Goal: Information Seeking & Learning: Learn about a topic

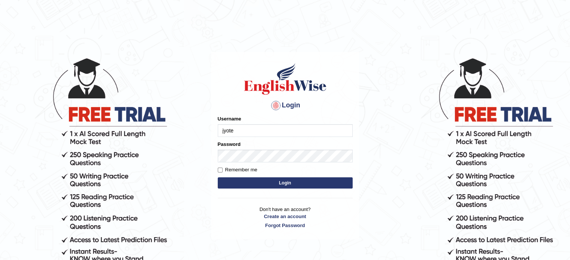
click at [259, 183] on button "Login" at bounding box center [285, 183] width 135 height 11
type input "jyote"
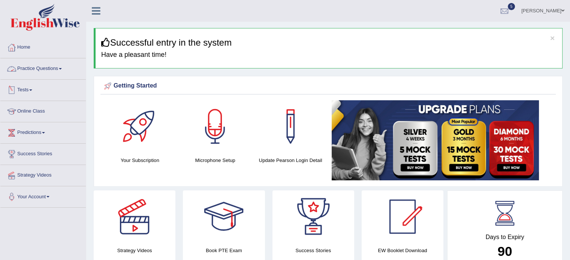
click at [22, 70] on link "Practice Questions" at bounding box center [42, 67] width 85 height 19
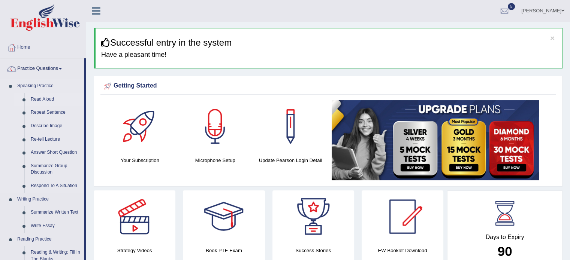
click at [39, 100] on link "Read Aloud" at bounding box center [55, 99] width 57 height 13
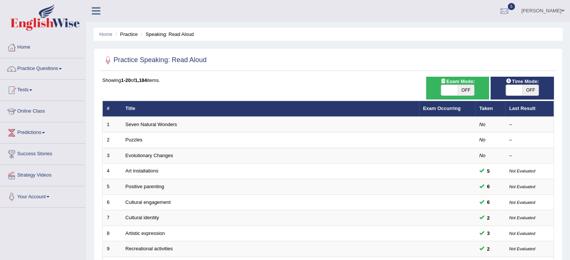
click at [464, 88] on span "OFF" at bounding box center [466, 90] width 16 height 10
checkbox input "true"
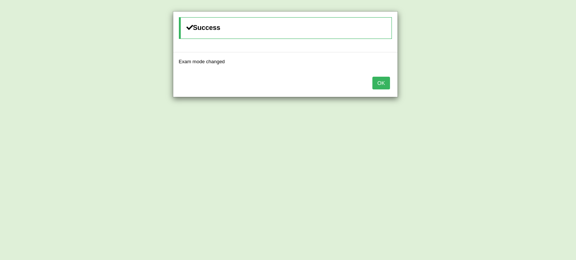
click at [372, 77] on button "OK" at bounding box center [380, 83] width 17 height 13
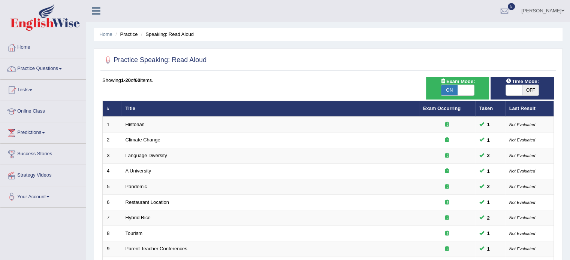
click at [528, 88] on span "OFF" at bounding box center [530, 90] width 16 height 10
checkbox input "true"
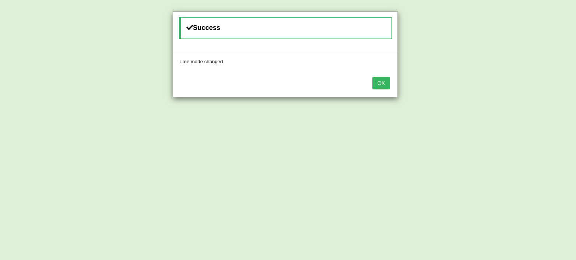
click at [372, 77] on button "OK" at bounding box center [380, 83] width 17 height 13
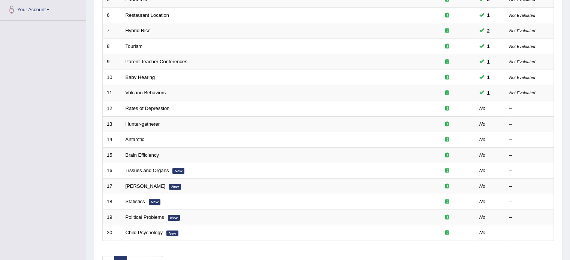
scroll to position [193, 0]
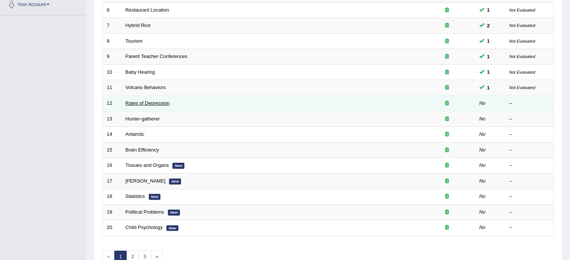
click at [143, 102] on link "Rates of Depression" at bounding box center [148, 103] width 44 height 6
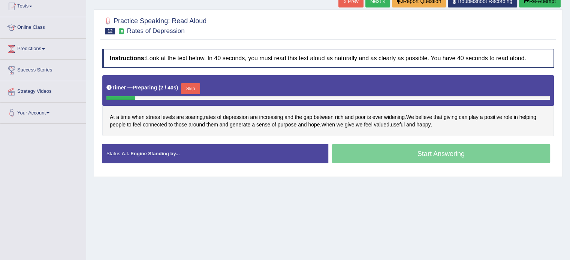
scroll to position [85, 0]
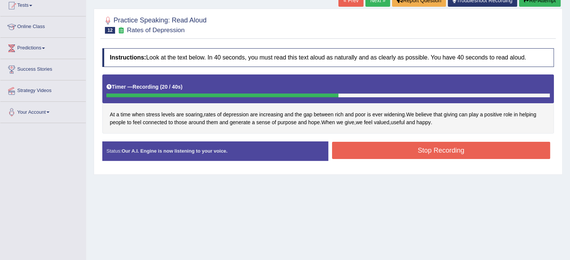
click at [390, 147] on button "Stop Recording" at bounding box center [441, 150] width 218 height 17
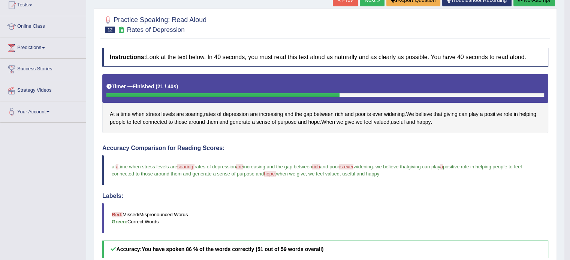
scroll to position [72, 0]
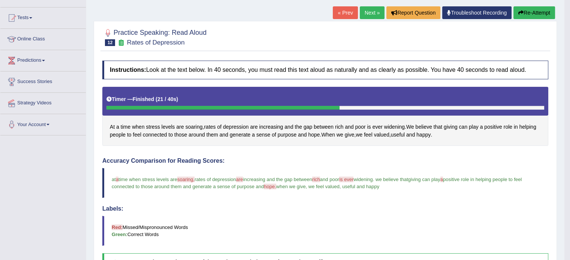
click at [373, 10] on link "Next »" at bounding box center [372, 12] width 25 height 13
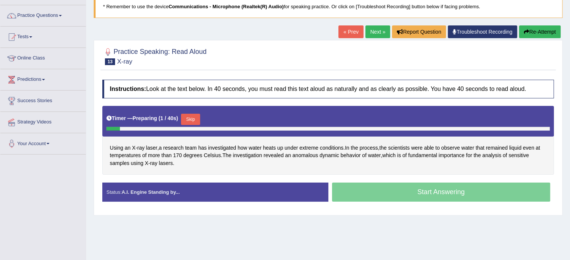
click at [570, 73] on html "Toggle navigation Home Practice Questions Speaking Practice Read Aloud Repeat S…" at bounding box center [285, 77] width 570 height 260
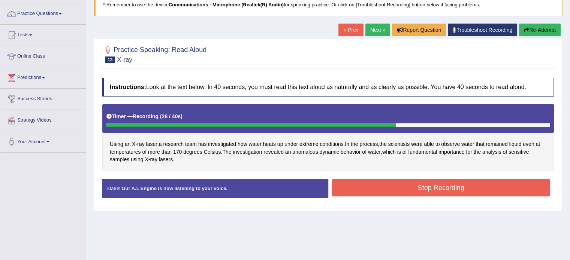
click at [387, 187] on button "Stop Recording" at bounding box center [441, 188] width 218 height 17
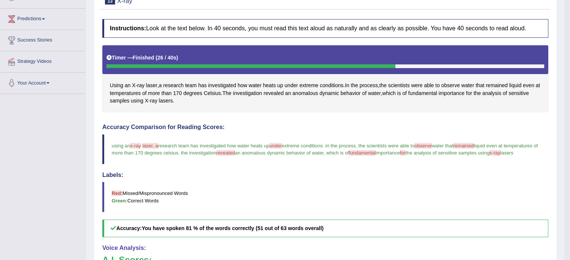
scroll to position [111, 0]
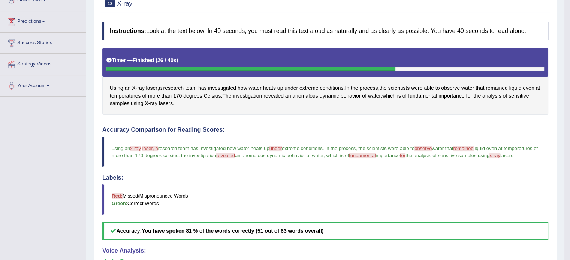
click at [136, 86] on div "Using an X - ray laser , a research team has investigated how water heats up un…" at bounding box center [325, 81] width 446 height 67
click at [141, 85] on span "ray" at bounding box center [140, 88] width 7 height 8
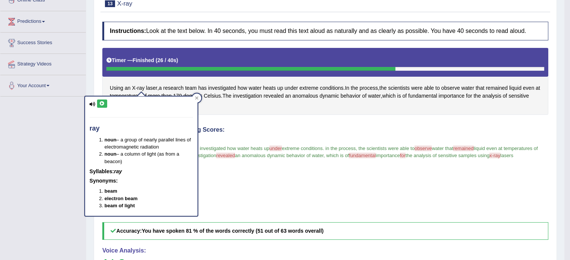
click at [103, 105] on icon at bounding box center [102, 104] width 6 height 4
click at [235, 115] on div "Instructions: Look at the text below. In 40 seconds, you must read this text al…" at bounding box center [325, 199] width 450 height 362
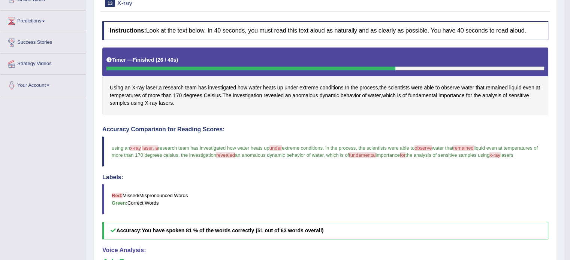
scroll to position [118, 0]
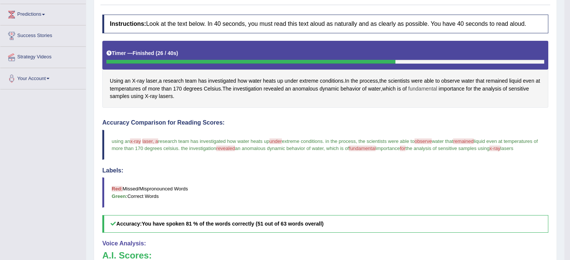
click at [431, 90] on span "fundamental" at bounding box center [422, 89] width 29 height 8
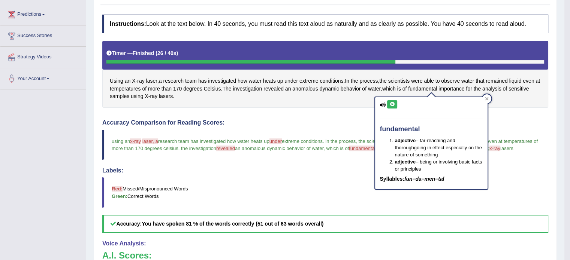
click at [388, 106] on button at bounding box center [392, 104] width 10 height 8
click at [507, 112] on div "Instructions: Look at the text below. In 40 seconds, you must read this text al…" at bounding box center [325, 192] width 450 height 362
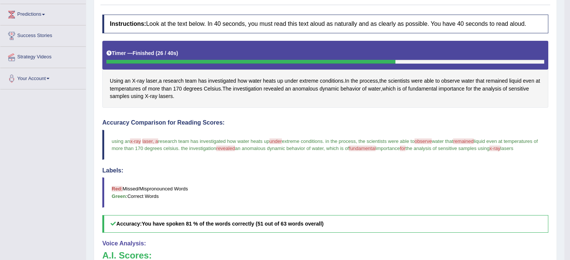
scroll to position [26, 0]
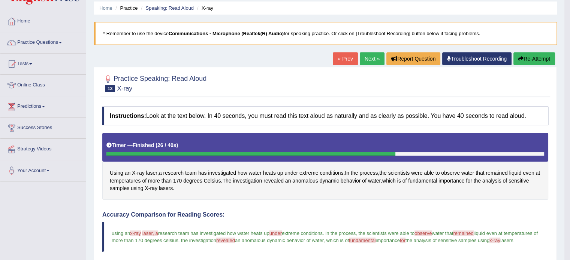
click at [532, 59] on button "Re-Attempt" at bounding box center [534, 58] width 42 height 13
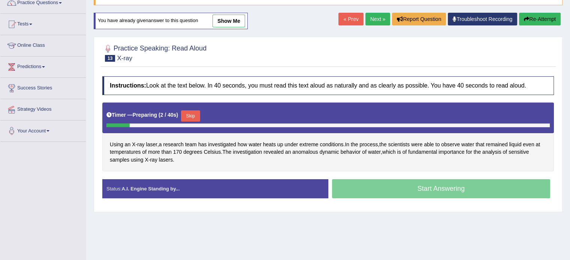
click at [198, 112] on button "Skip" at bounding box center [190, 116] width 19 height 11
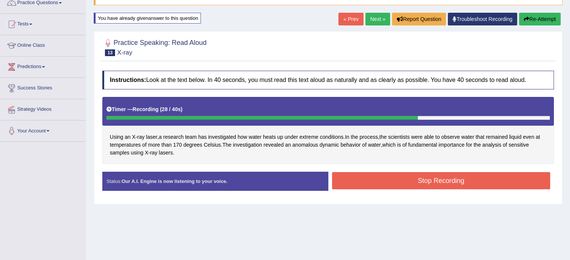
click at [441, 181] on button "Stop Recording" at bounding box center [441, 180] width 218 height 17
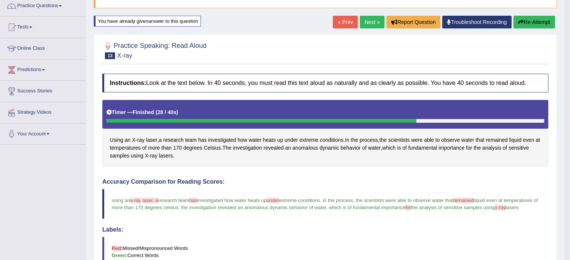
scroll to position [57, 0]
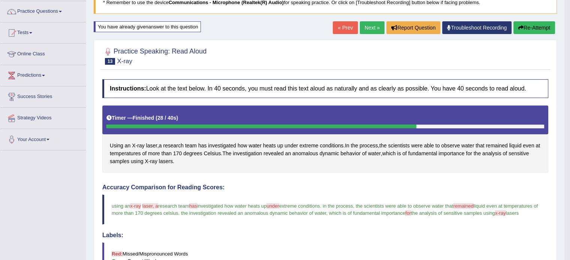
click at [377, 30] on link "Next »" at bounding box center [372, 27] width 25 height 13
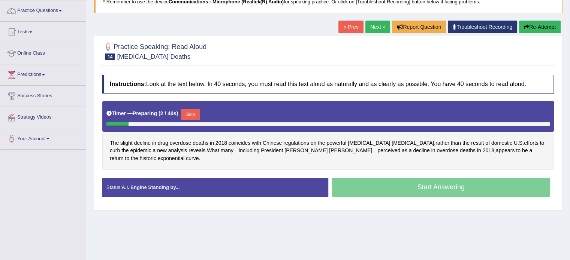
scroll to position [59, 0]
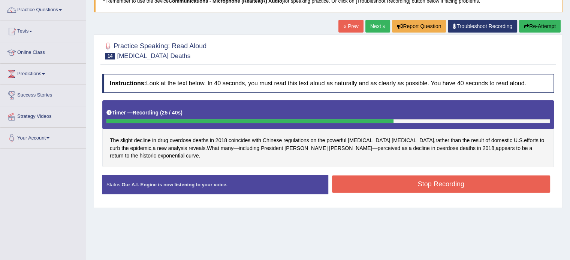
click at [412, 176] on button "Stop Recording" at bounding box center [441, 184] width 218 height 17
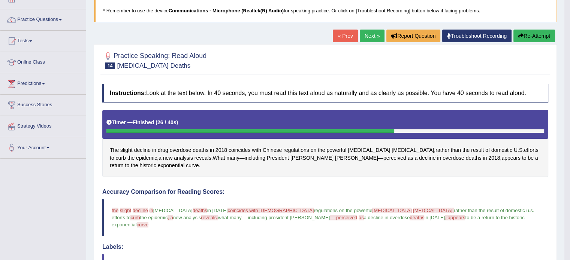
scroll to position [45, 0]
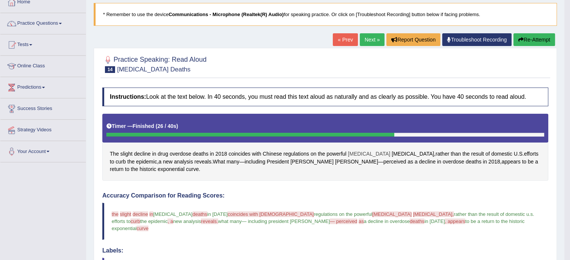
click at [355, 153] on span "opioid" at bounding box center [369, 154] width 42 height 8
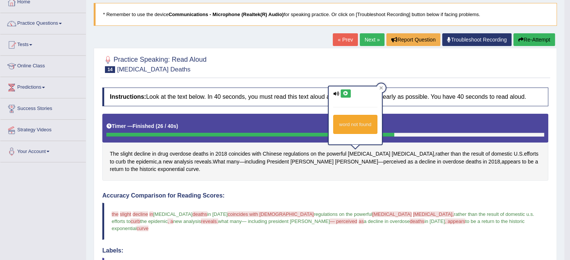
click at [343, 93] on icon at bounding box center [346, 93] width 6 height 4
click at [371, 148] on div "word not found" at bounding box center [355, 118] width 55 height 64
click at [343, 94] on icon at bounding box center [346, 93] width 6 height 4
click at [392, 151] on span "carfentanil" at bounding box center [413, 154] width 42 height 8
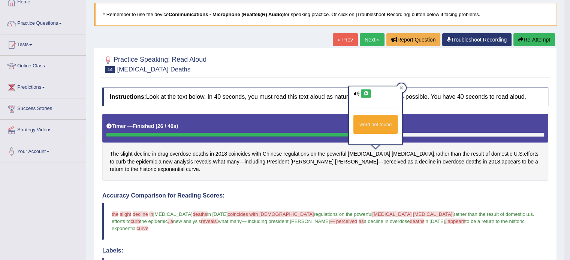
click at [365, 94] on icon at bounding box center [366, 93] width 6 height 4
click at [523, 39] on button "Re-Attempt" at bounding box center [534, 39] width 42 height 13
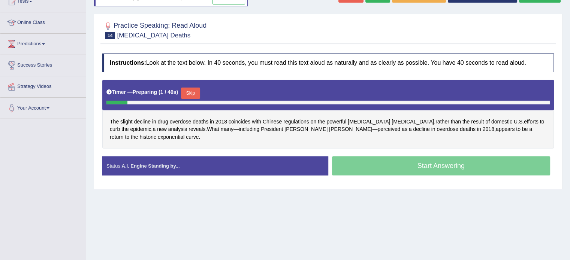
click at [189, 88] on button "Skip" at bounding box center [190, 93] width 19 height 11
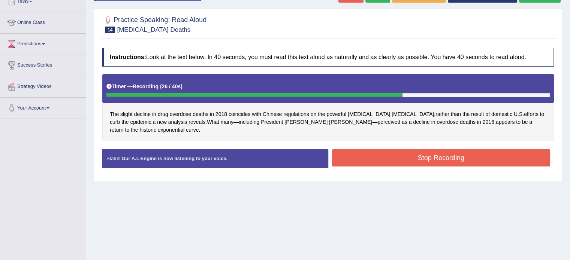
click at [418, 150] on button "Stop Recording" at bounding box center [441, 158] width 218 height 17
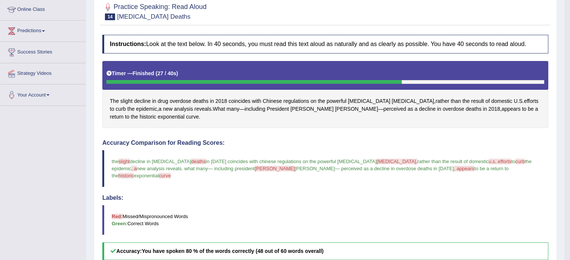
scroll to position [81, 0]
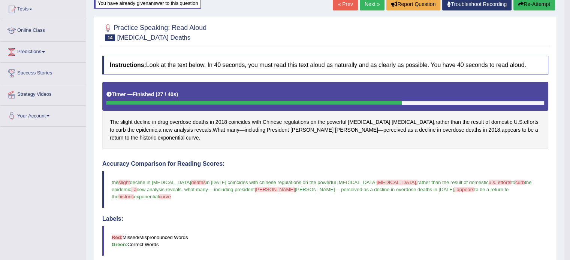
click at [367, 6] on link "Next »" at bounding box center [372, 4] width 25 height 13
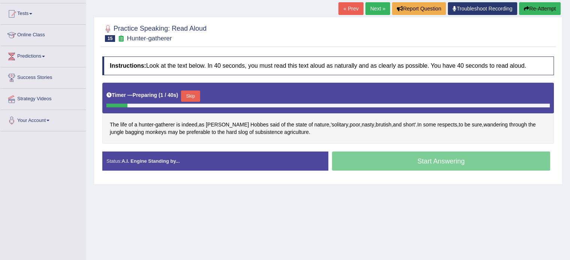
scroll to position [78, 0]
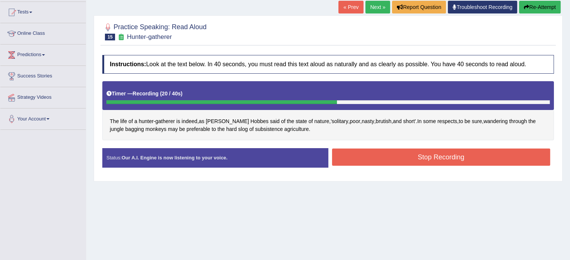
click at [377, 160] on button "Stop Recording" at bounding box center [441, 157] width 218 height 17
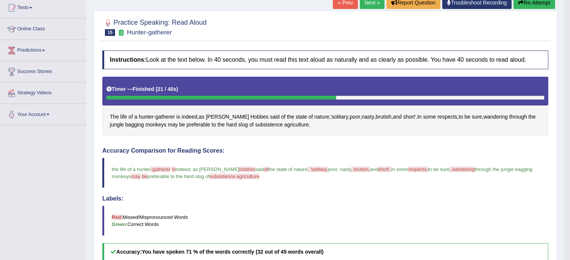
scroll to position [43, 0]
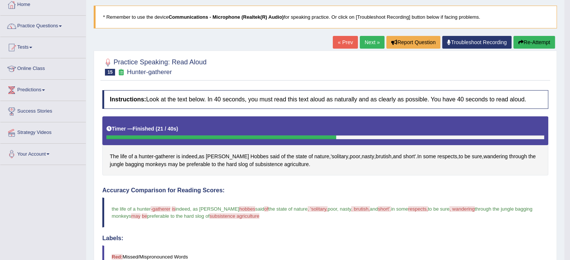
click at [369, 43] on link "Next »" at bounding box center [372, 42] width 25 height 13
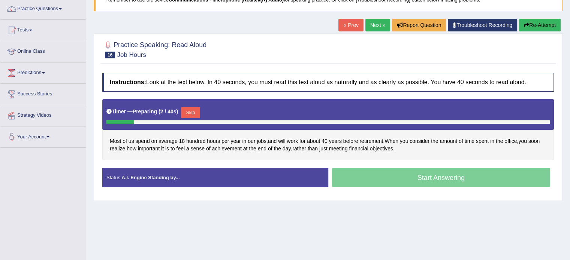
scroll to position [66, 0]
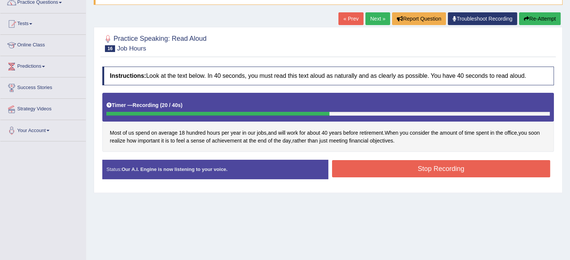
click at [386, 169] on button "Stop Recording" at bounding box center [441, 168] width 218 height 17
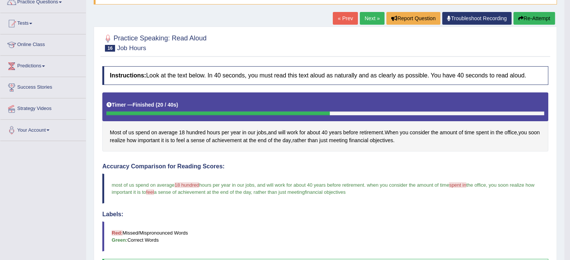
scroll to position [66, 0]
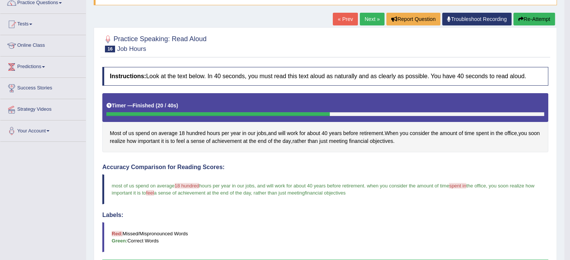
click at [371, 21] on link "Next »" at bounding box center [372, 19] width 25 height 13
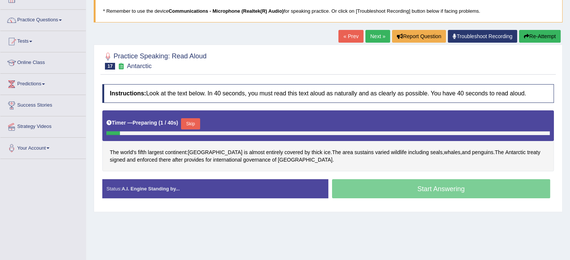
scroll to position [56, 0]
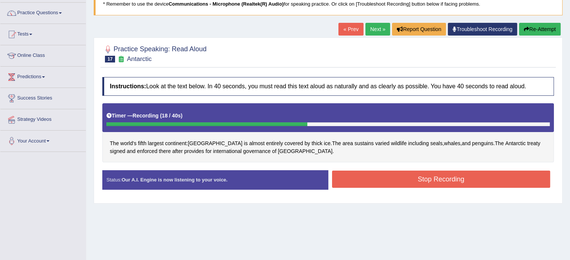
click at [413, 181] on button "Stop Recording" at bounding box center [441, 179] width 218 height 17
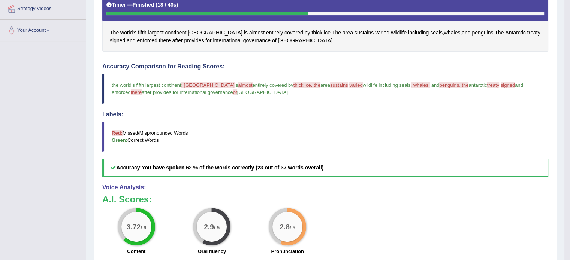
scroll to position [42, 0]
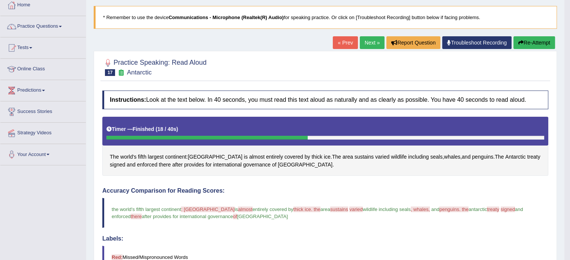
click at [540, 45] on button "Re-Attempt" at bounding box center [534, 42] width 42 height 13
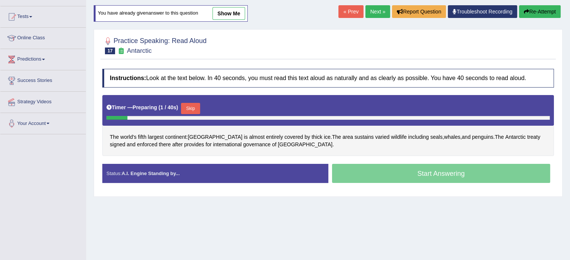
click at [196, 108] on button "Skip" at bounding box center [190, 108] width 19 height 11
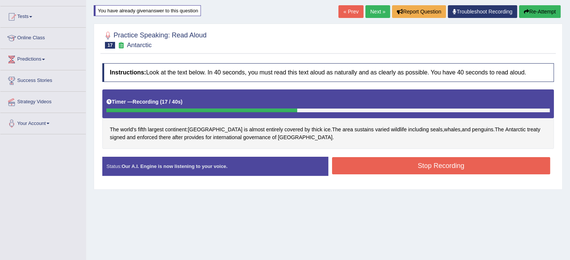
click at [411, 163] on button "Stop Recording" at bounding box center [441, 165] width 218 height 17
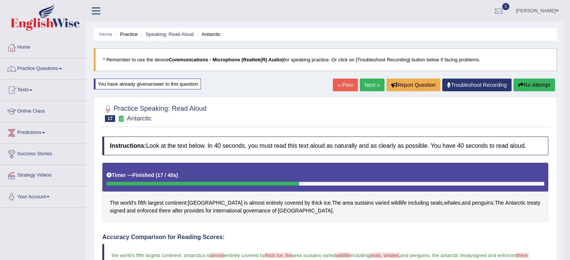
click at [371, 79] on link "Next »" at bounding box center [372, 85] width 25 height 13
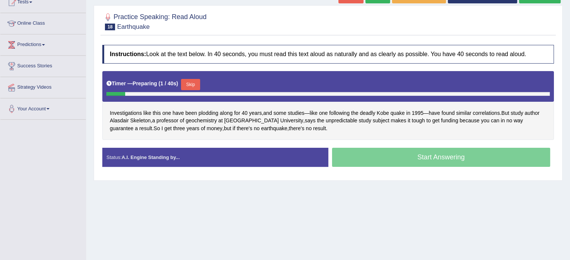
scroll to position [90, 0]
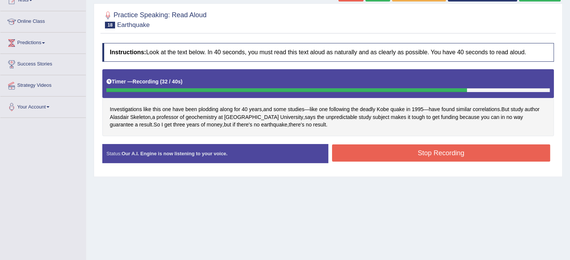
click at [363, 159] on button "Stop Recording" at bounding box center [441, 153] width 218 height 17
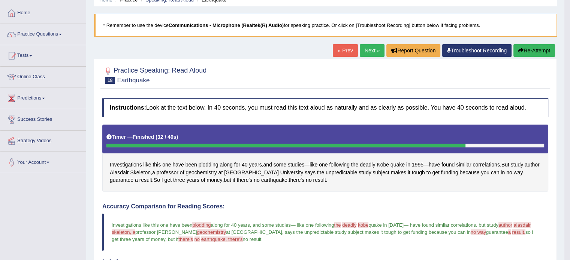
scroll to position [32, 0]
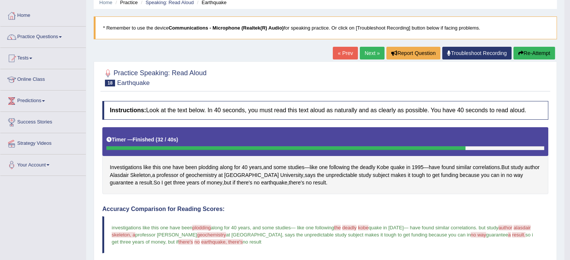
click at [364, 48] on link "Next »" at bounding box center [372, 53] width 25 height 13
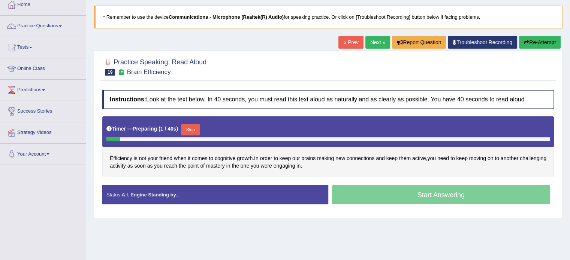
scroll to position [49, 0]
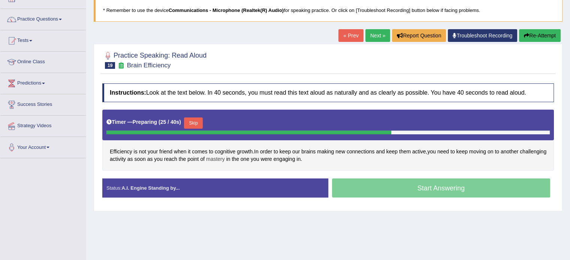
click at [225, 157] on span "mastery" at bounding box center [215, 160] width 19 height 8
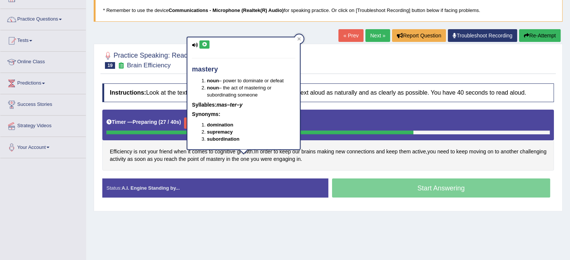
click at [205, 49] on div "mastery noun – power to dominate or defeat noun – the act of mastering or subor…" at bounding box center [243, 93] width 112 height 112
click at [205, 39] on div "mastery noun – power to dominate or defeat noun – the act of mastering or subor…" at bounding box center [243, 93] width 112 height 112
click at [202, 46] on icon at bounding box center [205, 44] width 6 height 4
click at [342, 149] on span "new" at bounding box center [340, 152] width 10 height 8
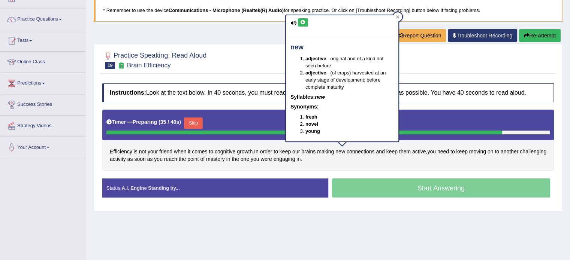
click at [160, 170] on div "Instructions: Look at the text below. In 40 seconds, you must read this text al…" at bounding box center [327, 144] width 455 height 128
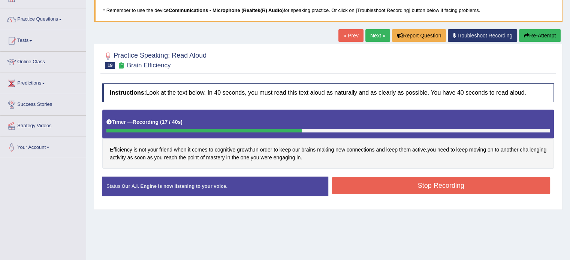
click at [350, 183] on button "Stop Recording" at bounding box center [441, 185] width 218 height 17
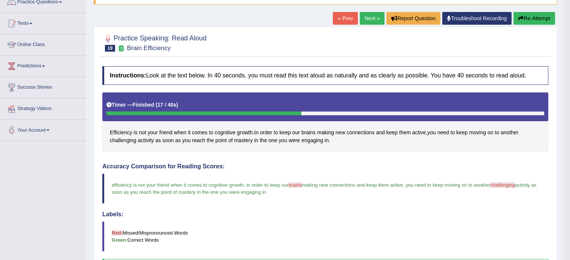
scroll to position [57, 0]
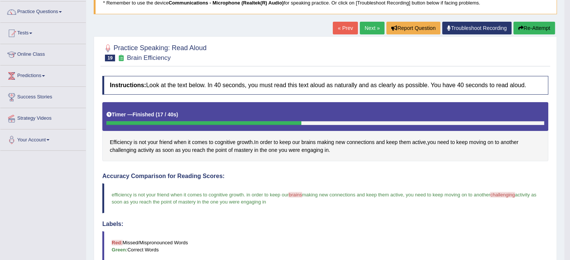
click at [368, 28] on link "Next »" at bounding box center [372, 28] width 25 height 13
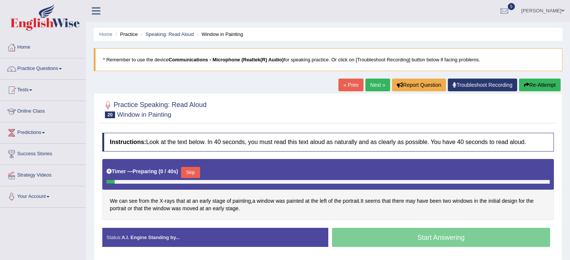
scroll to position [82, 0]
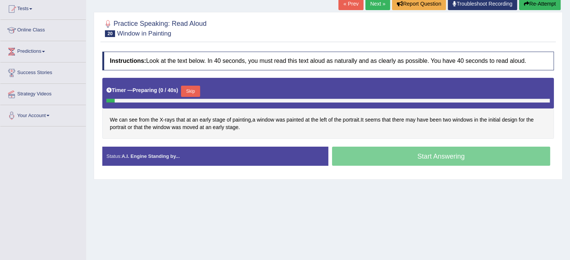
click at [570, 114] on html "Toggle navigation Home Practice Questions Speaking Practice Read Aloud Repeat S…" at bounding box center [285, 49] width 570 height 260
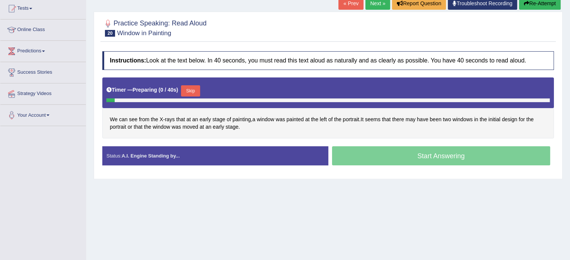
scroll to position [0, 0]
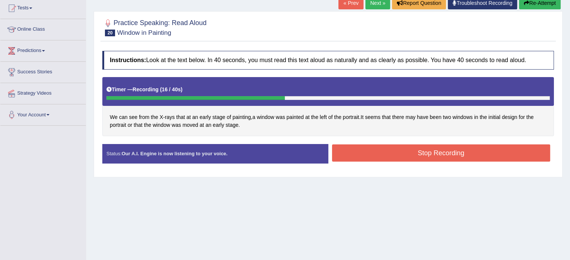
click at [397, 156] on button "Stop Recording" at bounding box center [441, 153] width 218 height 17
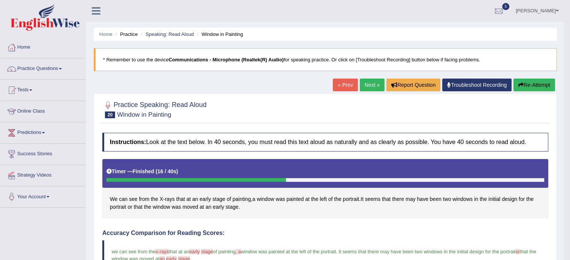
click at [367, 82] on link "Next »" at bounding box center [372, 85] width 25 height 13
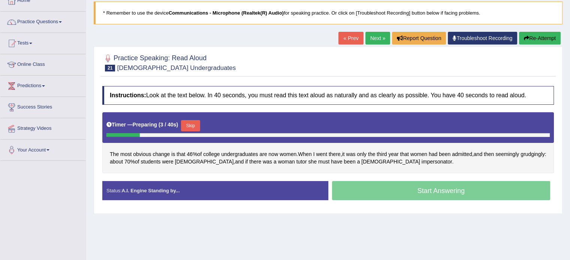
scroll to position [52, 0]
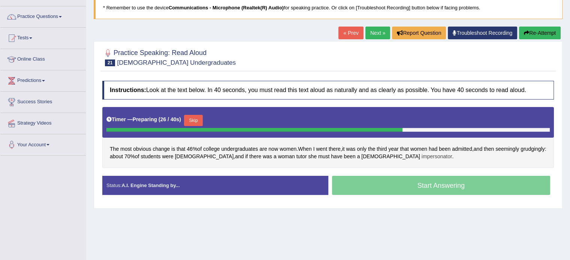
click at [422, 153] on span "impersonator" at bounding box center [437, 157] width 31 height 8
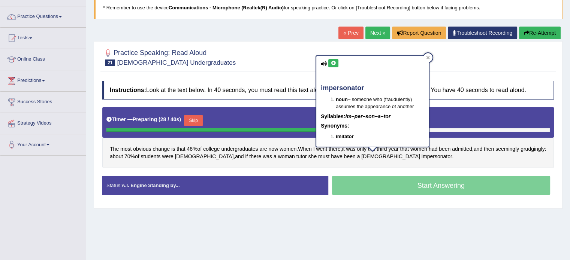
click at [335, 65] on button at bounding box center [333, 63] width 10 height 8
click at [427, 163] on div "The most obvious change is that 46 % of college undergraduates are now women . …" at bounding box center [328, 137] width 452 height 61
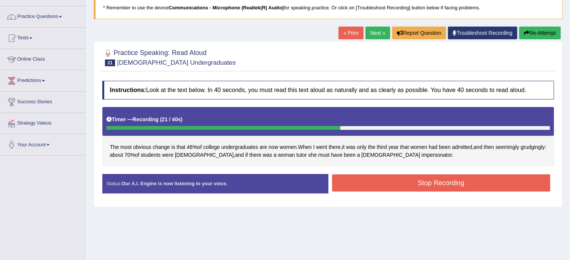
click at [425, 183] on button "Stop Recording" at bounding box center [441, 183] width 218 height 17
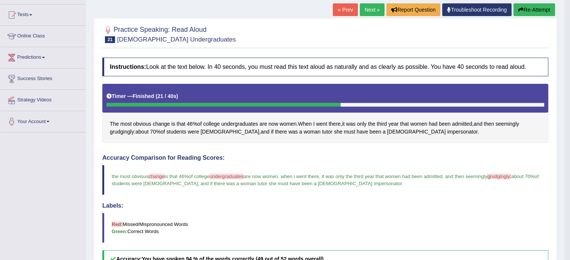
scroll to position [54, 0]
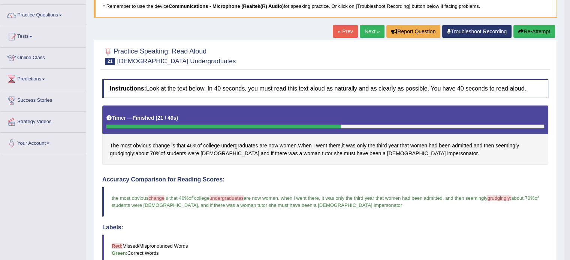
click at [369, 33] on link "Next »" at bounding box center [372, 31] width 25 height 13
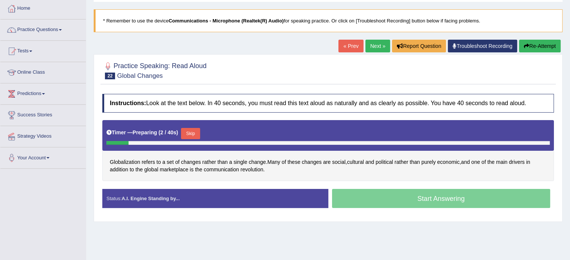
scroll to position [50, 0]
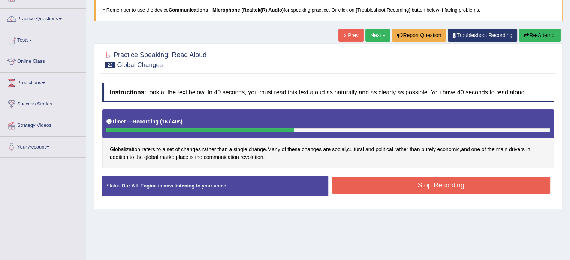
click at [409, 184] on button "Stop Recording" at bounding box center [441, 185] width 218 height 17
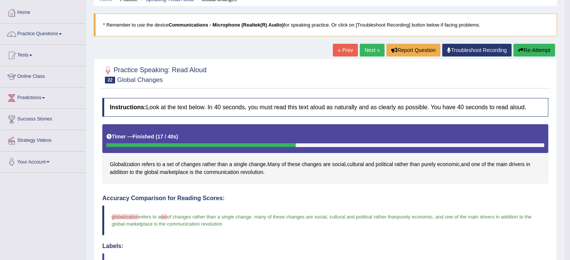
scroll to position [33, 0]
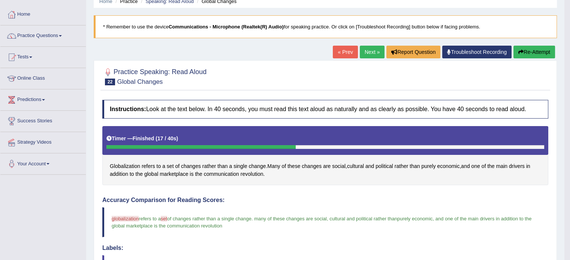
click at [376, 50] on link "Next »" at bounding box center [372, 52] width 25 height 13
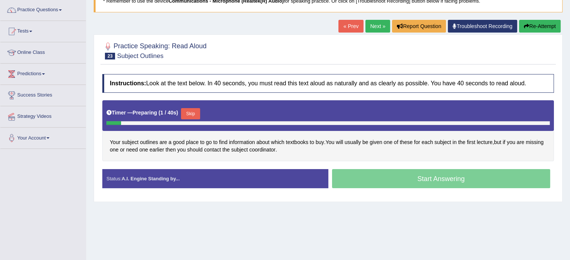
scroll to position [64, 0]
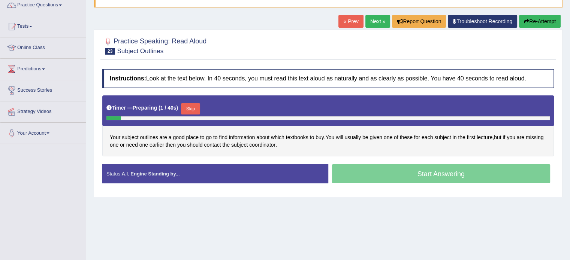
drag, startPoint x: 575, startPoint y: 46, endPoint x: 575, endPoint y: 87, distance: 40.5
click at [570, 87] on html "Toggle navigation Home Practice Questions Speaking Practice Read Aloud Repeat S…" at bounding box center [285, 66] width 570 height 260
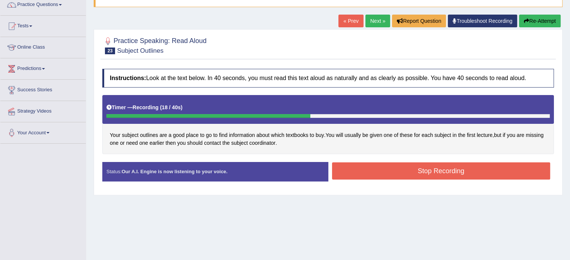
click at [418, 174] on button "Stop Recording" at bounding box center [441, 171] width 218 height 17
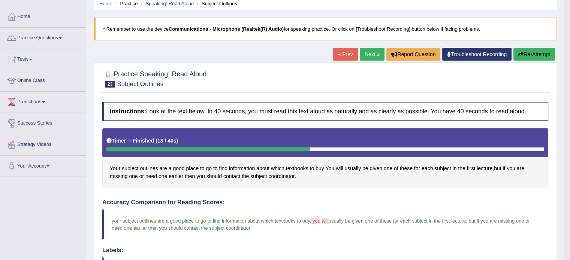
scroll to position [28, 0]
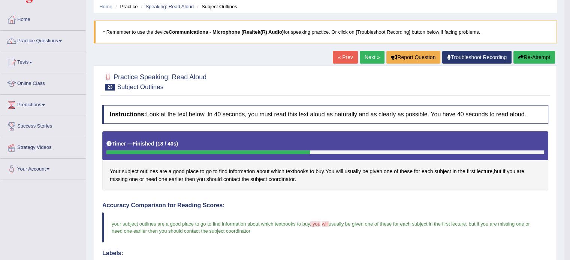
click at [372, 56] on link "Next »" at bounding box center [372, 57] width 25 height 13
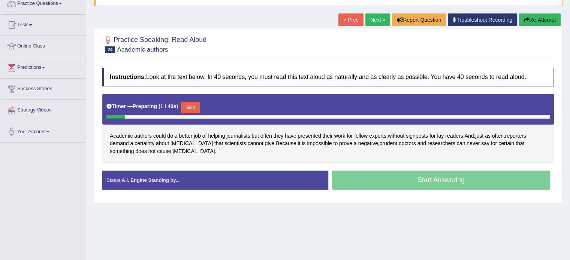
scroll to position [66, 0]
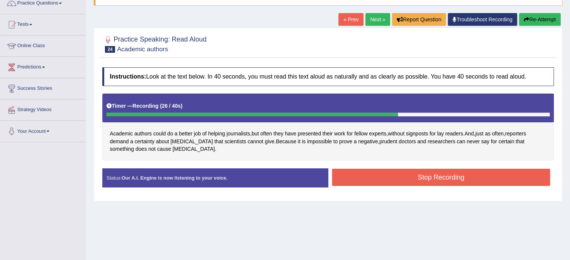
click at [425, 178] on button "Stop Recording" at bounding box center [441, 177] width 218 height 17
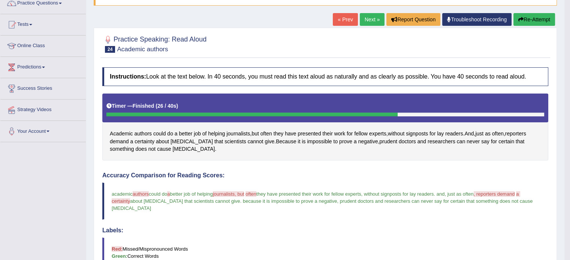
drag, startPoint x: 575, startPoint y: 120, endPoint x: 574, endPoint y: 139, distance: 19.5
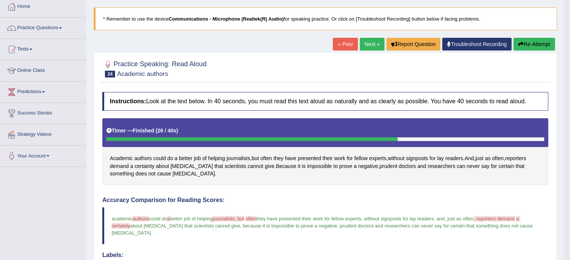
scroll to position [39, 0]
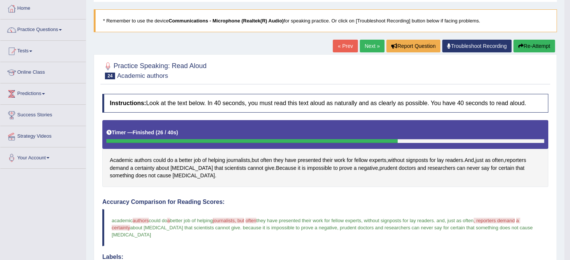
click at [372, 49] on link "Next »" at bounding box center [372, 46] width 25 height 13
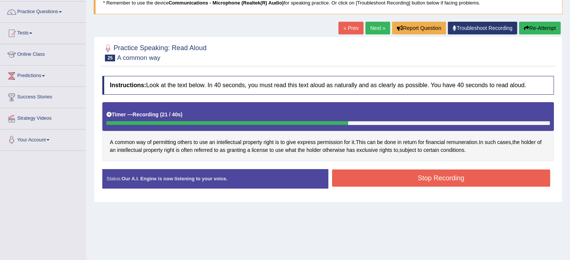
click at [432, 178] on button "Stop Recording" at bounding box center [441, 178] width 218 height 17
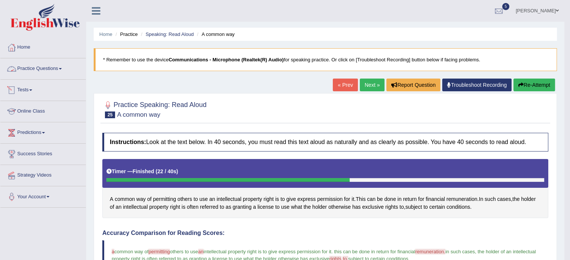
click at [43, 78] on li "Practice Questions Speaking Practice Read Aloud Repeat Sentence Describe Image …" at bounding box center [42, 68] width 85 height 21
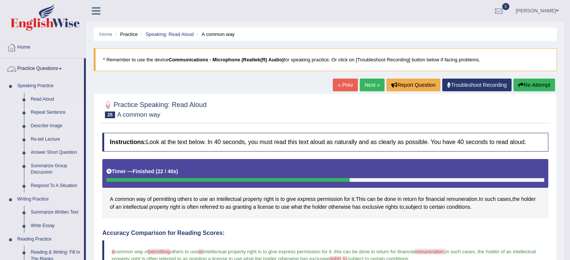
click at [47, 114] on link "Repeat Sentence" at bounding box center [55, 112] width 57 height 13
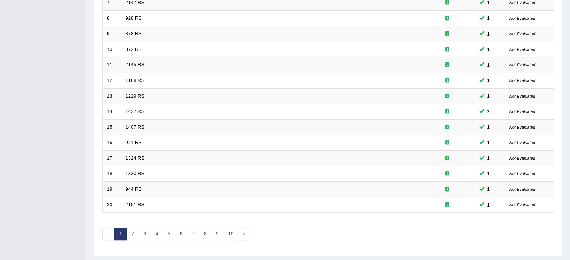
scroll to position [233, 0]
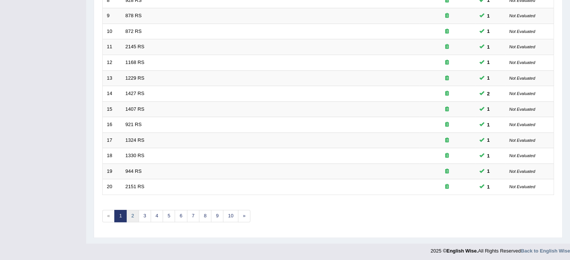
click at [133, 216] on link "2" at bounding box center [132, 216] width 12 height 12
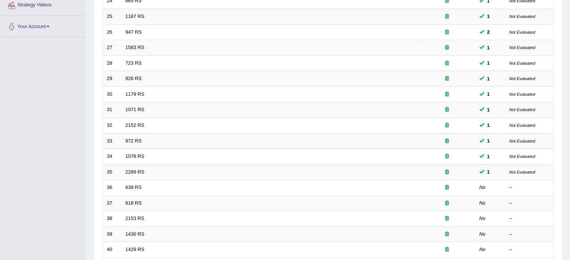
scroll to position [174, 0]
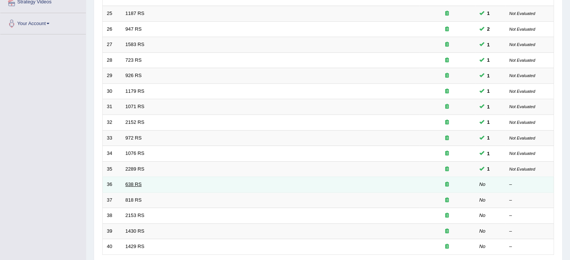
click at [132, 182] on link "638 RS" at bounding box center [134, 185] width 16 height 6
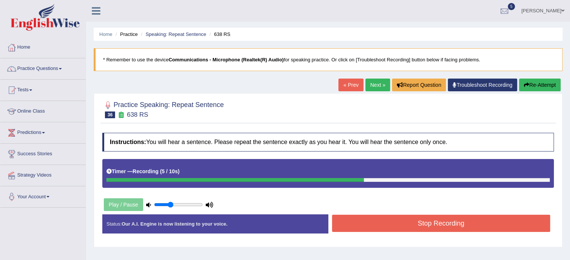
click at [428, 221] on button "Stop Recording" at bounding box center [441, 223] width 218 height 17
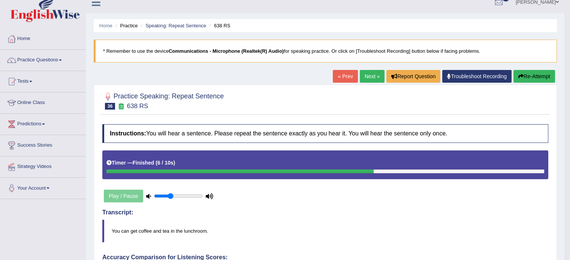
scroll to position [8, 0]
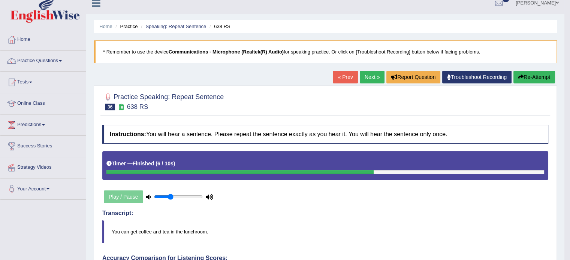
click at [364, 81] on link "Next »" at bounding box center [372, 77] width 25 height 13
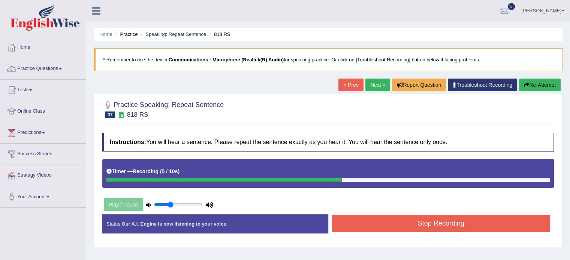
click at [443, 223] on button "Stop Recording" at bounding box center [441, 223] width 218 height 17
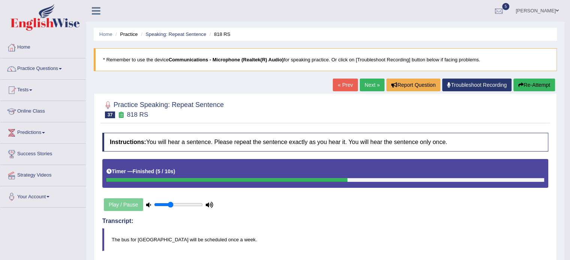
click at [371, 81] on link "Next »" at bounding box center [372, 85] width 25 height 13
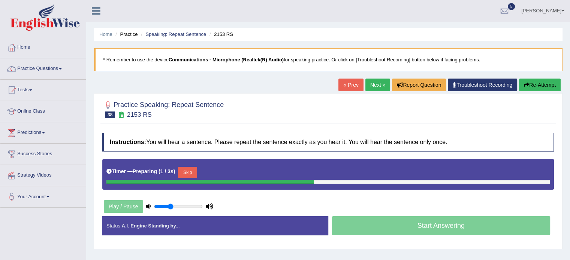
click at [458, 224] on div "Start Answering" at bounding box center [441, 227] width 226 height 21
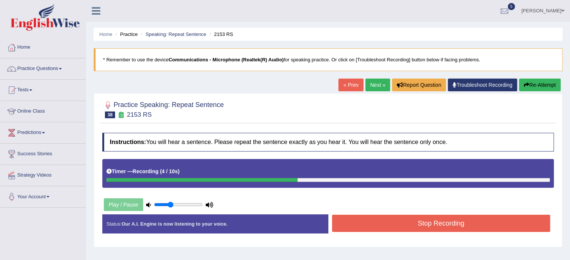
click at [458, 224] on button "Stop Recording" at bounding box center [441, 223] width 218 height 17
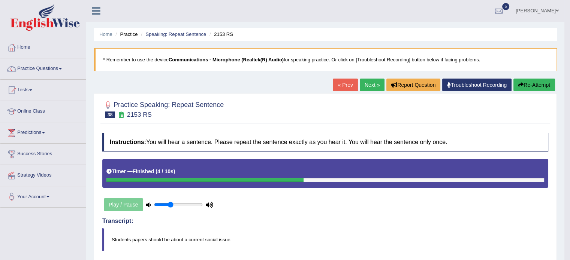
click at [369, 78] on div "Home Practice Speaking: Repeat Sentence 2153 RS * Remember to use the device Co…" at bounding box center [325, 259] width 478 height 519
click at [369, 83] on link "Next »" at bounding box center [372, 85] width 25 height 13
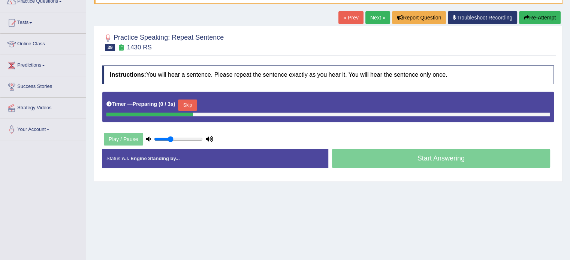
click at [570, 76] on html "Toggle navigation Home Practice Questions Speaking Practice Read Aloud Repeat S…" at bounding box center [285, 63] width 570 height 260
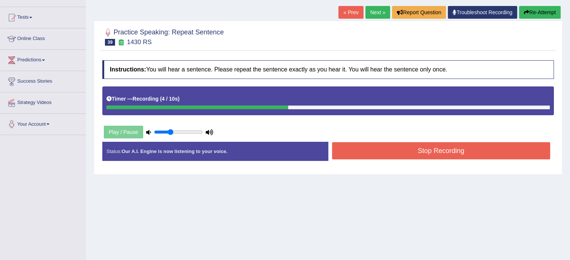
click at [429, 156] on button "Stop Recording" at bounding box center [441, 150] width 218 height 17
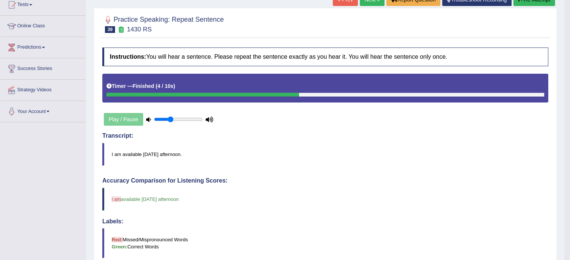
scroll to position [0, 0]
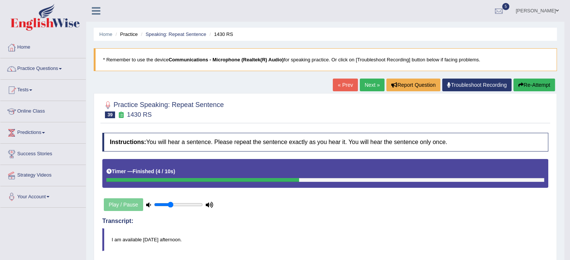
click at [362, 88] on link "Next »" at bounding box center [372, 85] width 25 height 13
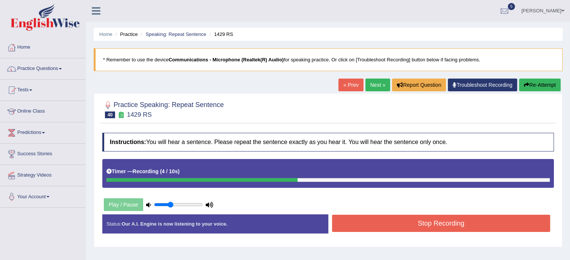
click at [464, 226] on button "Stop Recording" at bounding box center [441, 223] width 218 height 17
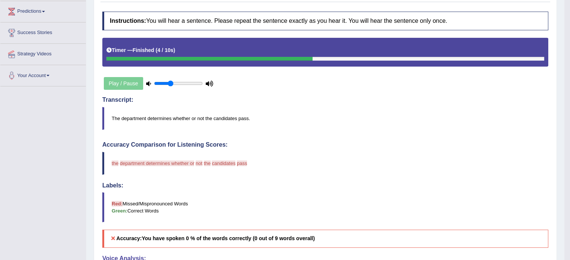
scroll to position [123, 0]
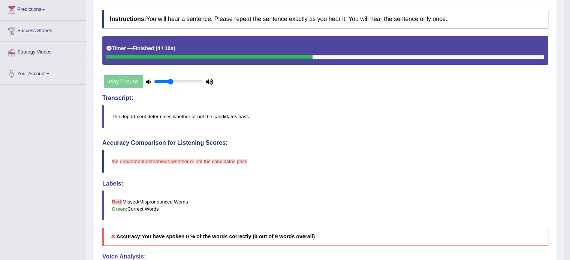
click at [115, 81] on div "Play / Pause" at bounding box center [158, 81] width 112 height 19
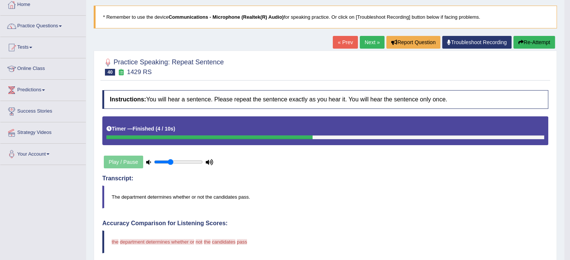
scroll to position [0, 0]
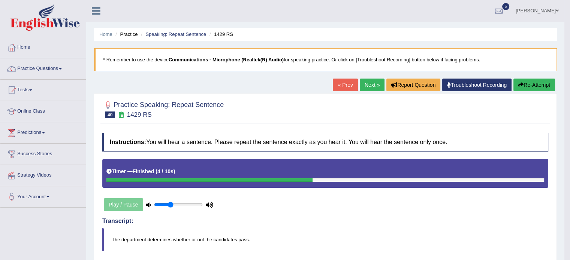
click at [531, 86] on button "Re-Attempt" at bounding box center [534, 85] width 42 height 13
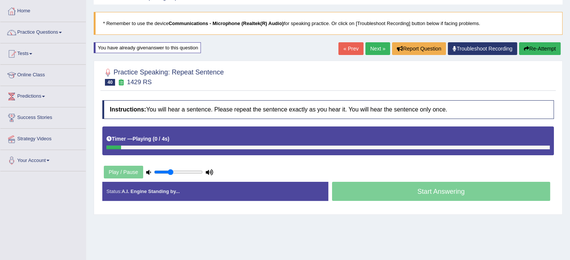
scroll to position [40, 0]
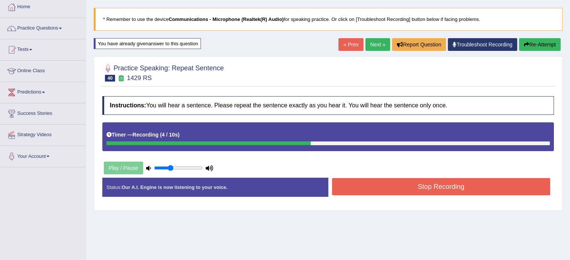
click at [437, 184] on button "Stop Recording" at bounding box center [441, 186] width 218 height 17
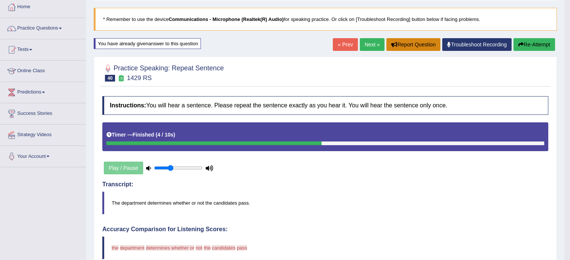
click at [412, 44] on button "Report Question" at bounding box center [413, 44] width 54 height 13
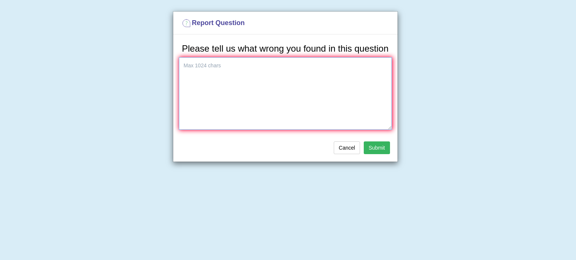
click at [248, 90] on textarea at bounding box center [285, 93] width 213 height 73
type textarea "d"
type textarea "different audio and different transcript"
click at [378, 147] on button "Submit" at bounding box center [377, 148] width 26 height 13
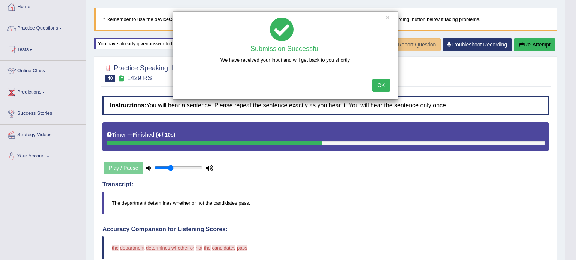
click at [382, 87] on button "OK" at bounding box center [380, 85] width 17 height 13
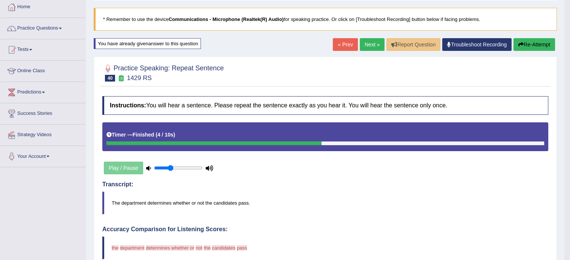
click at [532, 45] on button "Re-Attempt" at bounding box center [534, 44] width 42 height 13
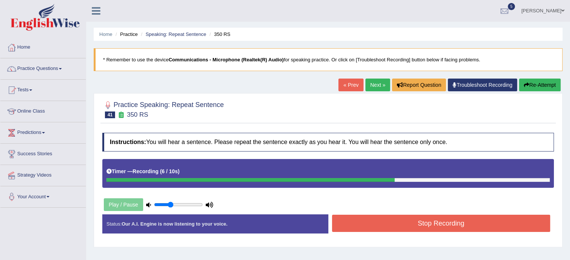
click at [430, 224] on button "Stop Recording" at bounding box center [441, 223] width 218 height 17
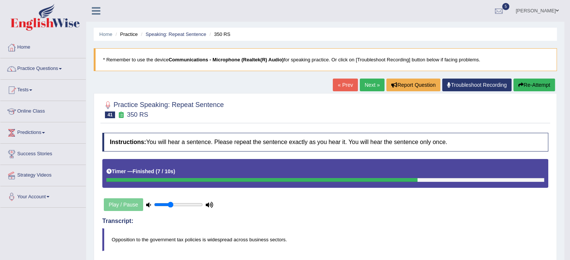
click at [542, 87] on button "Re-Attempt" at bounding box center [534, 85] width 42 height 13
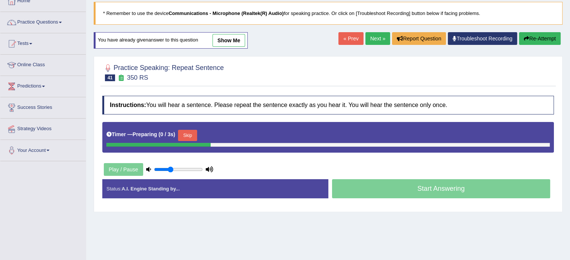
scroll to position [48, 0]
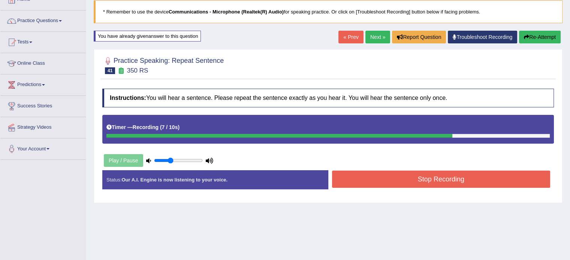
click at [524, 180] on button "Stop Recording" at bounding box center [441, 179] width 218 height 17
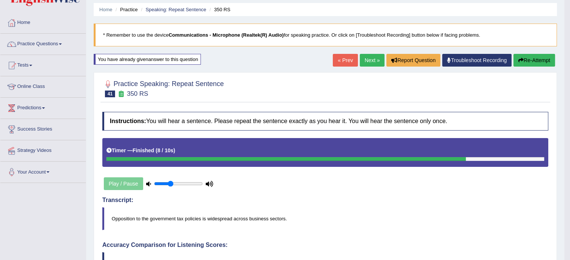
scroll to position [0, 0]
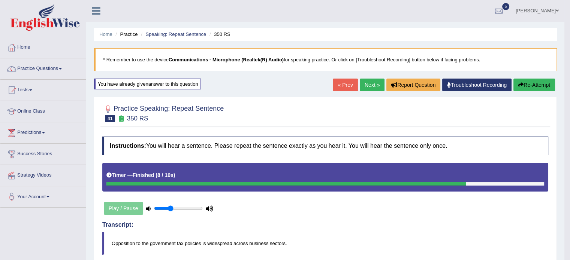
click at [367, 86] on link "Next »" at bounding box center [372, 85] width 25 height 13
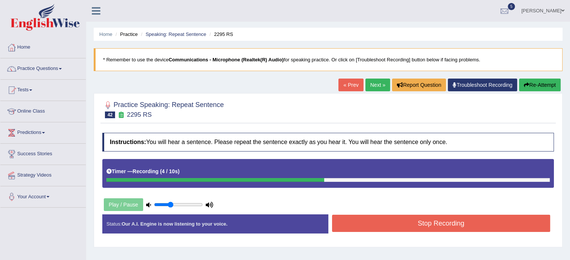
click at [441, 224] on button "Stop Recording" at bounding box center [441, 223] width 218 height 17
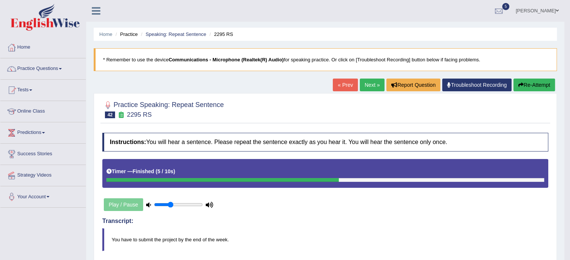
click at [371, 88] on link "Next »" at bounding box center [372, 85] width 25 height 13
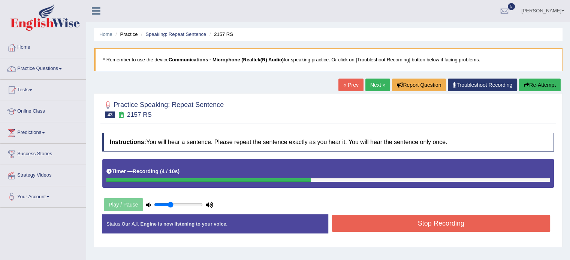
click at [392, 223] on button "Stop Recording" at bounding box center [441, 223] width 218 height 17
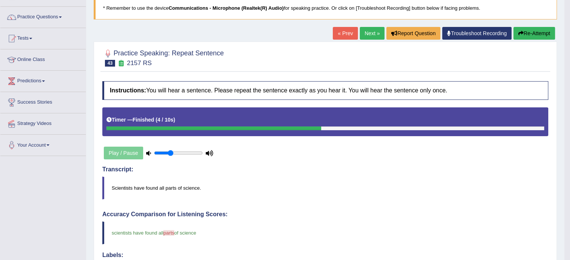
scroll to position [46, 0]
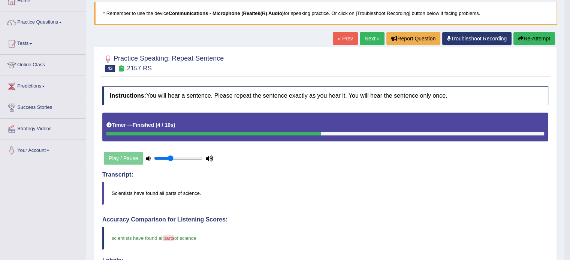
click at [369, 40] on link "Next »" at bounding box center [372, 38] width 25 height 13
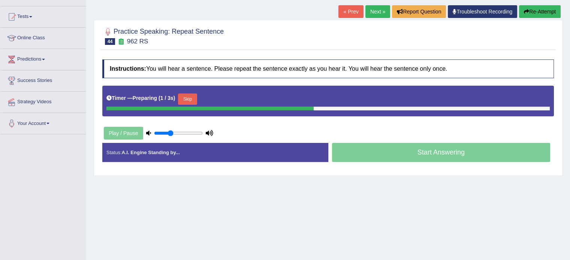
scroll to position [73, 0]
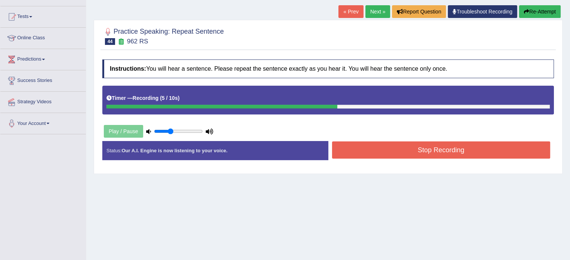
click at [422, 154] on button "Stop Recording" at bounding box center [441, 150] width 218 height 17
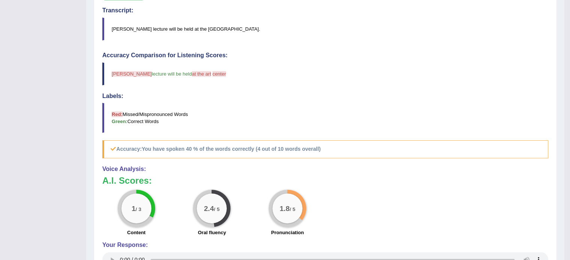
scroll to position [52, 0]
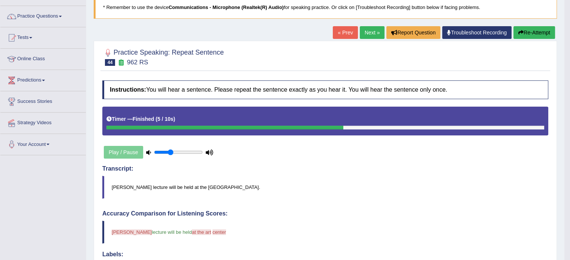
click at [366, 36] on link "Next »" at bounding box center [372, 32] width 25 height 13
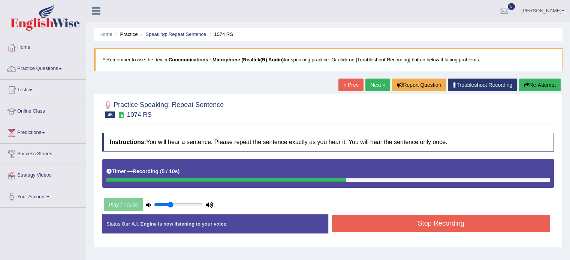
click at [415, 227] on button "Stop Recording" at bounding box center [441, 223] width 218 height 17
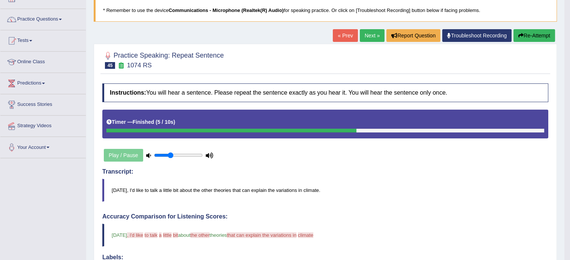
scroll to position [39, 0]
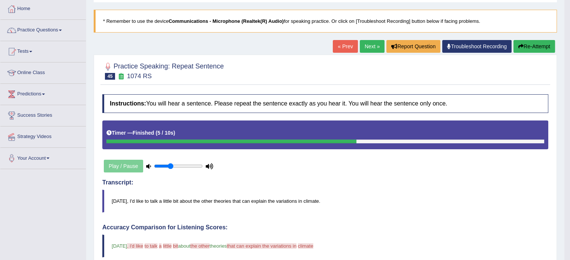
click at [363, 47] on link "Next »" at bounding box center [372, 46] width 25 height 13
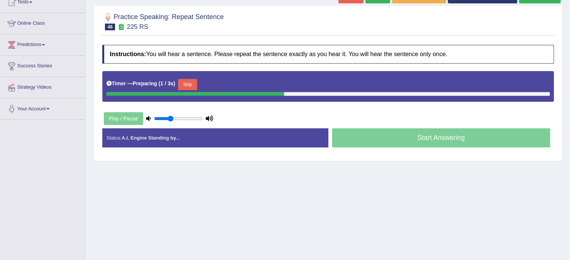
scroll to position [89, 0]
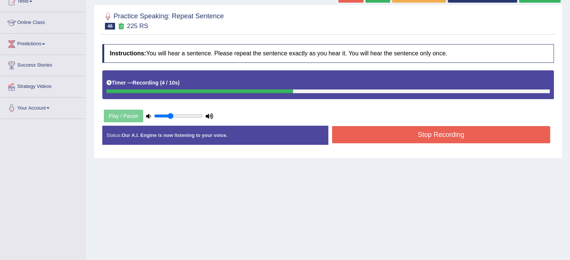
click at [429, 133] on button "Stop Recording" at bounding box center [441, 134] width 218 height 17
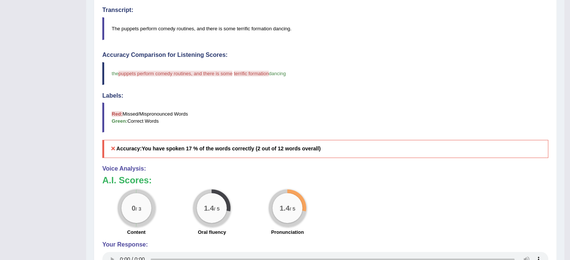
scroll to position [0, 0]
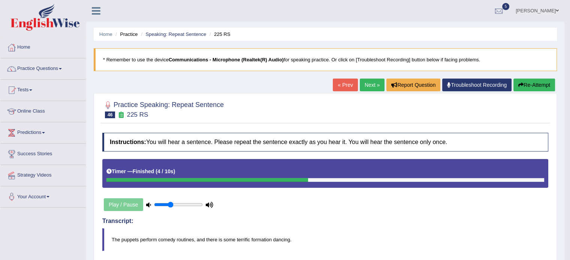
click at [369, 90] on link "Next »" at bounding box center [372, 85] width 25 height 13
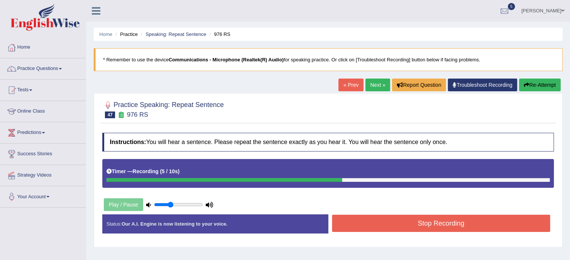
click at [442, 221] on button "Stop Recording" at bounding box center [441, 223] width 218 height 17
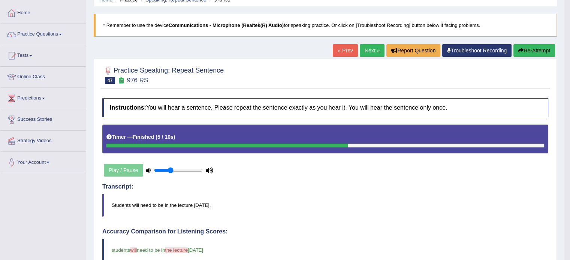
scroll to position [33, 0]
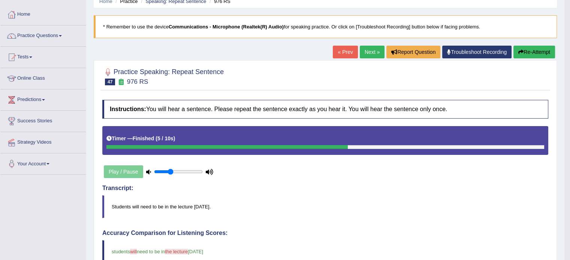
click at [364, 49] on link "Next »" at bounding box center [372, 52] width 25 height 13
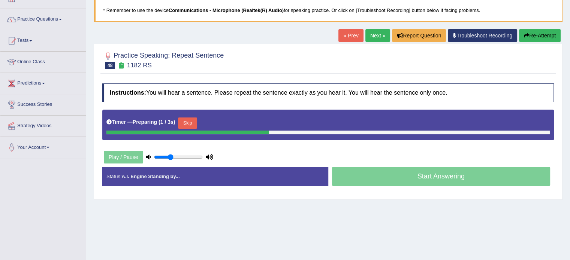
scroll to position [57, 0]
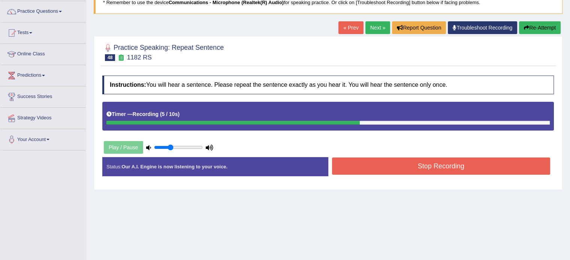
click at [401, 166] on button "Stop Recording" at bounding box center [441, 166] width 218 height 17
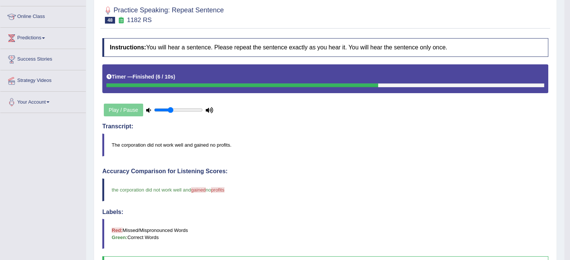
scroll to position [10, 0]
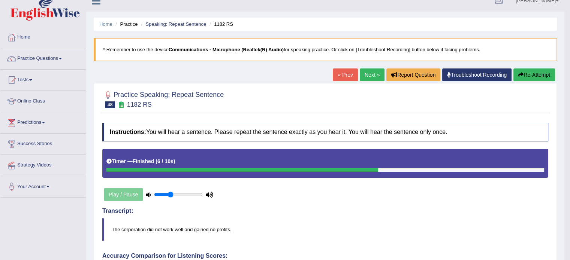
click at [360, 75] on link "Next »" at bounding box center [372, 75] width 25 height 13
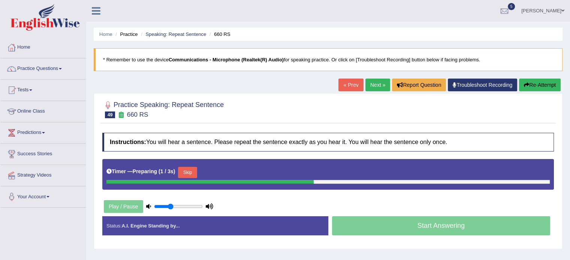
scroll to position [49, 0]
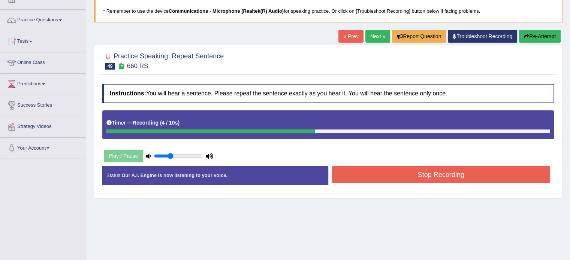
click at [411, 181] on button "Stop Recording" at bounding box center [441, 174] width 218 height 17
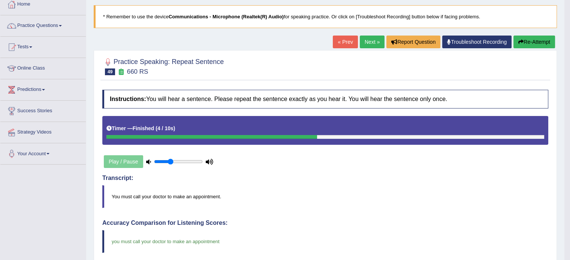
scroll to position [41, 0]
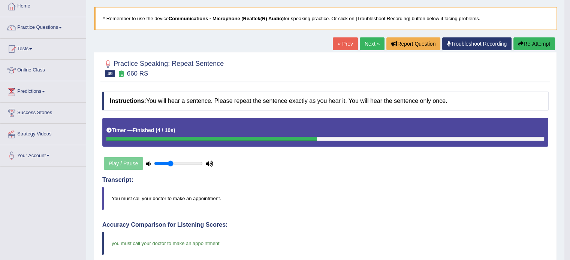
click at [364, 45] on link "Next »" at bounding box center [372, 43] width 25 height 13
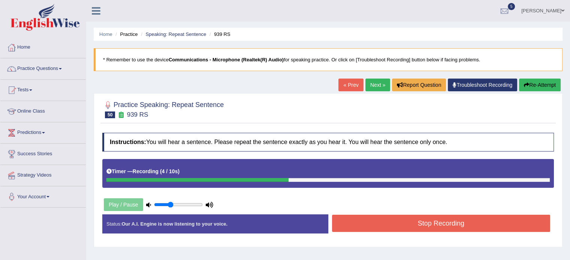
click at [435, 223] on button "Stop Recording" at bounding box center [441, 223] width 218 height 17
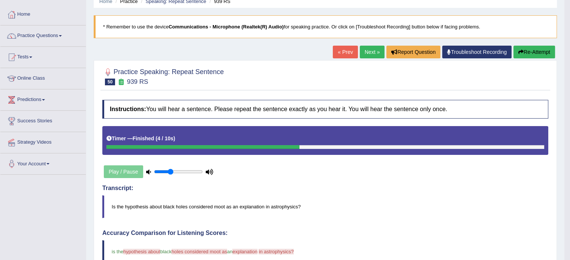
scroll to position [27, 0]
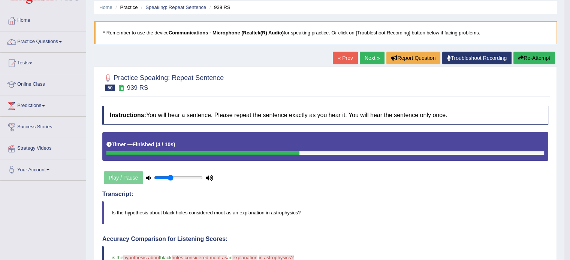
click at [372, 52] on link "Next »" at bounding box center [372, 58] width 25 height 13
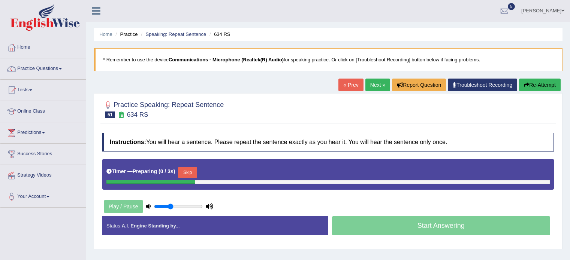
scroll to position [54, 0]
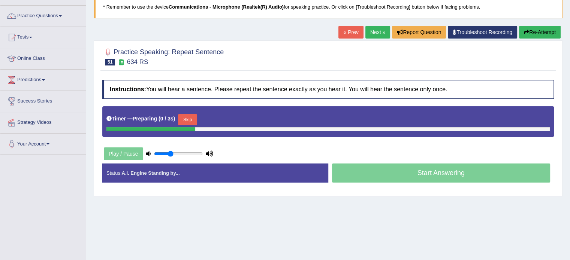
click at [570, 68] on html "Toggle navigation Home Practice Questions Speaking Practice Read Aloud Repeat S…" at bounding box center [285, 77] width 570 height 260
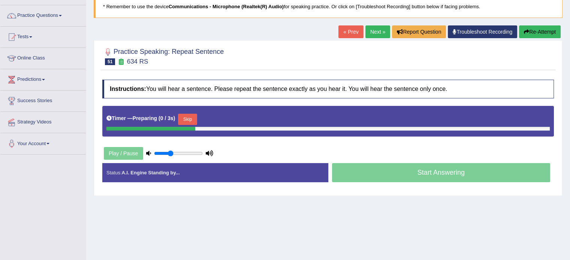
scroll to position [0, 0]
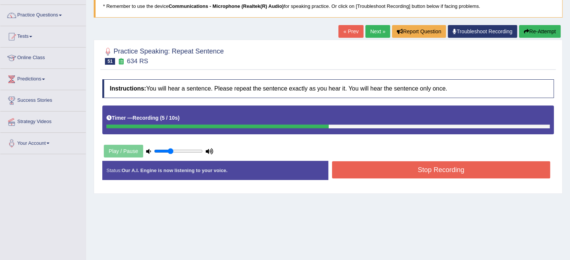
click at [407, 175] on button "Stop Recording" at bounding box center [441, 170] width 218 height 17
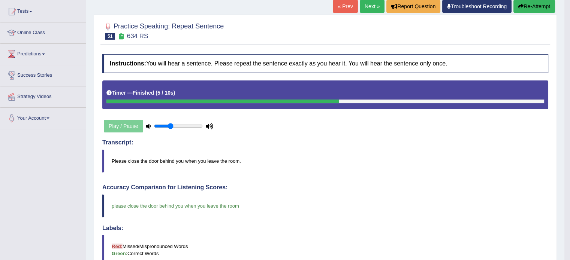
scroll to position [78, 0]
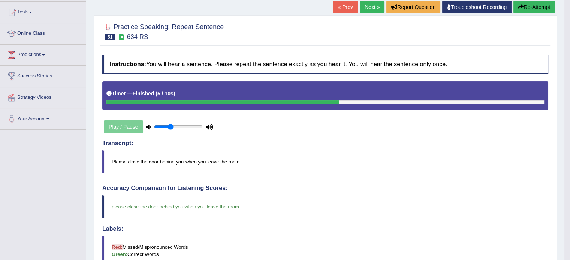
click at [364, 2] on link "Next »" at bounding box center [372, 7] width 25 height 13
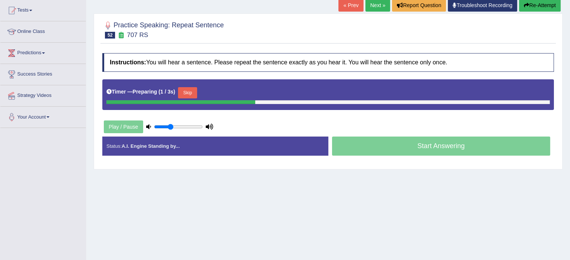
scroll to position [84, 0]
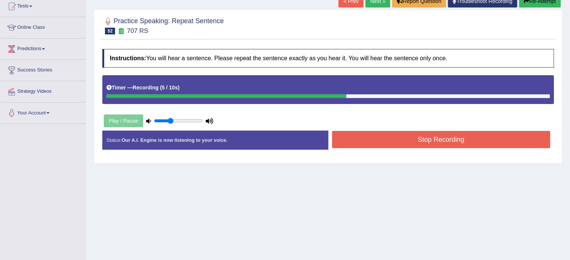
click at [416, 140] on button "Stop Recording" at bounding box center [441, 139] width 218 height 17
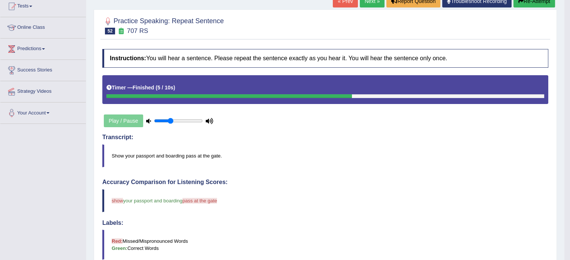
click at [568, 107] on body "Toggle navigation Home Practice Questions Speaking Practice Read Aloud Repeat S…" at bounding box center [285, 46] width 570 height 260
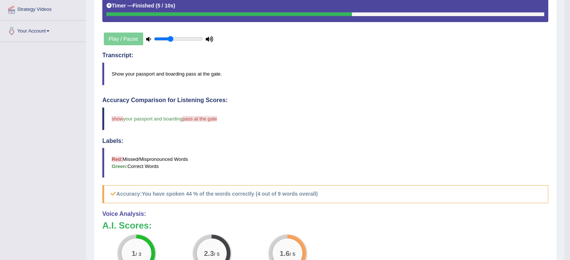
scroll to position [0, 0]
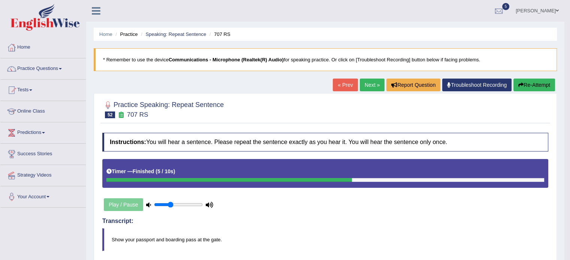
click at [369, 91] on link "Next »" at bounding box center [372, 85] width 25 height 13
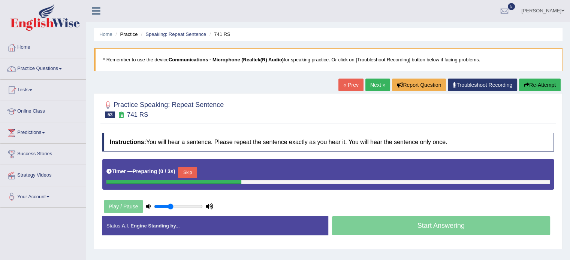
scroll to position [64, 0]
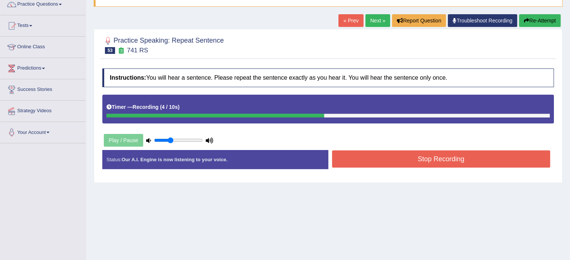
click at [388, 160] on button "Stop Recording" at bounding box center [441, 159] width 218 height 17
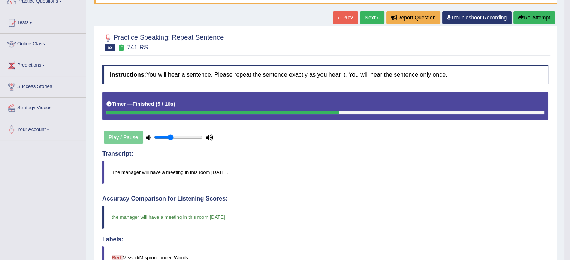
scroll to position [66, 0]
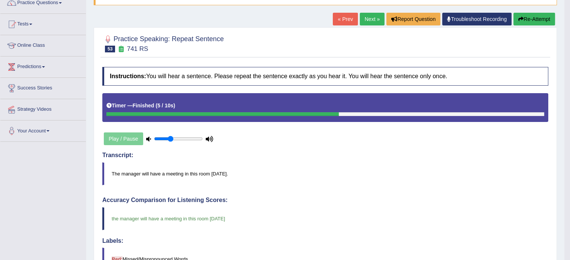
click at [369, 19] on link "Next »" at bounding box center [372, 19] width 25 height 13
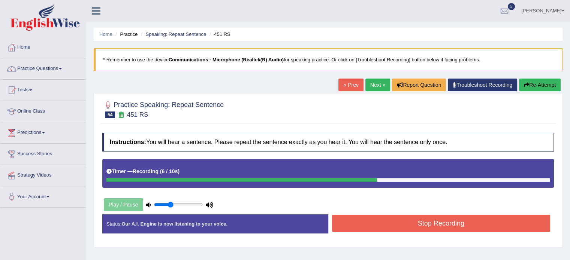
click at [426, 229] on button "Stop Recording" at bounding box center [441, 223] width 218 height 17
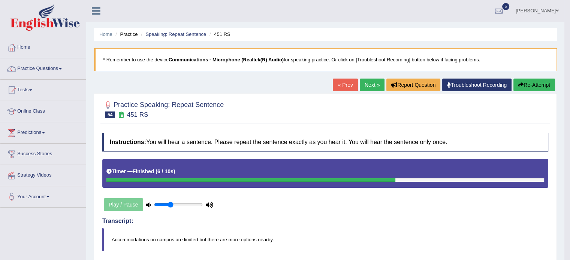
click at [369, 86] on link "Next »" at bounding box center [372, 85] width 25 height 13
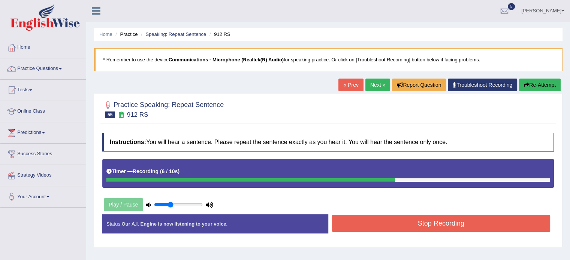
click at [437, 226] on button "Stop Recording" at bounding box center [441, 223] width 218 height 17
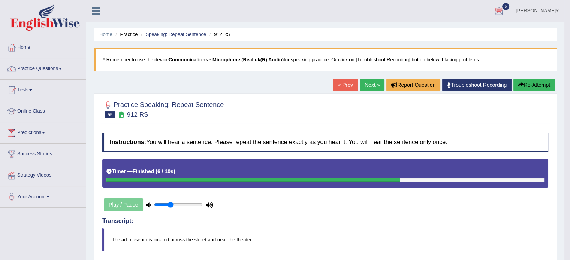
click at [372, 80] on link "Next »" at bounding box center [372, 85] width 25 height 13
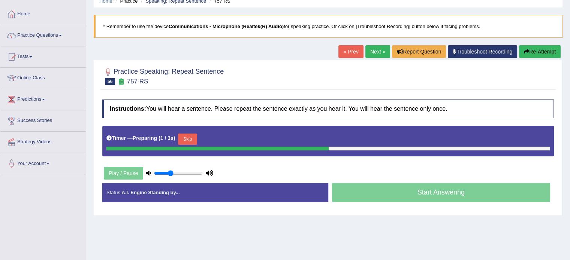
scroll to position [38, 0]
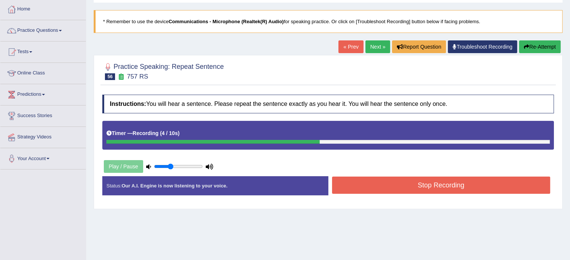
click at [415, 186] on button "Stop Recording" at bounding box center [441, 185] width 218 height 17
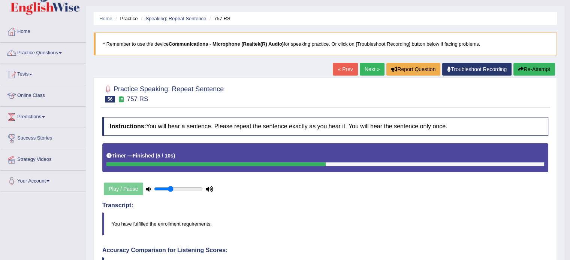
scroll to position [12, 0]
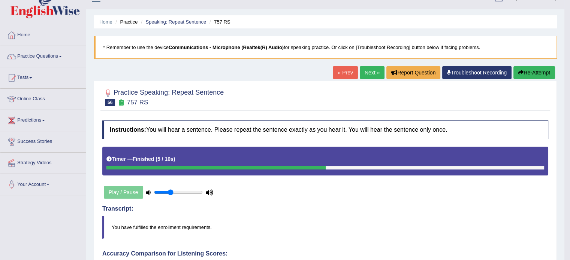
click at [368, 77] on link "Next »" at bounding box center [372, 72] width 25 height 13
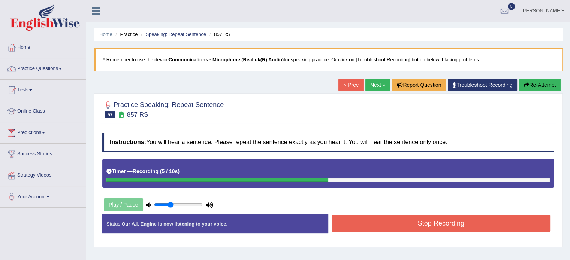
click at [438, 227] on button "Stop Recording" at bounding box center [441, 223] width 218 height 17
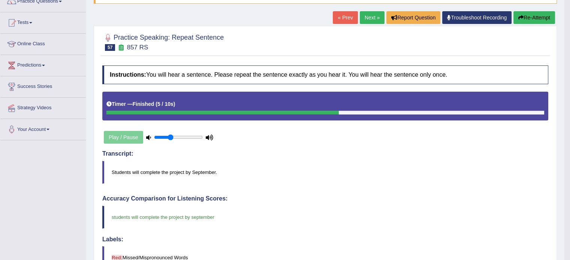
scroll to position [63, 0]
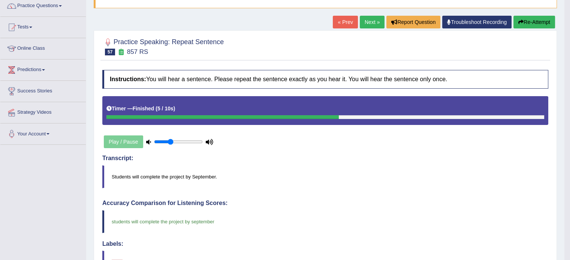
click at [368, 21] on link "Next »" at bounding box center [372, 22] width 25 height 13
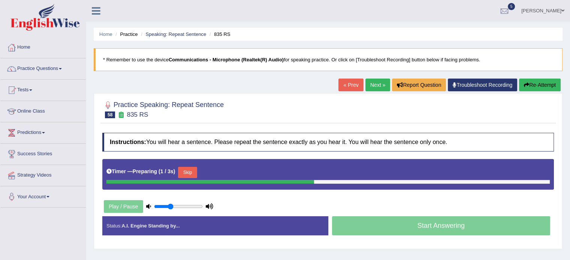
scroll to position [30, 0]
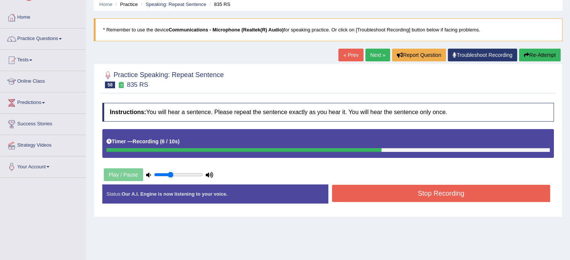
click at [377, 196] on button "Stop Recording" at bounding box center [441, 193] width 218 height 17
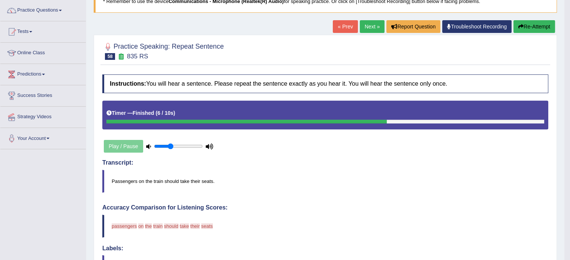
scroll to position [42, 0]
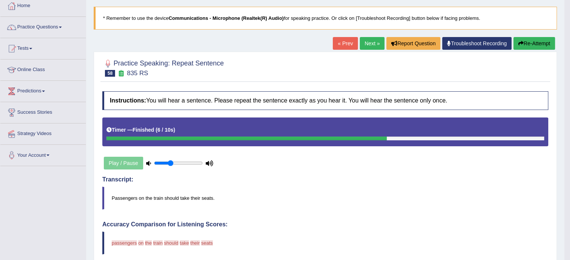
click at [528, 42] on button "Re-Attempt" at bounding box center [534, 43] width 42 height 13
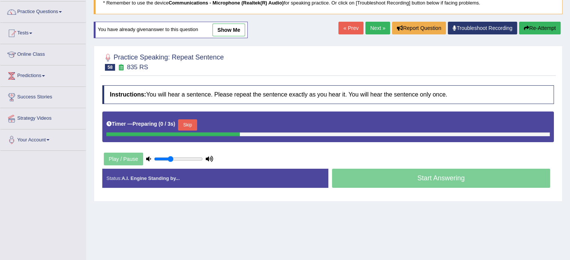
scroll to position [61, 0]
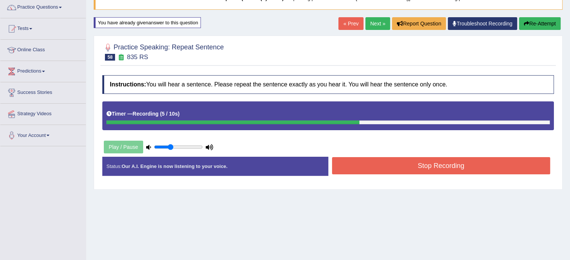
click at [416, 169] on button "Stop Recording" at bounding box center [441, 165] width 218 height 17
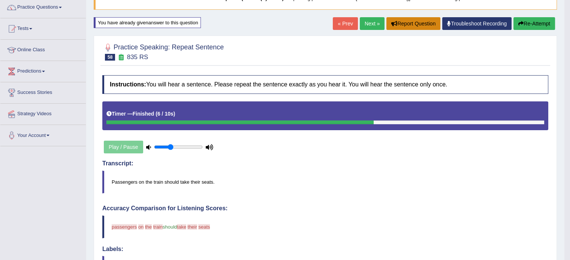
click at [427, 17] on button "Report Question" at bounding box center [413, 23] width 54 height 13
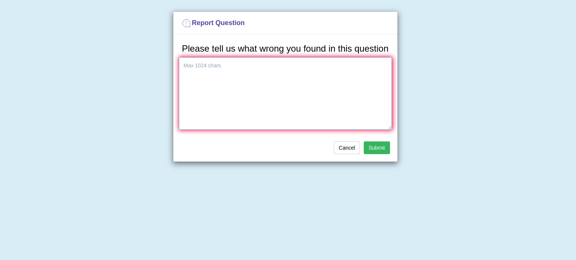
click at [247, 82] on textarea at bounding box center [285, 93] width 213 height 73
type textarea "different audio with different transcript"
click at [375, 150] on button "Submit" at bounding box center [377, 148] width 26 height 13
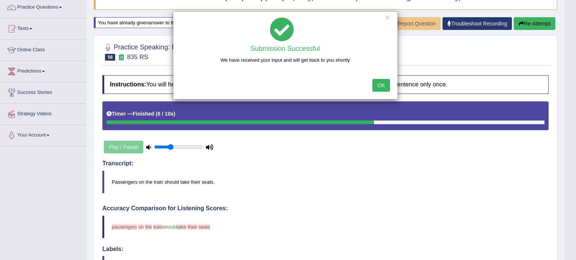
click at [378, 81] on button "OK" at bounding box center [380, 85] width 17 height 13
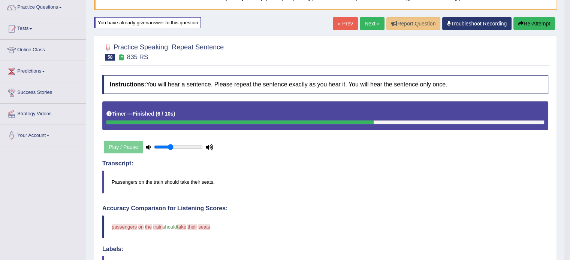
click at [361, 27] on link "Next »" at bounding box center [372, 23] width 25 height 13
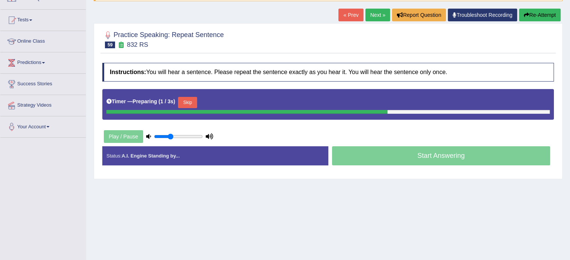
scroll to position [73, 0]
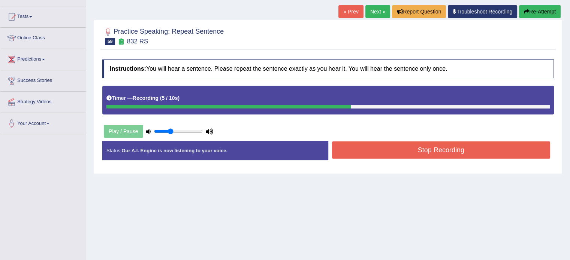
click at [430, 148] on button "Stop Recording" at bounding box center [441, 150] width 218 height 17
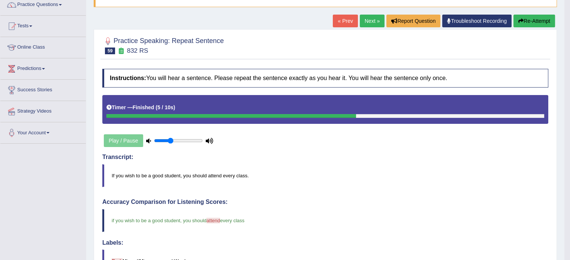
scroll to position [62, 0]
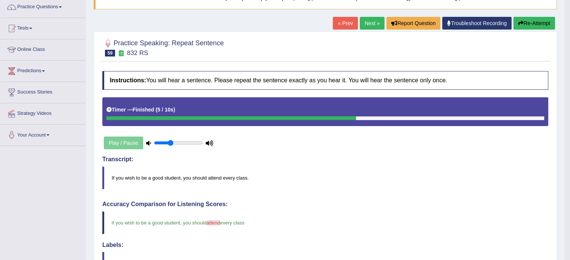
click at [369, 21] on link "Next »" at bounding box center [372, 23] width 25 height 13
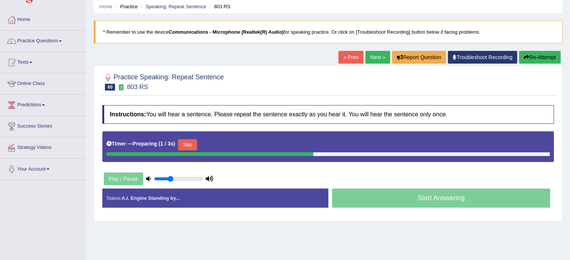
scroll to position [31, 0]
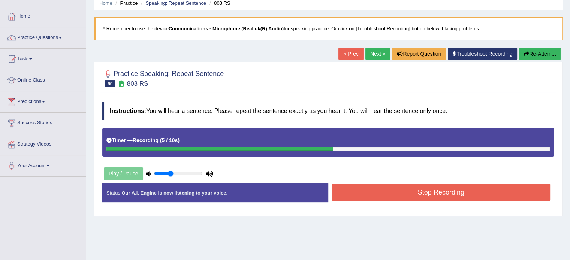
click at [418, 187] on button "Stop Recording" at bounding box center [441, 192] width 218 height 17
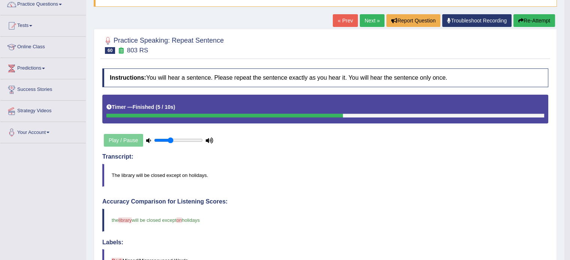
scroll to position [29, 0]
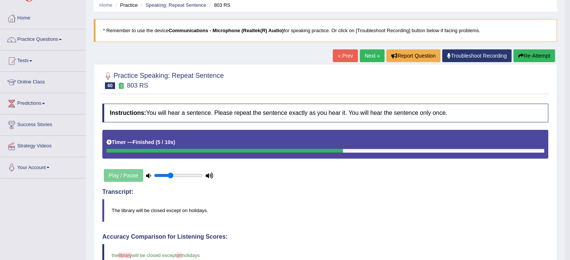
click at [369, 51] on link "Next »" at bounding box center [372, 55] width 25 height 13
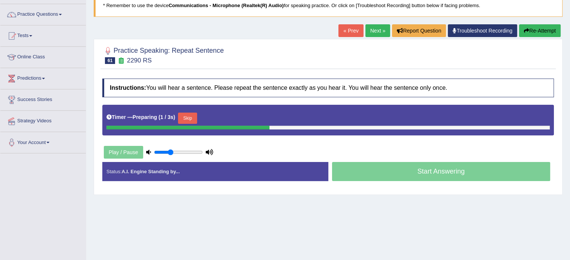
scroll to position [58, 0]
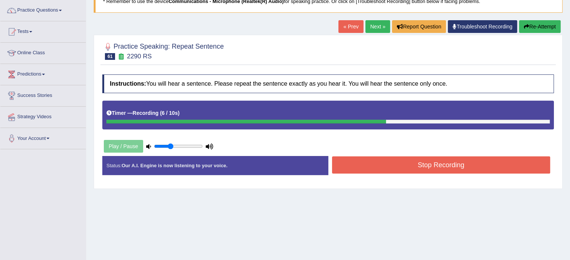
click at [385, 168] on button "Stop Recording" at bounding box center [441, 165] width 218 height 17
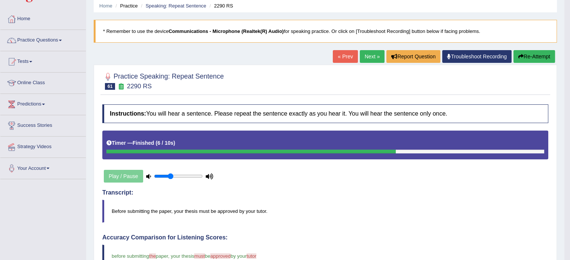
scroll to position [12, 0]
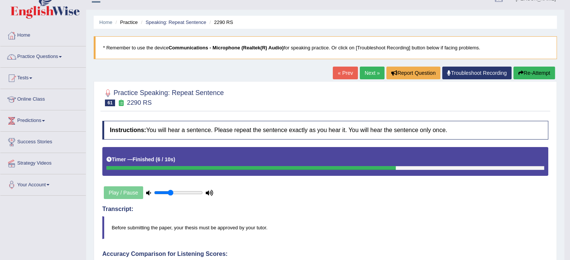
click at [371, 72] on link "Next »" at bounding box center [372, 73] width 25 height 13
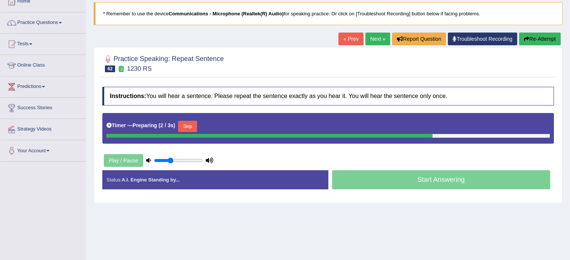
scroll to position [49, 0]
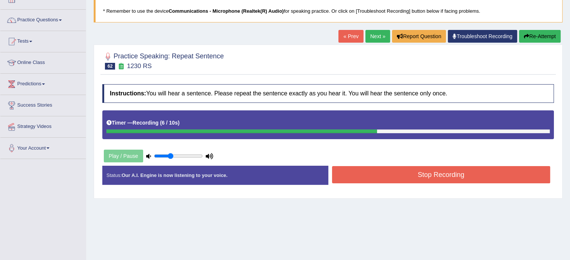
click at [390, 174] on button "Stop Recording" at bounding box center [441, 174] width 218 height 17
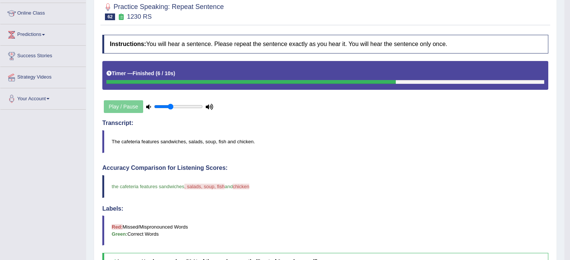
scroll to position [0, 0]
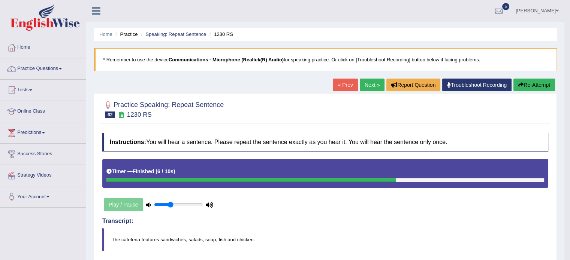
click at [364, 85] on link "Next »" at bounding box center [372, 85] width 25 height 13
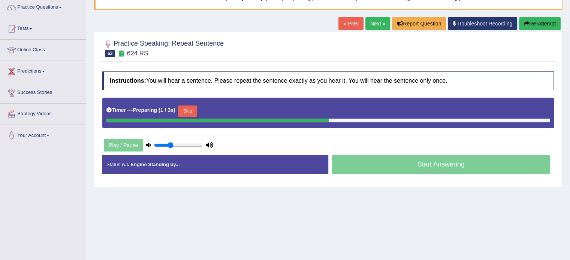
scroll to position [67, 0]
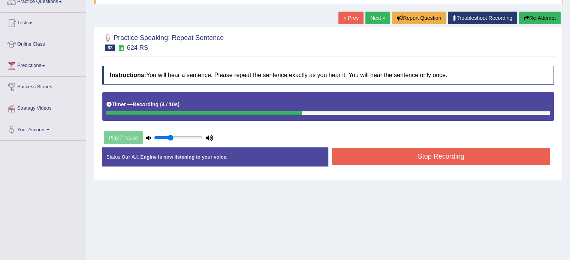
click at [418, 154] on button "Stop Recording" at bounding box center [441, 156] width 218 height 17
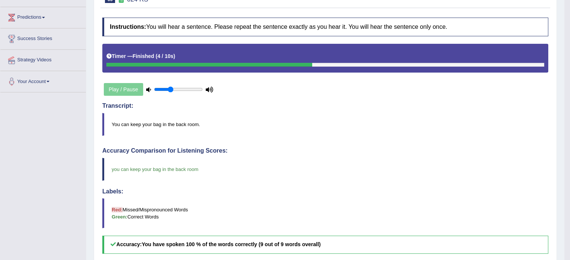
scroll to position [0, 0]
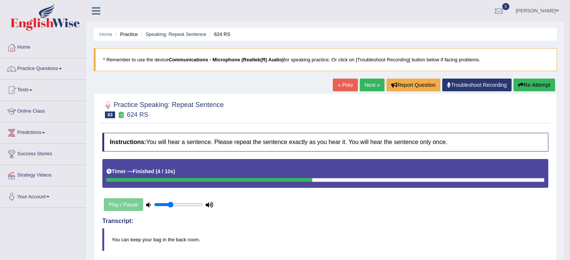
click at [374, 81] on link "Next »" at bounding box center [372, 85] width 25 height 13
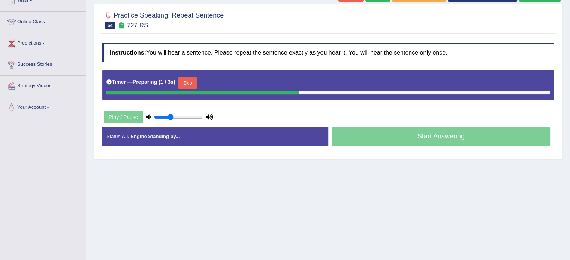
drag, startPoint x: 0, startPoint y: 0, endPoint x: 575, endPoint y: 136, distance: 591.2
click at [570, 136] on html "Toggle navigation Home Practice Questions Speaking Practice Read Aloud Repeat S…" at bounding box center [285, 40] width 570 height 260
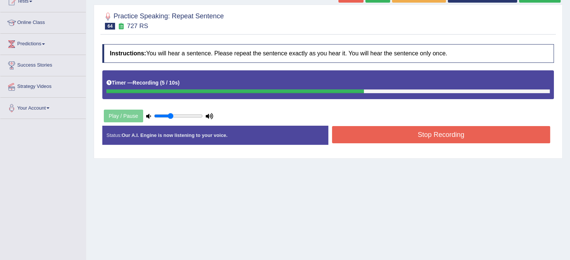
click at [423, 136] on button "Stop Recording" at bounding box center [441, 134] width 218 height 17
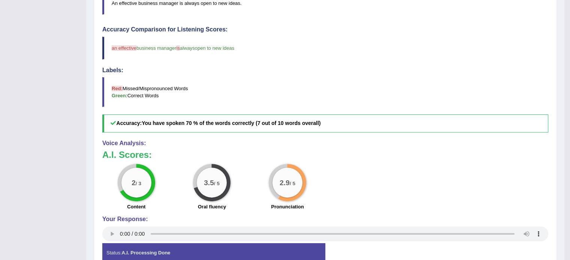
scroll to position [65, 0]
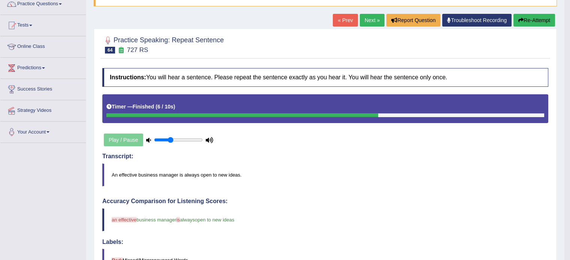
click at [368, 21] on link "Next »" at bounding box center [372, 20] width 25 height 13
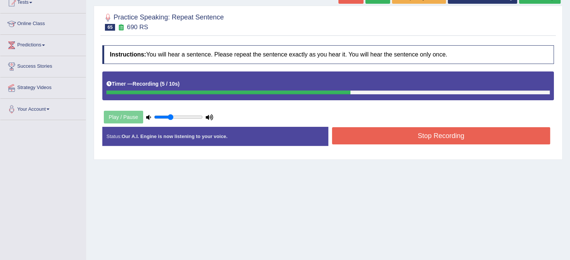
click at [415, 135] on button "Stop Recording" at bounding box center [441, 135] width 218 height 17
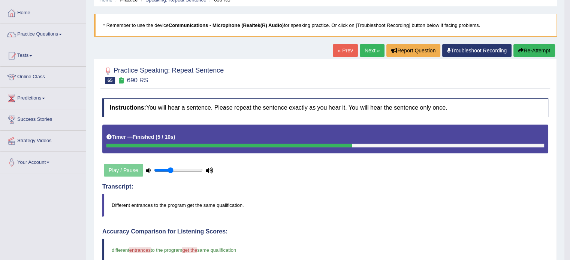
scroll to position [40, 0]
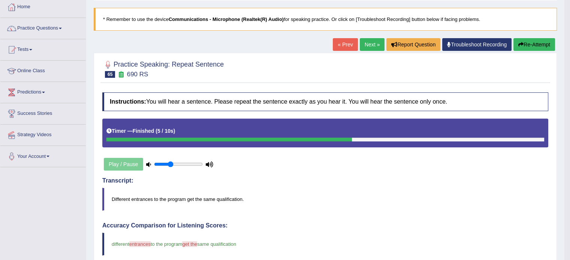
click at [371, 46] on link "Next »" at bounding box center [372, 44] width 25 height 13
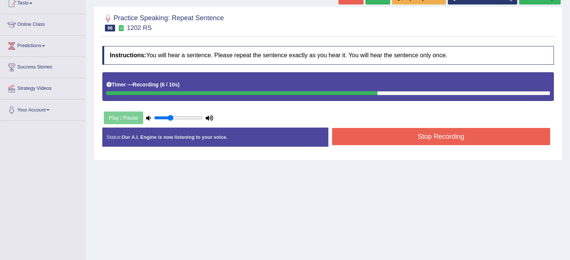
click at [429, 139] on button "Stop Recording" at bounding box center [441, 136] width 218 height 17
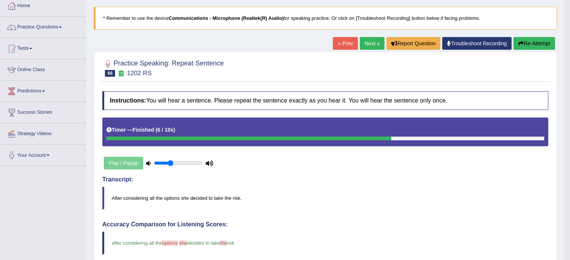
scroll to position [33, 0]
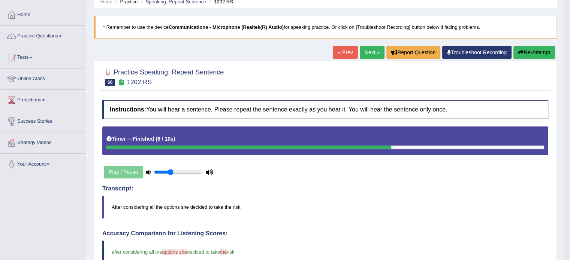
click at [367, 51] on link "Next »" at bounding box center [372, 52] width 25 height 13
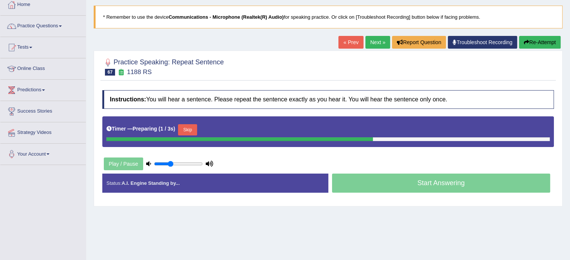
scroll to position [51, 0]
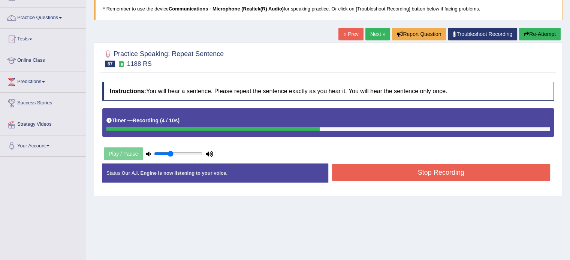
click at [440, 177] on button "Stop Recording" at bounding box center [441, 172] width 218 height 17
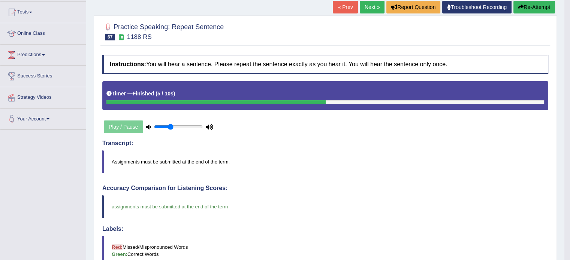
scroll to position [60, 0]
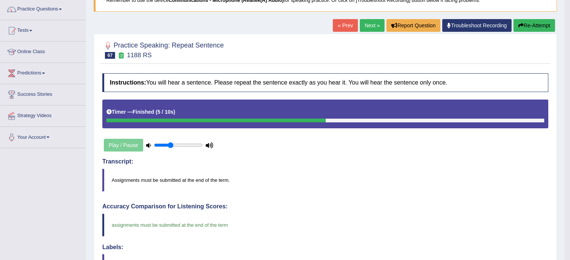
click at [361, 25] on link "Next »" at bounding box center [372, 25] width 25 height 13
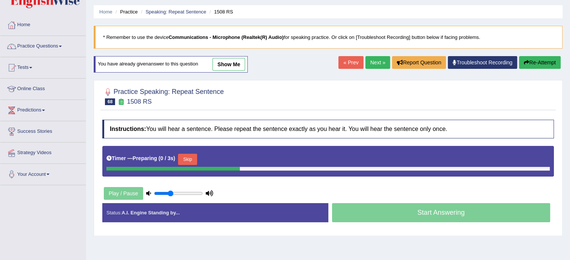
scroll to position [45, 0]
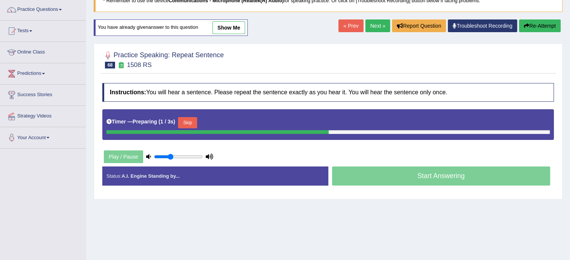
click at [570, 96] on html "Toggle navigation Home Practice Questions Speaking Practice Read Aloud Repeat S…" at bounding box center [285, 71] width 570 height 260
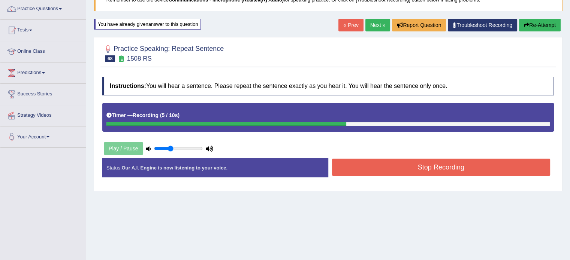
click at [450, 172] on button "Stop Recording" at bounding box center [441, 167] width 218 height 17
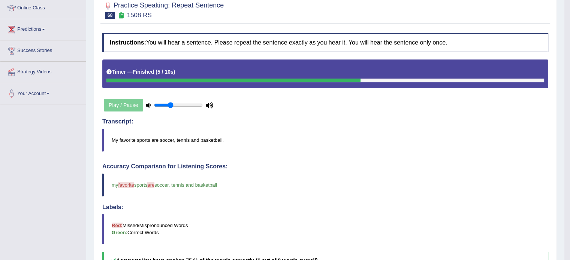
scroll to position [25, 0]
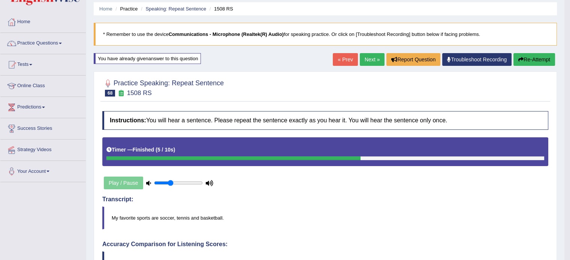
click at [371, 59] on link "Next »" at bounding box center [372, 59] width 25 height 13
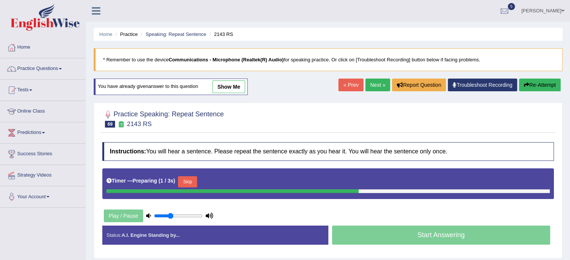
scroll to position [56, 0]
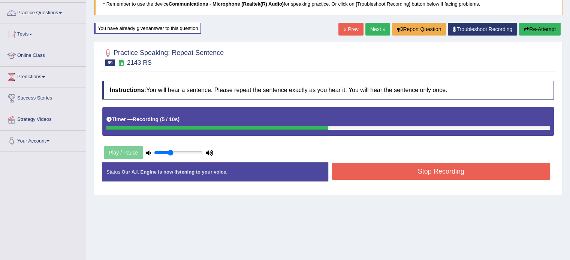
click at [437, 178] on button "Stop Recording" at bounding box center [441, 171] width 218 height 17
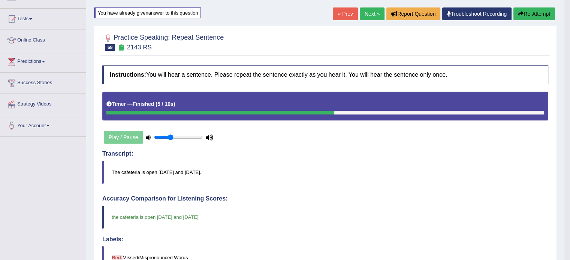
scroll to position [60, 0]
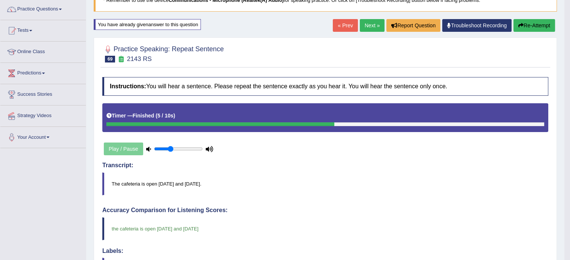
click at [374, 24] on link "Next »" at bounding box center [372, 25] width 25 height 13
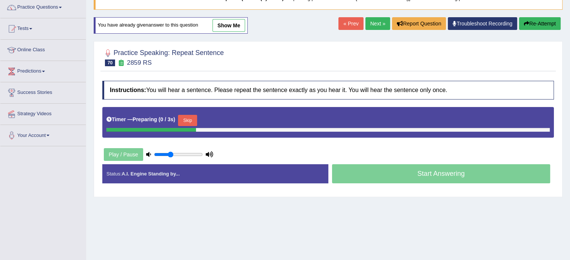
scroll to position [61, 0]
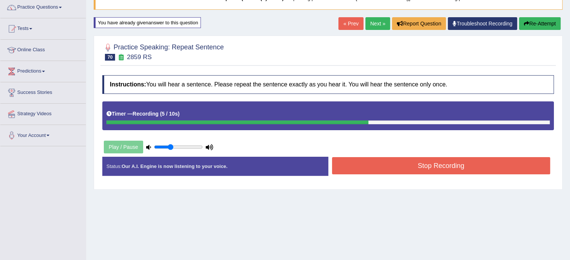
click at [398, 172] on button "Stop Recording" at bounding box center [441, 165] width 218 height 17
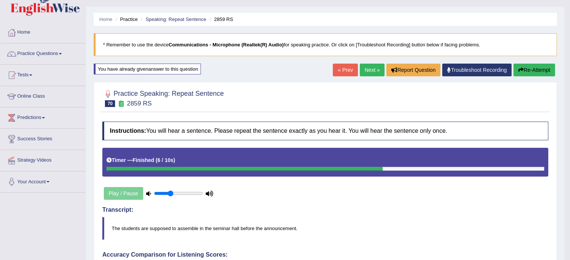
scroll to position [7, 0]
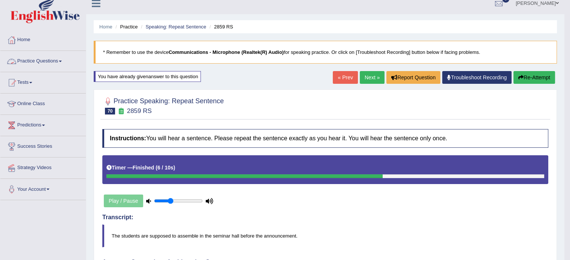
click at [56, 64] on link "Practice Questions" at bounding box center [42, 60] width 85 height 19
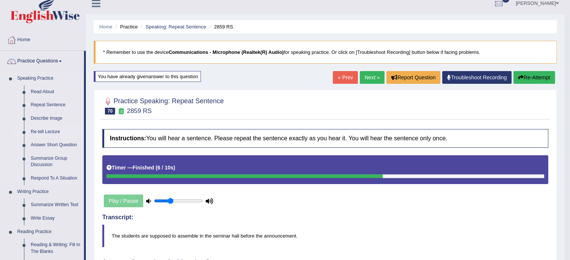
click at [48, 131] on link "Re-tell Lecture" at bounding box center [55, 132] width 57 height 13
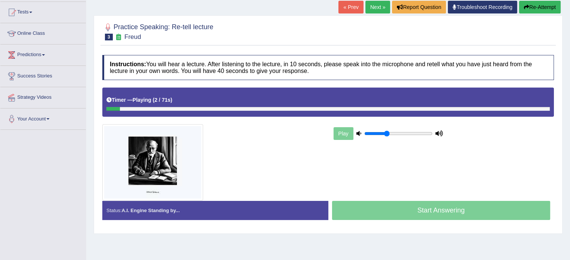
scroll to position [81, 0]
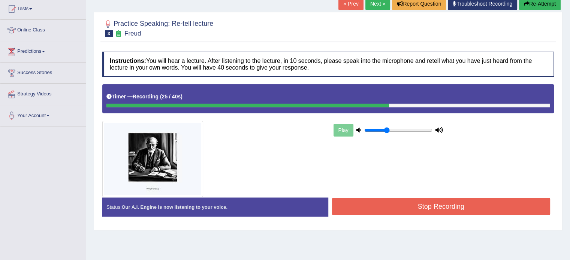
click at [484, 207] on button "Stop Recording" at bounding box center [441, 206] width 218 height 17
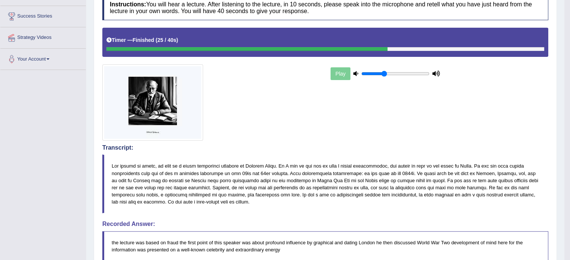
drag, startPoint x: 575, startPoint y: 56, endPoint x: 575, endPoint y: 122, distance: 65.6
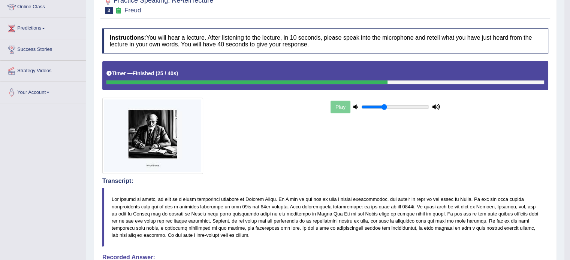
scroll to position [0, 0]
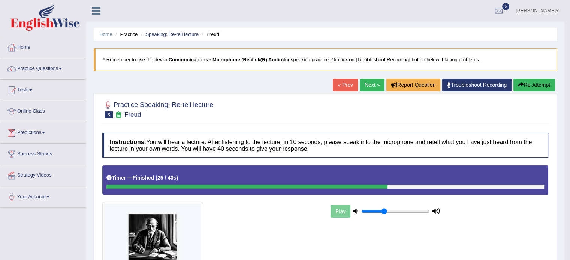
click at [366, 88] on link "Next »" at bounding box center [372, 85] width 25 height 13
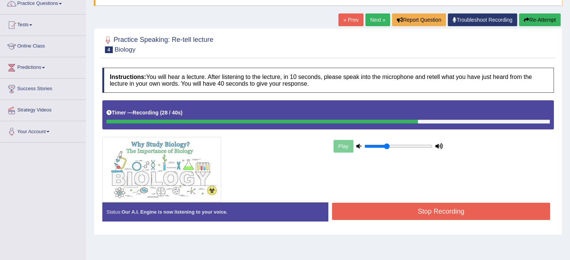
click at [446, 215] on button "Stop Recording" at bounding box center [441, 211] width 218 height 17
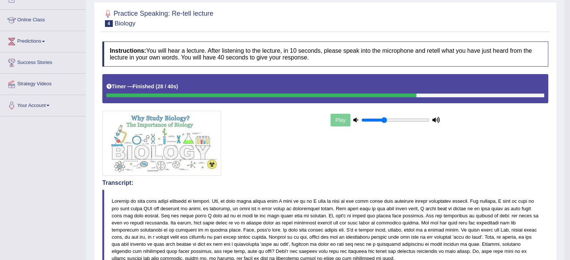
drag, startPoint x: 575, startPoint y: 40, endPoint x: 575, endPoint y: 82, distance: 41.6
click at [570, 82] on html "Toggle navigation Home Practice Questions Speaking Practice Read Aloud Repeat S…" at bounding box center [285, 39] width 570 height 260
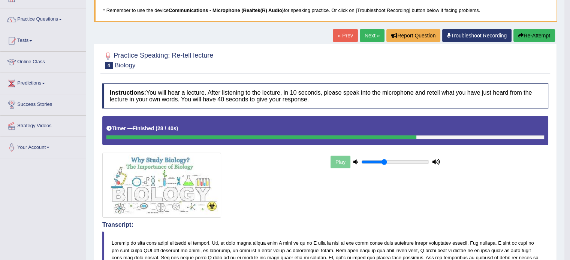
scroll to position [42, 0]
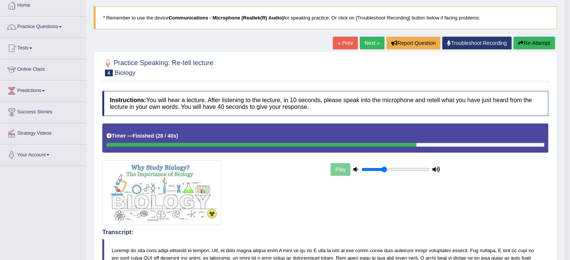
click at [373, 39] on link "Next »" at bounding box center [372, 43] width 25 height 13
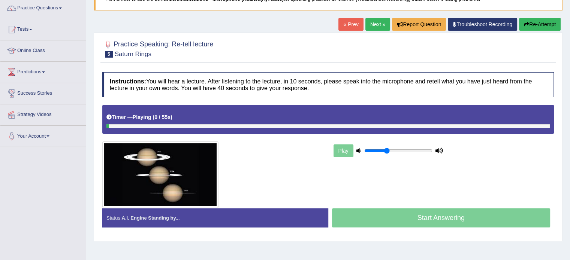
scroll to position [76, 0]
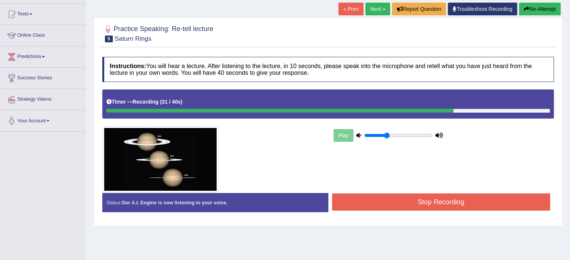
click at [443, 204] on button "Stop Recording" at bounding box center [441, 202] width 218 height 17
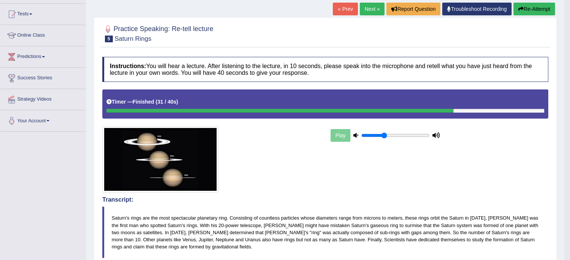
drag, startPoint x: 575, startPoint y: 69, endPoint x: 575, endPoint y: 123, distance: 53.6
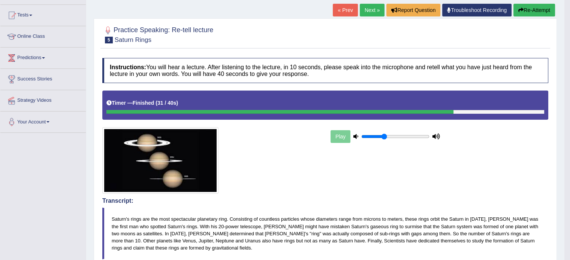
scroll to position [2, 0]
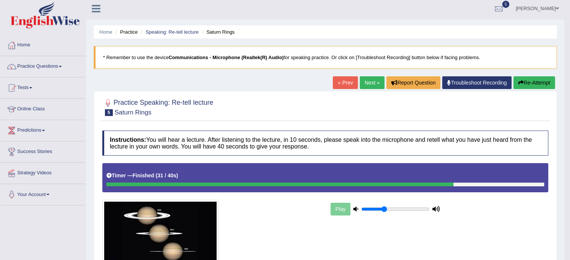
click at [367, 82] on link "Next »" at bounding box center [372, 82] width 25 height 13
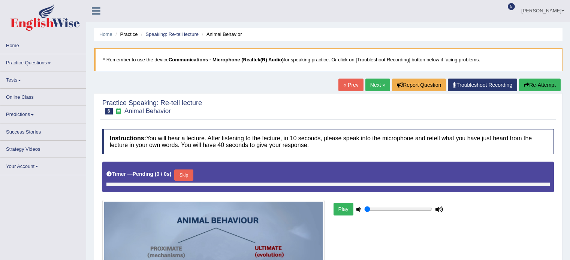
type input "0.35"
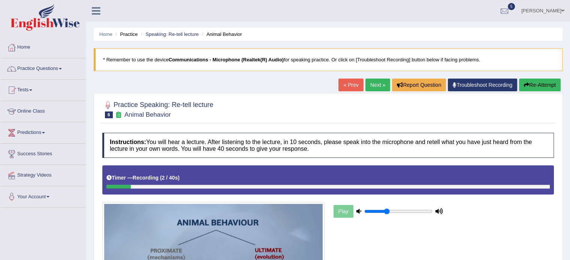
drag, startPoint x: 575, startPoint y: 5, endPoint x: 328, endPoint y: 163, distance: 293.5
click at [328, 163] on div "Instructions: You will hear a lecture. After listening to the lecture, in 10 se…" at bounding box center [327, 235] width 455 height 213
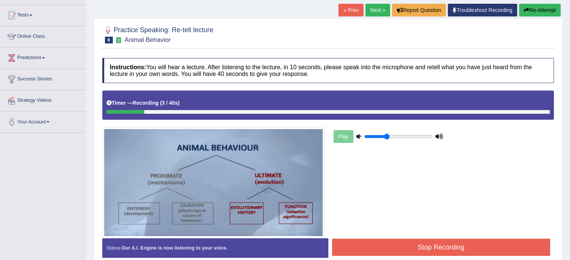
scroll to position [81, 0]
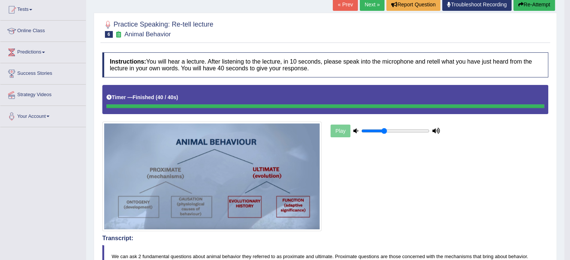
drag, startPoint x: 575, startPoint y: 94, endPoint x: 575, endPoint y: 176, distance: 82.1
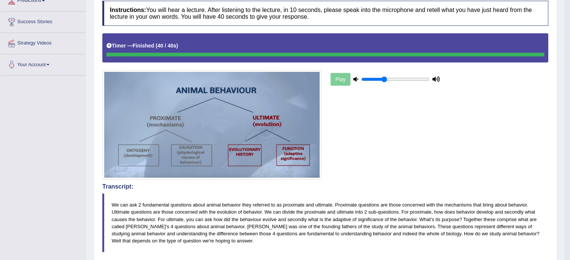
scroll to position [134, 0]
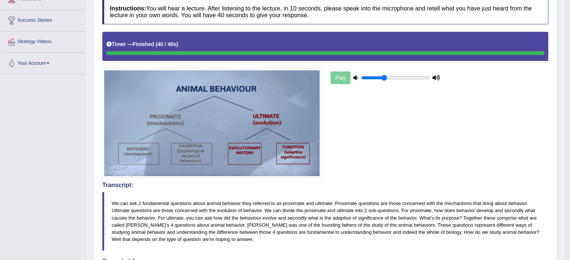
drag, startPoint x: 568, startPoint y: 129, endPoint x: 575, endPoint y: 118, distance: 13.0
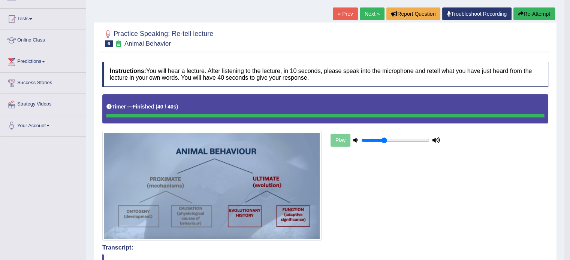
scroll to position [63, 0]
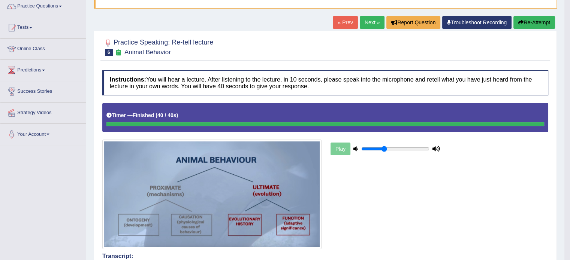
click at [529, 25] on button "Re-Attempt" at bounding box center [534, 22] width 42 height 13
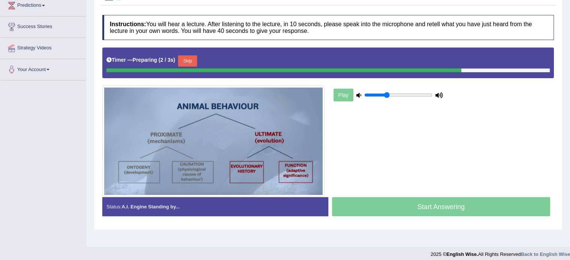
click at [191, 62] on button "Skip" at bounding box center [187, 60] width 19 height 11
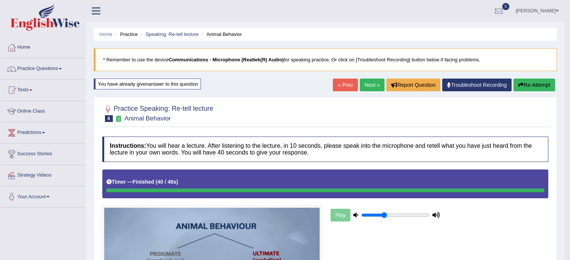
click at [369, 83] on link "Next »" at bounding box center [372, 85] width 25 height 13
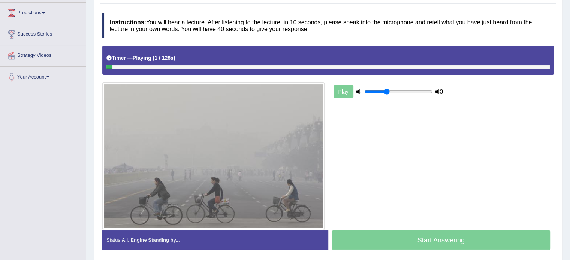
scroll to position [124, 0]
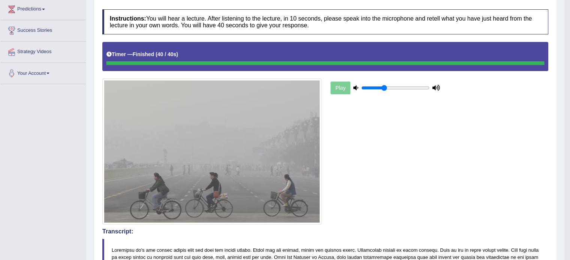
drag, startPoint x: 574, startPoint y: 73, endPoint x: 575, endPoint y: 166, distance: 93.3
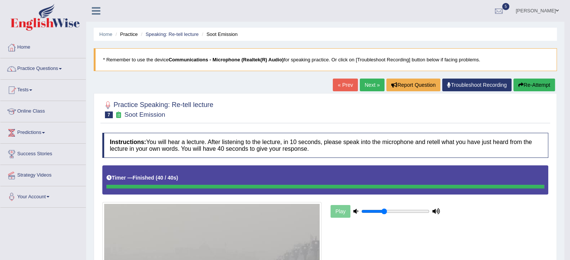
scroll to position [0, 0]
click at [364, 84] on link "Next »" at bounding box center [372, 85] width 25 height 13
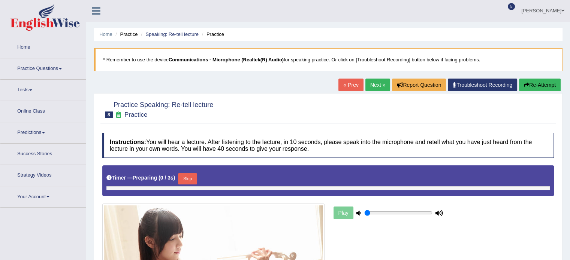
type input "0.35"
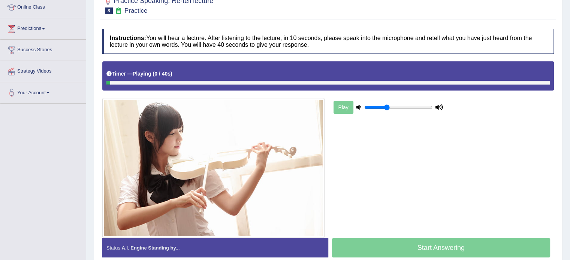
scroll to position [105, 0]
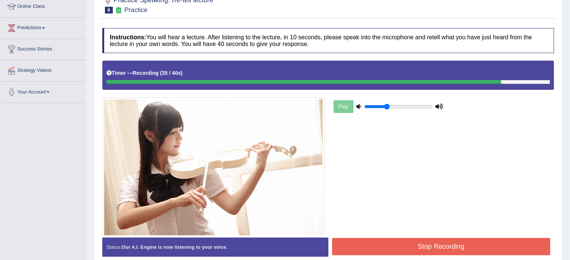
click at [480, 246] on button "Stop Recording" at bounding box center [441, 246] width 218 height 17
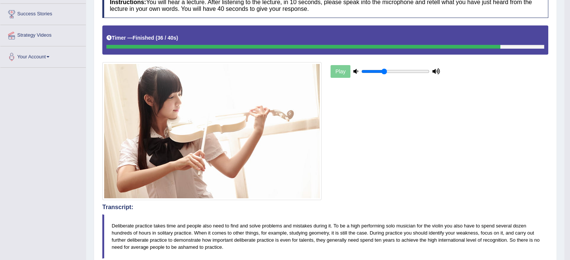
scroll to position [63, 0]
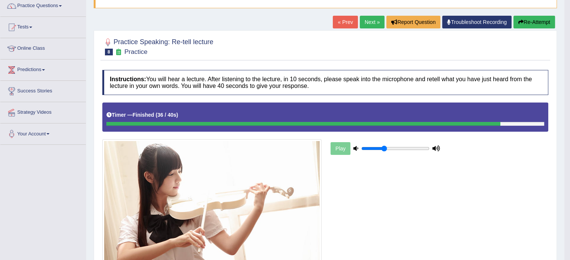
click at [368, 21] on link "Next »" at bounding box center [372, 22] width 25 height 13
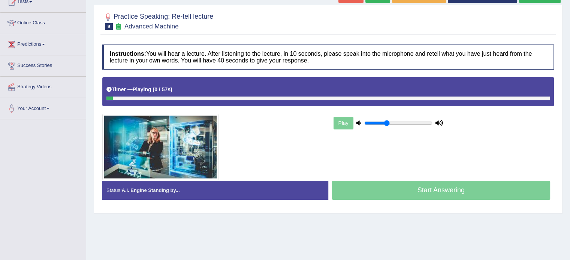
scroll to position [90, 0]
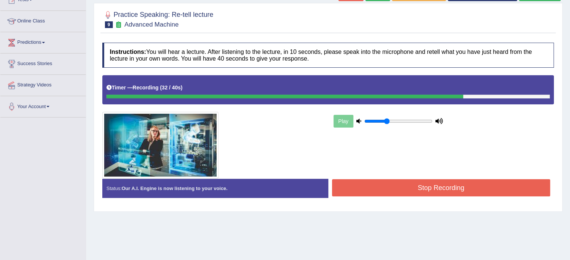
click at [456, 189] on button "Stop Recording" at bounding box center [441, 188] width 218 height 17
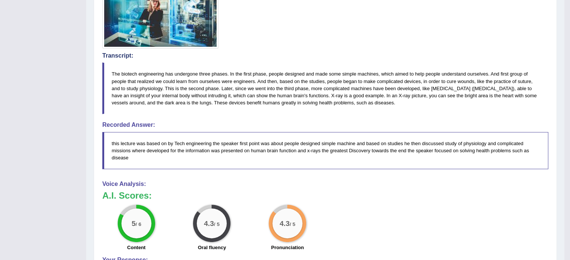
scroll to position [223, 0]
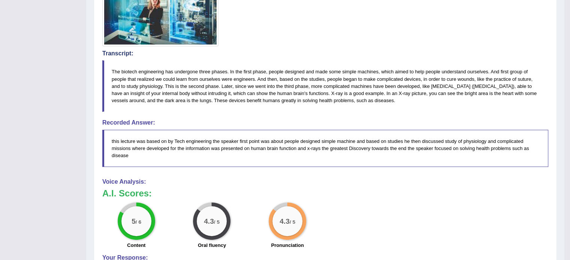
drag, startPoint x: 575, startPoint y: 84, endPoint x: 575, endPoint y: 170, distance: 86.2
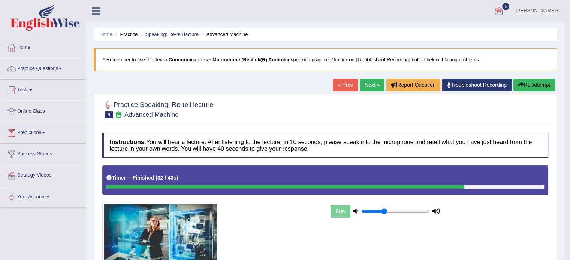
click at [363, 81] on link "Next »" at bounding box center [372, 85] width 25 height 13
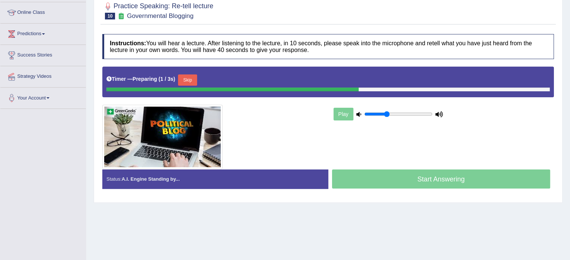
drag, startPoint x: 575, startPoint y: 34, endPoint x: 575, endPoint y: 98, distance: 63.3
click at [570, 98] on html "Toggle navigation Home Practice Questions Speaking Practice Read Aloud Repeat S…" at bounding box center [285, 31] width 570 height 260
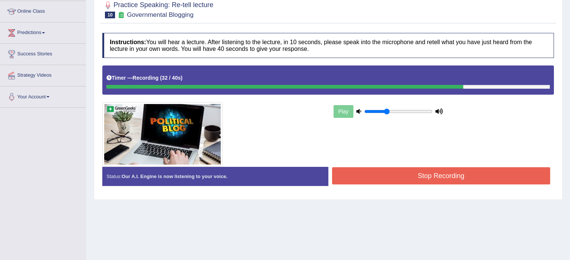
click at [480, 174] on button "Stop Recording" at bounding box center [441, 176] width 218 height 17
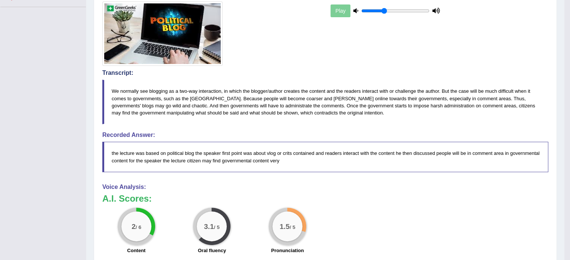
scroll to position [0, 0]
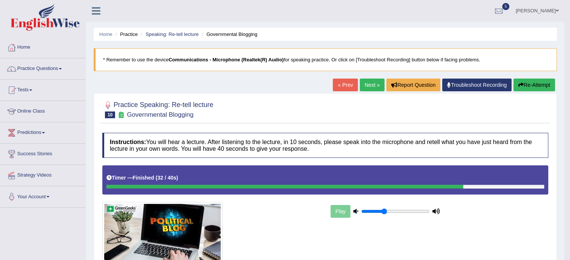
click at [370, 84] on link "Next »" at bounding box center [372, 85] width 25 height 13
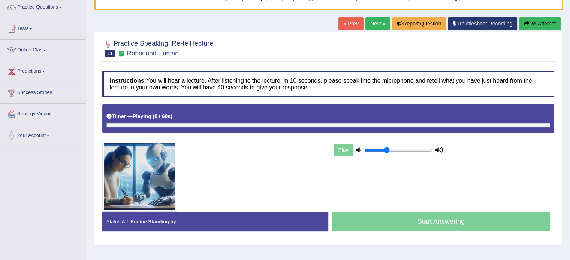
scroll to position [84, 0]
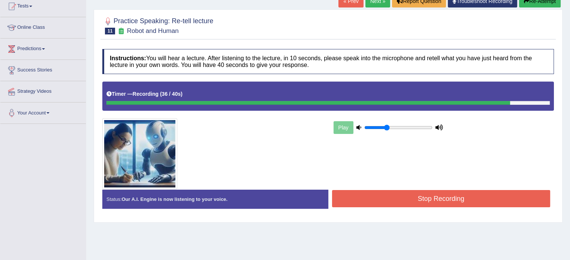
click at [439, 199] on button "Stop Recording" at bounding box center [441, 198] width 218 height 17
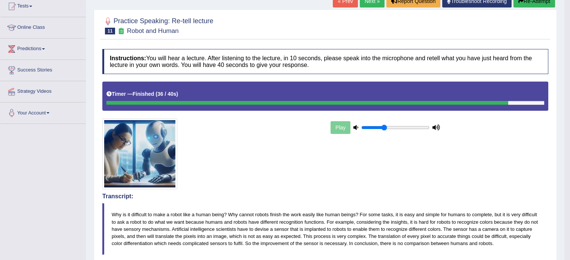
drag, startPoint x: 575, startPoint y: 78, endPoint x: 575, endPoint y: 114, distance: 36.0
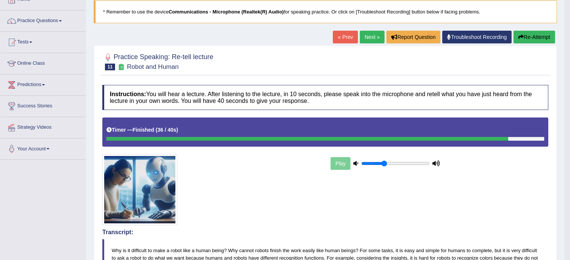
scroll to position [48, 0]
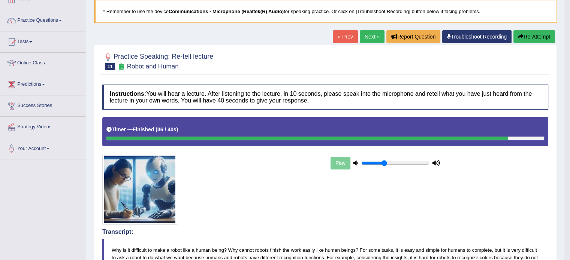
click at [373, 34] on link "Next »" at bounding box center [372, 36] width 25 height 13
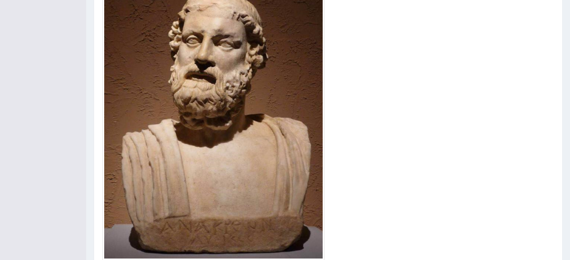
scroll to position [232, 0]
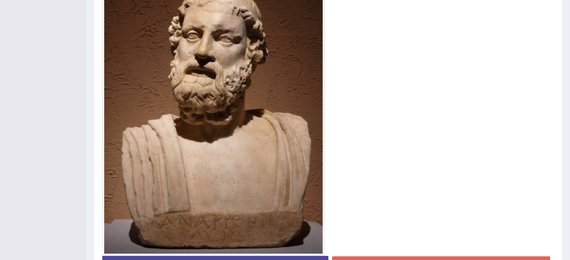
click at [426, 258] on button "Stop Recording" at bounding box center [441, 265] width 218 height 17
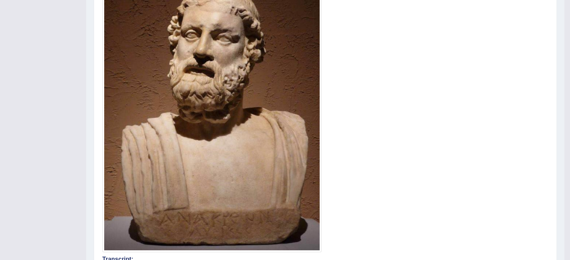
drag, startPoint x: 575, startPoint y: 117, endPoint x: 575, endPoint y: 141, distance: 23.2
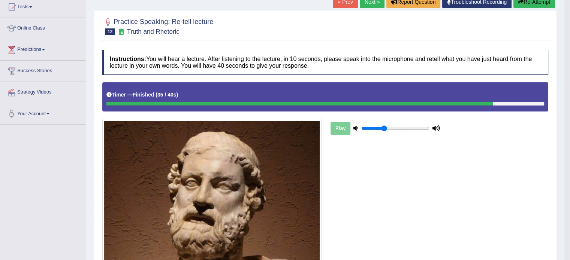
scroll to position [75, 0]
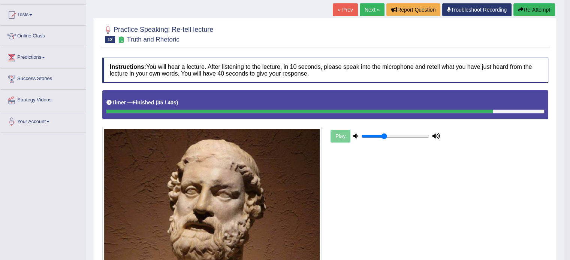
click at [367, 7] on link "Next »" at bounding box center [372, 9] width 25 height 13
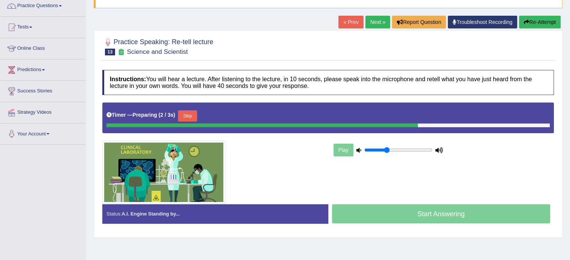
scroll to position [64, 0]
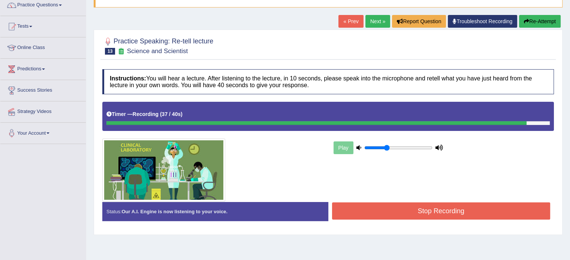
click at [443, 216] on button "Stop Recording" at bounding box center [441, 211] width 218 height 17
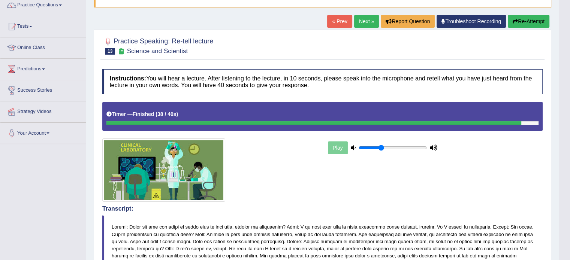
drag, startPoint x: 575, startPoint y: 64, endPoint x: 575, endPoint y: 136, distance: 72.0
click at [570, 136] on html "Toggle navigation Home Practice Questions Speaking Practice Read Aloud Repeat S…" at bounding box center [285, 66] width 570 height 260
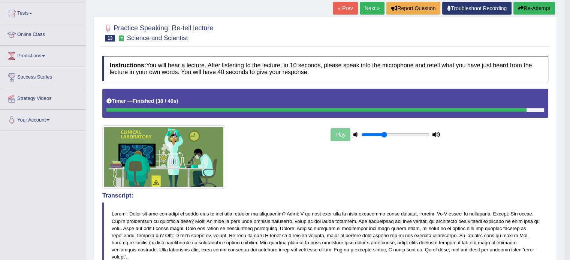
scroll to position [0, 0]
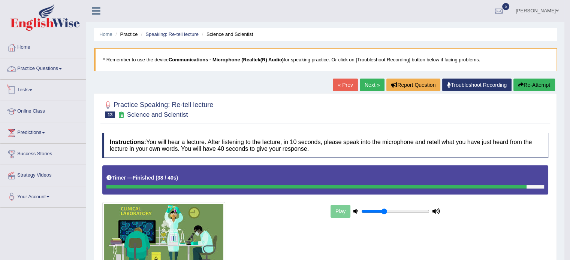
click at [57, 72] on link "Practice Questions" at bounding box center [42, 67] width 85 height 19
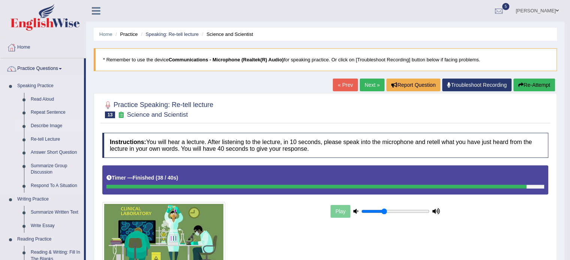
click at [46, 126] on link "Describe Image" at bounding box center [55, 126] width 57 height 13
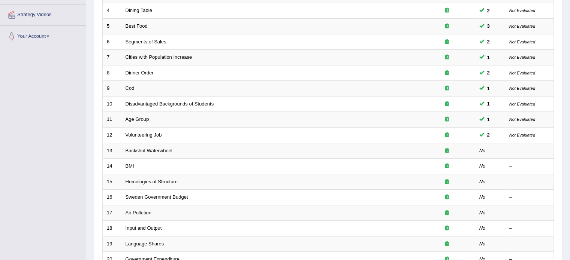
scroll to position [162, 0]
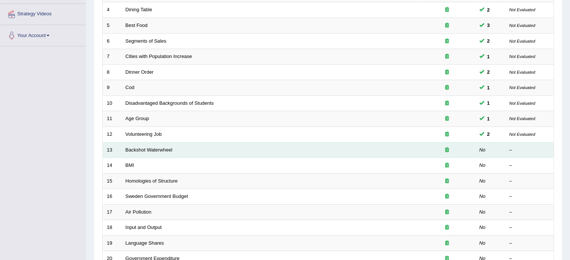
click at [139, 151] on link "Backshot Waterwheel" at bounding box center [149, 150] width 47 height 6
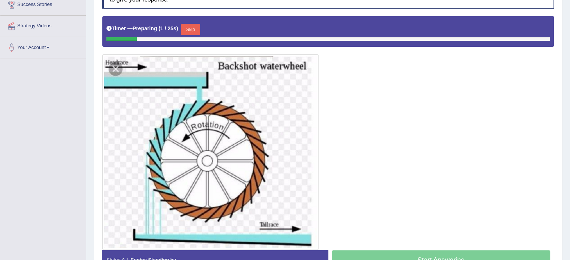
scroll to position [154, 0]
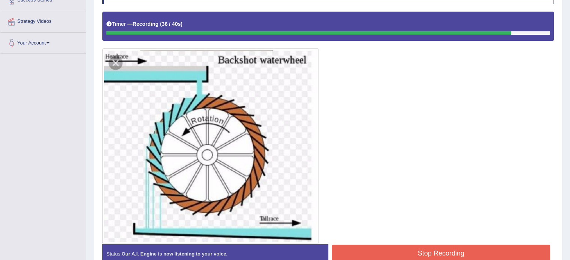
click at [464, 248] on button "Stop Recording" at bounding box center [441, 253] width 218 height 17
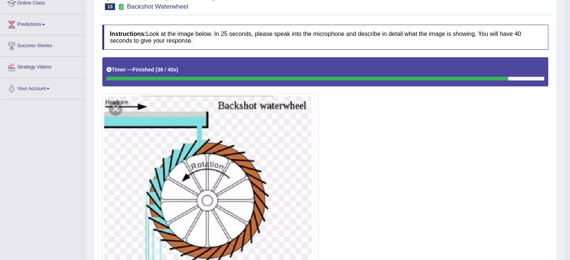
scroll to position [0, 0]
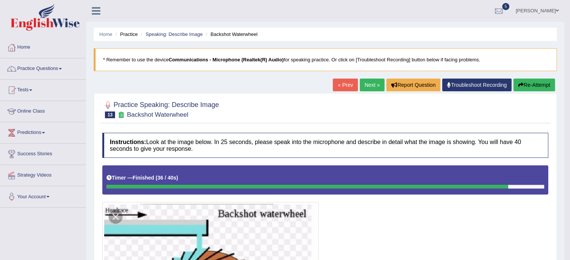
click at [373, 83] on link "Next »" at bounding box center [372, 85] width 25 height 13
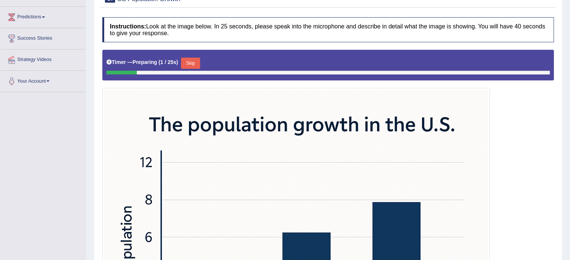
drag, startPoint x: 575, startPoint y: 51, endPoint x: 575, endPoint y: 94, distance: 43.5
click at [570, 94] on html "Toggle navigation Home Practice Questions Speaking Practice Read Aloud Repeat S…" at bounding box center [285, 14] width 570 height 260
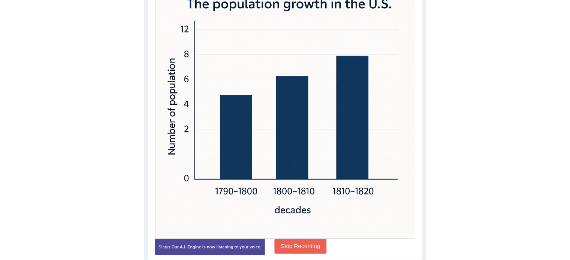
scroll to position [217, 0]
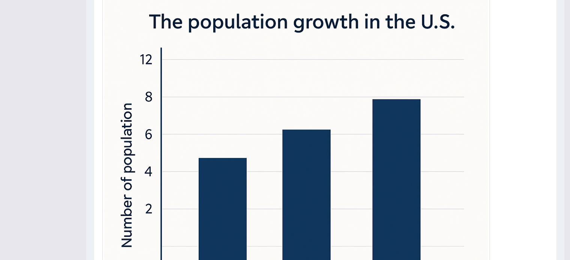
drag, startPoint x: 573, startPoint y: 112, endPoint x: 574, endPoint y: 123, distance: 10.9
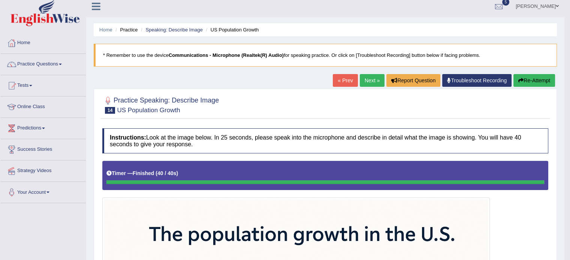
scroll to position [3, 0]
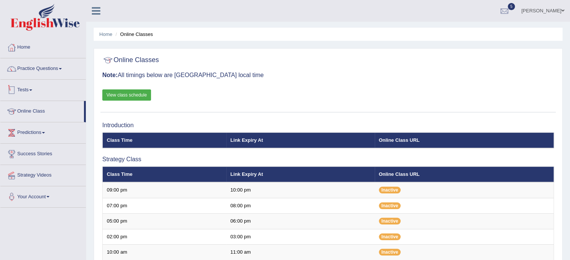
click at [116, 96] on link "View class schedule" at bounding box center [126, 95] width 49 height 11
click at [47, 68] on link "Practice Questions" at bounding box center [42, 67] width 85 height 19
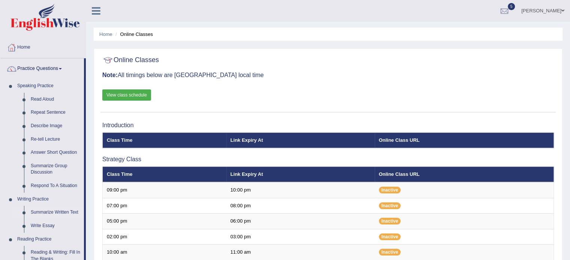
click at [59, 209] on link "Summarize Written Text" at bounding box center [55, 212] width 57 height 13
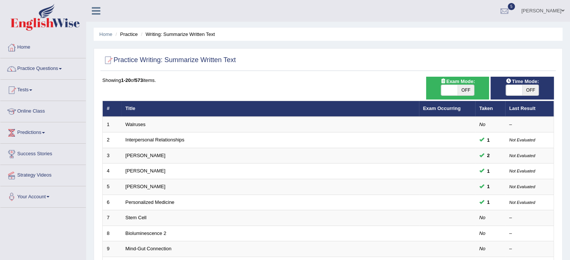
click at [468, 87] on span "OFF" at bounding box center [466, 90] width 16 height 10
checkbox input "true"
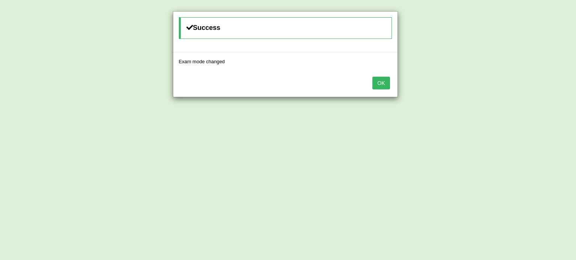
click at [372, 77] on button "OK" at bounding box center [380, 83] width 17 height 13
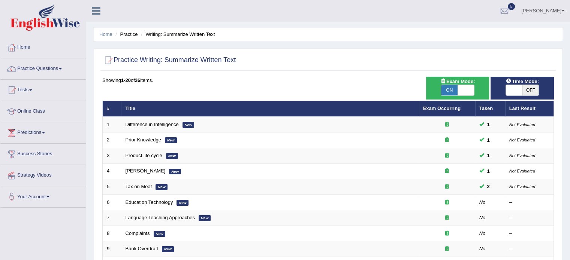
click at [525, 88] on span "OFF" at bounding box center [530, 90] width 16 height 10
checkbox input "true"
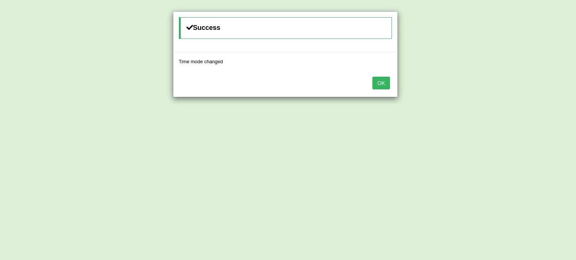
click at [372, 77] on button "OK" at bounding box center [380, 83] width 17 height 13
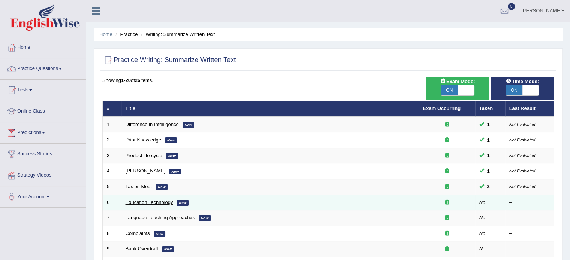
click at [157, 201] on link "Education Technology" at bounding box center [150, 203] width 48 height 6
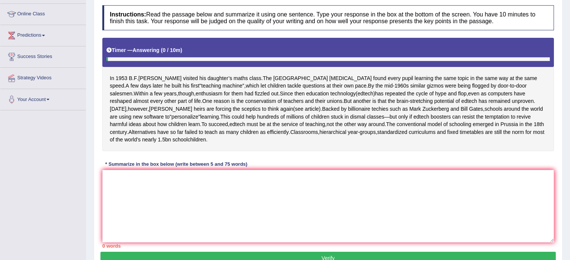
scroll to position [108, 0]
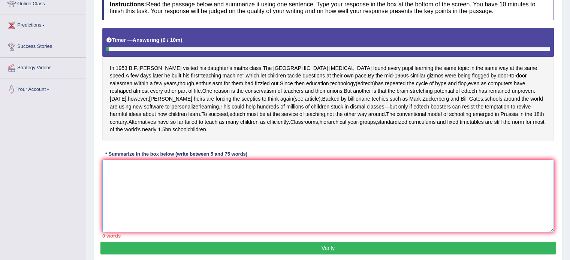
click at [213, 202] on textarea at bounding box center [328, 196] width 452 height 73
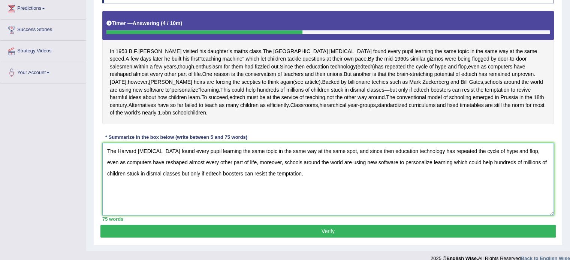
scroll to position [127, 0]
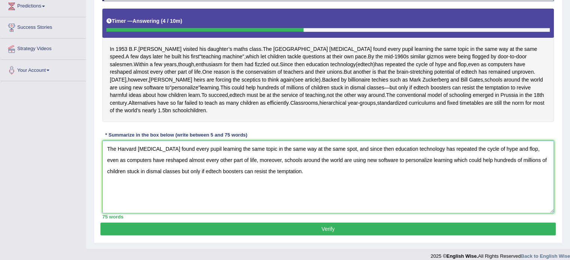
type textarea "The Harvard psychologist found every pupil learning the same topic in the same …"
click at [324, 236] on button "Verify" at bounding box center [327, 229] width 455 height 13
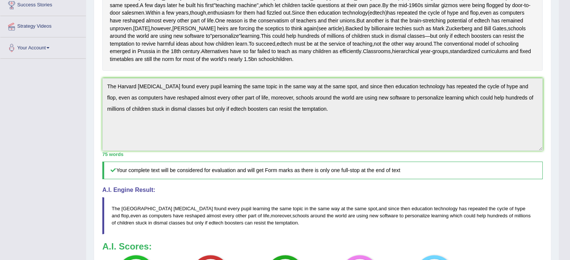
scroll to position [0, 0]
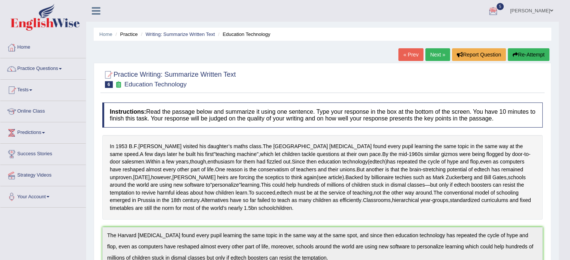
click at [436, 52] on link "Next »" at bounding box center [437, 54] width 25 height 13
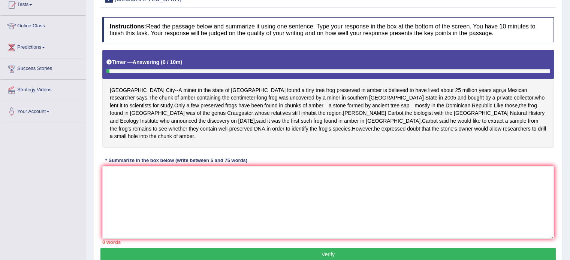
scroll to position [95, 0]
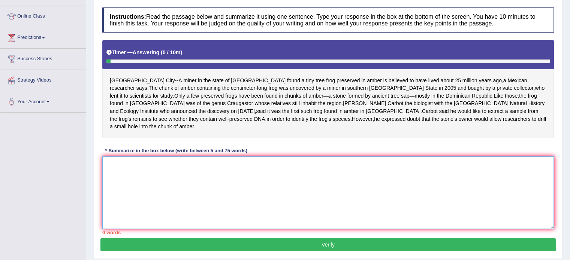
click at [161, 185] on textarea at bounding box center [328, 193] width 452 height 73
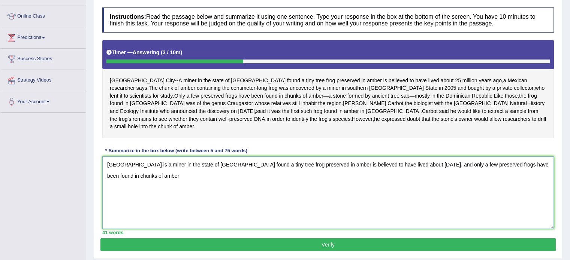
drag, startPoint x: 442, startPoint y: 156, endPoint x: 455, endPoint y: 178, distance: 26.0
click at [455, 178] on textarea "[GEOGRAPHIC_DATA] is a miner in the state of [GEOGRAPHIC_DATA] found a tiny tre…" at bounding box center [328, 193] width 452 height 73
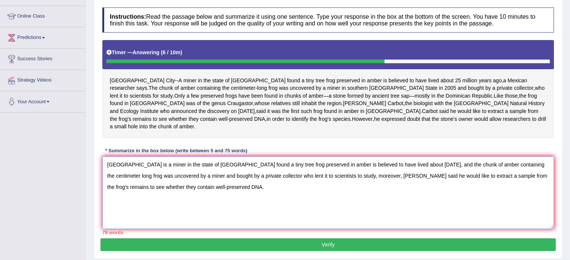
drag, startPoint x: 441, startPoint y: 156, endPoint x: 510, endPoint y: 157, distance: 68.2
click at [510, 157] on textarea "[GEOGRAPHIC_DATA] is a miner in the state of [GEOGRAPHIC_DATA] found a tiny tre…" at bounding box center [328, 193] width 452 height 73
click at [388, 181] on textarea "[GEOGRAPHIC_DATA] is a miner in the state of [GEOGRAPHIC_DATA] found a tiny tre…" at bounding box center [328, 193] width 452 height 73
drag, startPoint x: 140, startPoint y: 156, endPoint x: 93, endPoint y: 156, distance: 47.6
click at [93, 156] on div "Home Practice Writing: Summarize Written Text [GEOGRAPHIC_DATA] « Prev Next » R…" at bounding box center [328, 92] width 484 height 375
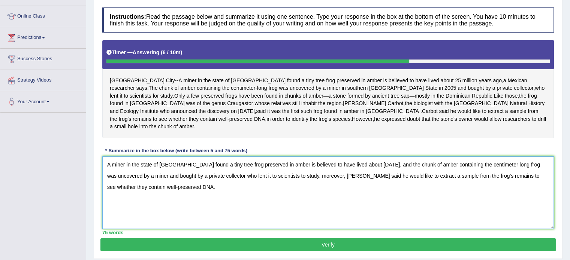
type textarea "A miner in the state of [GEOGRAPHIC_DATA] found a tiny tree frog preserved in a…"
click at [160, 239] on button "Verify" at bounding box center [327, 245] width 455 height 13
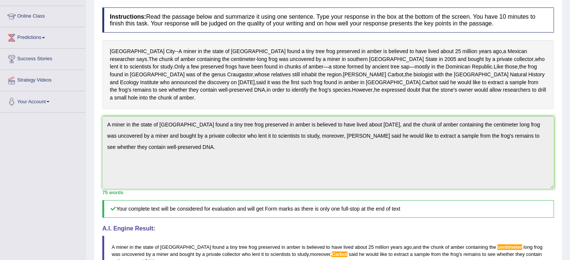
scroll to position [0, 0]
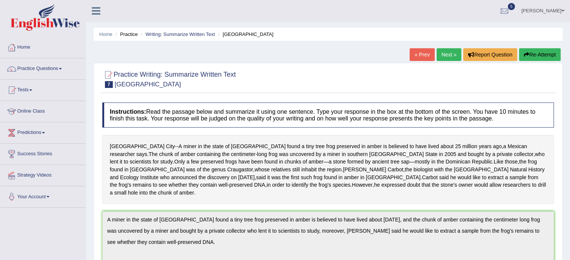
click at [450, 49] on link "Next »" at bounding box center [449, 54] width 25 height 13
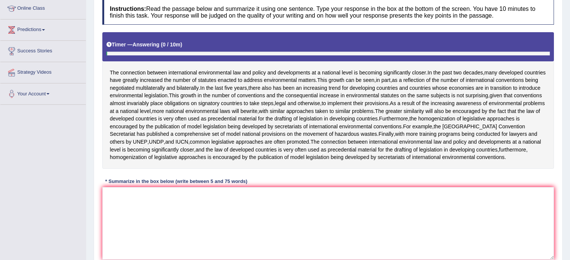
scroll to position [132, 0]
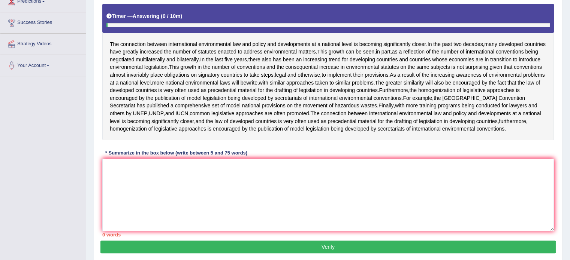
drag, startPoint x: 0, startPoint y: 0, endPoint x: 574, endPoint y: 105, distance: 583.6
click at [248, 201] on textarea at bounding box center [328, 195] width 452 height 73
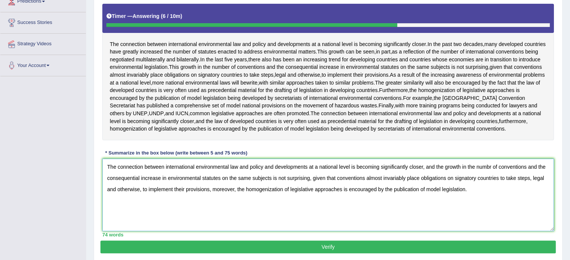
click at [491, 163] on textarea "The connection between international environmental law and policy and developme…" at bounding box center [328, 195] width 452 height 73
type textarea "The connection between international environmental law and policy and developme…"
click at [304, 242] on button "Verify" at bounding box center [327, 247] width 455 height 13
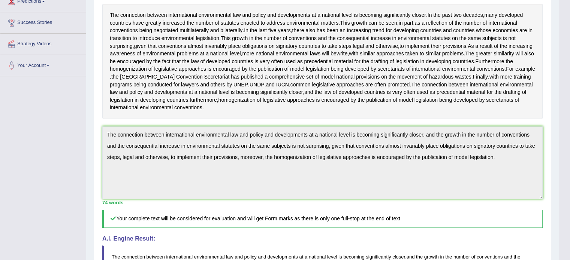
scroll to position [0, 0]
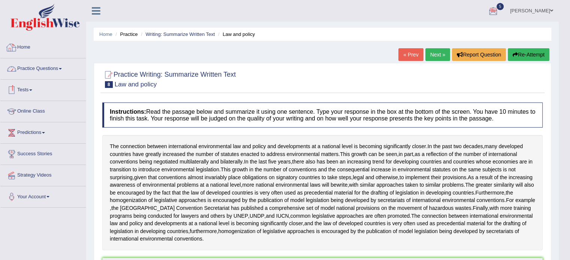
click at [32, 67] on link "Practice Questions" at bounding box center [42, 67] width 85 height 19
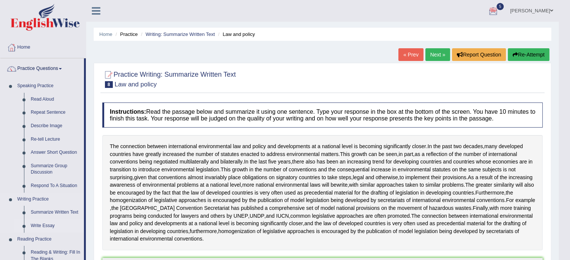
click at [42, 227] on link "Write Essay" at bounding box center [55, 226] width 57 height 13
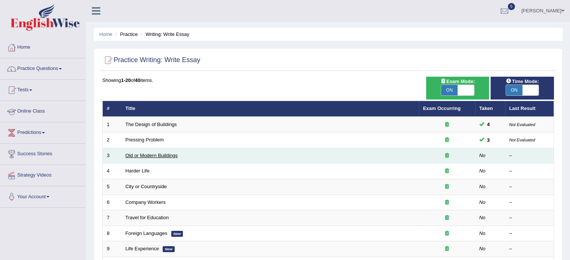
click at [141, 154] on link "Old or Modern Buildings" at bounding box center [152, 156] width 52 height 6
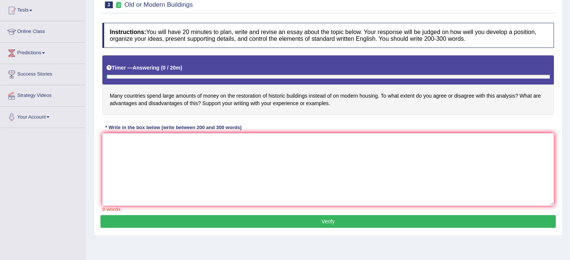
scroll to position [86, 0]
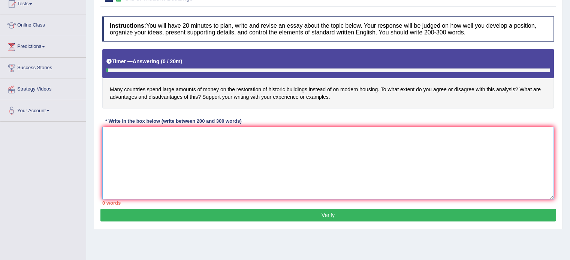
click at [292, 174] on textarea at bounding box center [328, 163] width 452 height 73
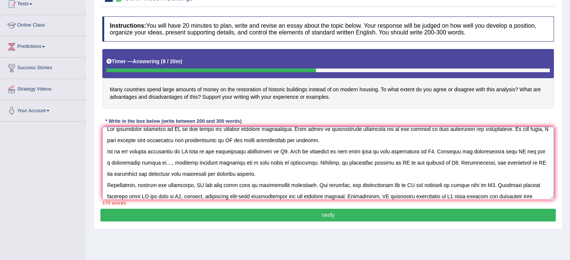
scroll to position [17, 0]
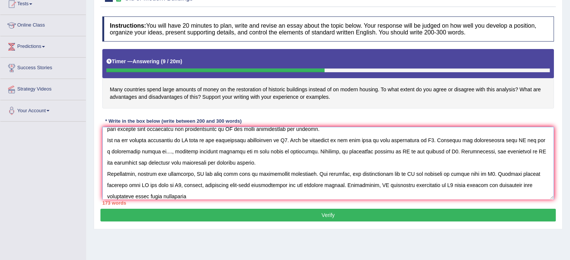
click at [508, 185] on textarea at bounding box center [328, 163] width 452 height 73
click at [481, 184] on textarea at bounding box center [328, 163] width 452 height 73
click at [497, 184] on textarea at bounding box center [328, 163] width 452 height 73
click at [197, 193] on textarea at bounding box center [328, 163] width 452 height 73
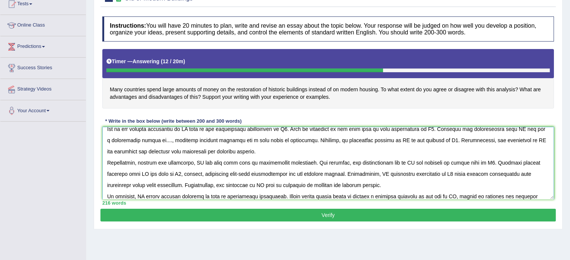
scroll to position [40, 0]
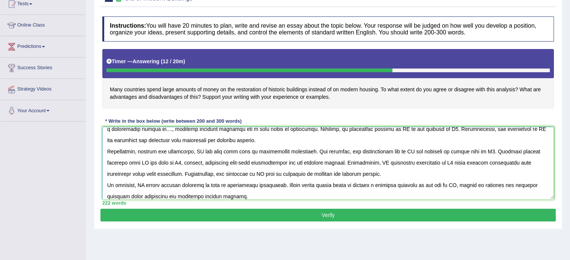
click at [114, 195] on textarea at bounding box center [328, 163] width 452 height 73
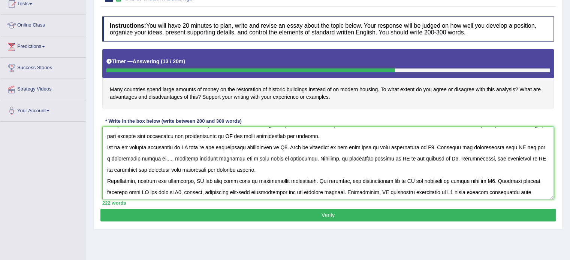
scroll to position [0, 0]
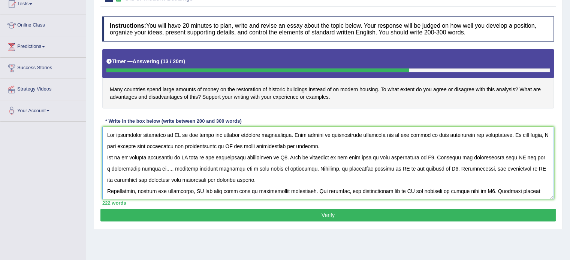
click at [174, 133] on textarea at bounding box center [328, 163] width 452 height 73
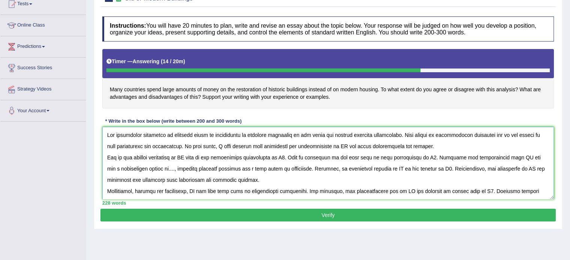
drag, startPoint x: 171, startPoint y: 133, endPoint x: 288, endPoint y: 136, distance: 117.0
click at [288, 136] on textarea at bounding box center [328, 163] width 452 height 73
click at [337, 145] on textarea at bounding box center [328, 163] width 452 height 73
click at [334, 144] on textarea at bounding box center [328, 163] width 452 height 73
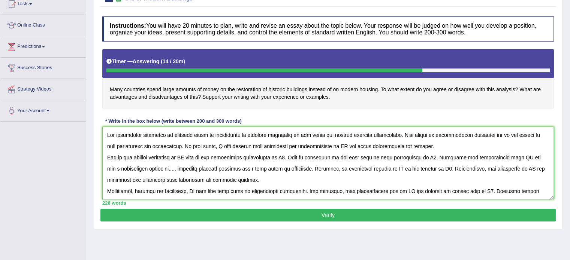
click at [334, 144] on textarea at bounding box center [328, 163] width 452 height 73
paste textarea "spending money on restoration of historic buildings"
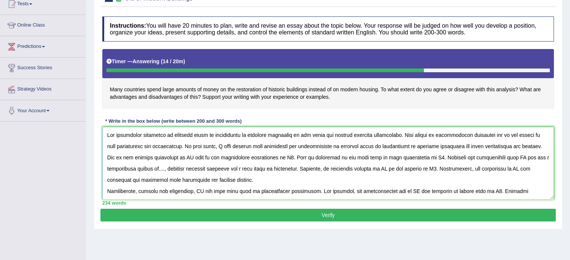
click at [188, 155] on textarea at bounding box center [328, 163] width 452 height 73
paste textarea "spending money on restoration of historic buildings"
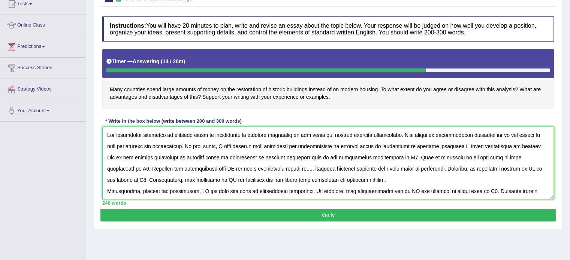
click at [188, 167] on textarea at bounding box center [328, 163] width 452 height 73
click at [186, 182] on textarea at bounding box center [328, 163] width 452 height 73
paste textarea "spending money on restoration of historic buildings"
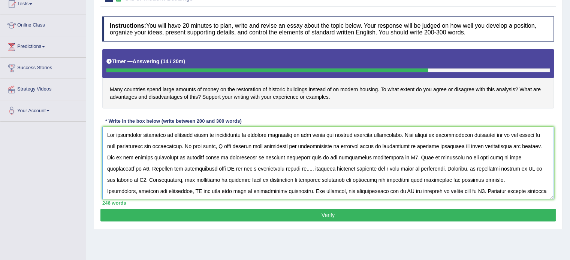
click at [198, 189] on textarea at bounding box center [328, 163] width 452 height 73
paste textarea "spending money on restoration of historic buildings"
click at [489, 165] on textarea at bounding box center [328, 163] width 452 height 73
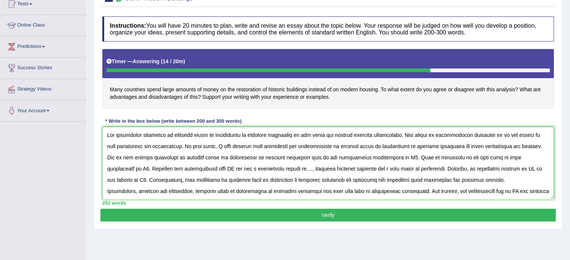
paste textarea "spending money on restoration of historic buildings"
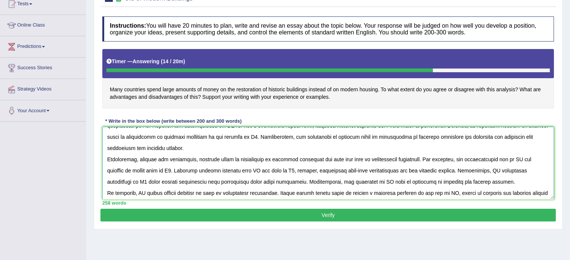
scroll to position [45, 0]
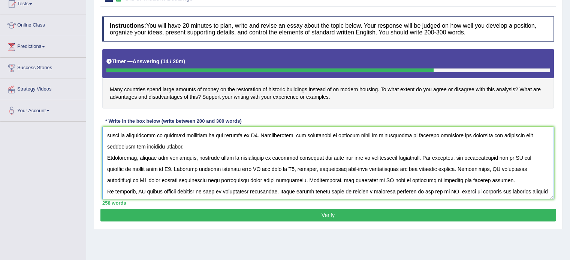
click at [510, 154] on textarea at bounding box center [328, 163] width 452 height 73
paste textarea "spending money on restoration of historic buildings"
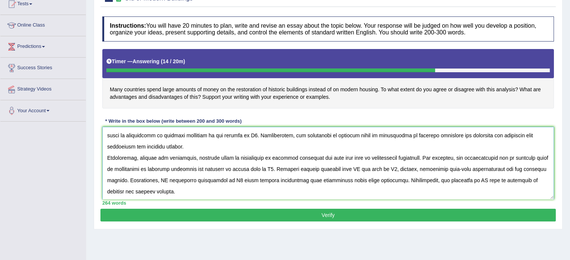
click at [363, 168] on textarea at bounding box center [328, 163] width 452 height 73
paste textarea "spending money on restoration of historic buildings"
click at [279, 178] on textarea at bounding box center [328, 163] width 452 height 73
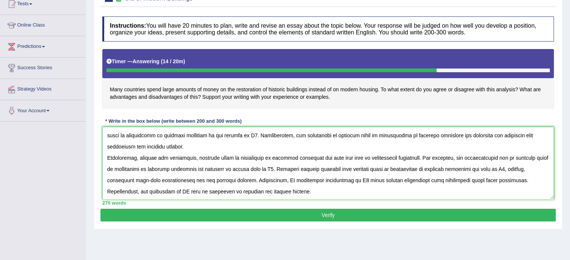
paste textarea "spending money on restoration of historic buildings"
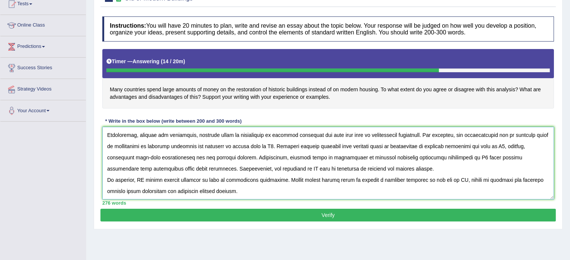
click at [261, 169] on textarea at bounding box center [328, 163] width 452 height 73
paste textarea "spending money on restoration of historic buildings"
click at [442, 178] on textarea at bounding box center [328, 163] width 452 height 73
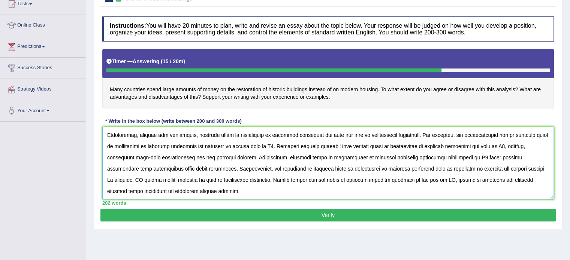
paste textarea "spending money on restoration of historic buildings"
click at [138, 178] on textarea at bounding box center [328, 163] width 452 height 73
paste textarea "spending money on restoration of historic buildings"
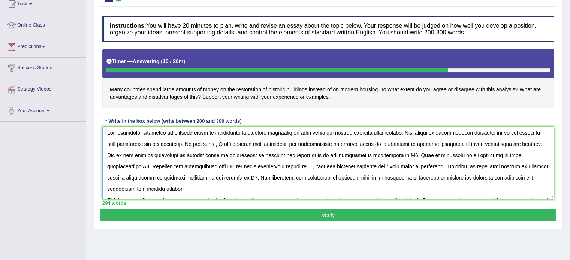
scroll to position [0, 0]
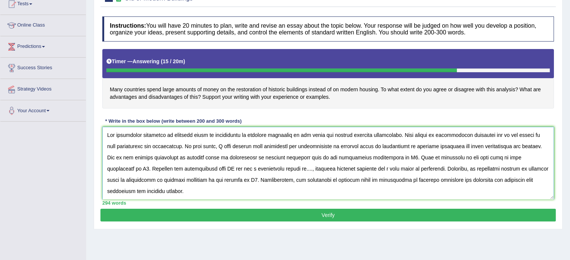
click at [393, 158] on textarea at bounding box center [328, 163] width 452 height 73
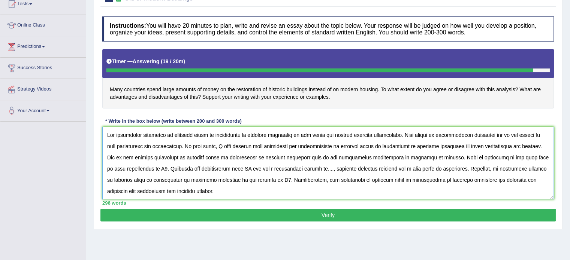
click at [141, 170] on textarea at bounding box center [328, 163] width 452 height 73
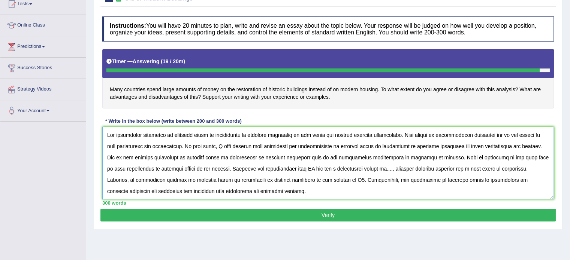
click at [295, 168] on textarea at bounding box center [328, 163] width 452 height 73
drag, startPoint x: 217, startPoint y: 167, endPoint x: 509, endPoint y: 168, distance: 292.0
click at [509, 168] on textarea at bounding box center [328, 163] width 452 height 73
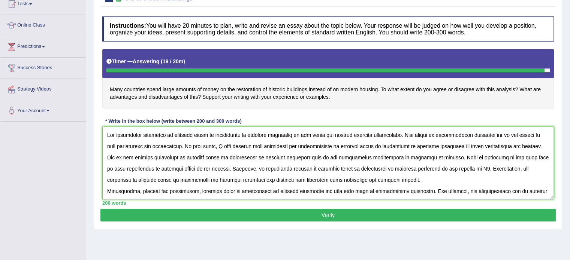
click at [446, 170] on textarea at bounding box center [328, 163] width 452 height 73
click at [448, 168] on textarea at bounding box center [328, 163] width 452 height 73
type textarea "The increasing influence of spending money on restoration of historic buildings…"
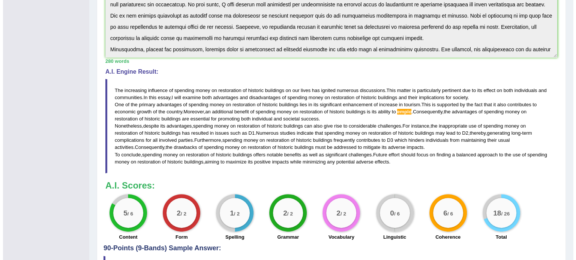
scroll to position [222, 0]
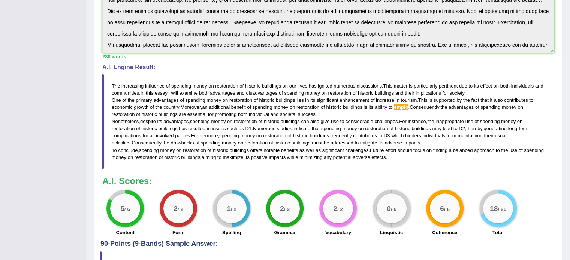
click at [392, 204] on div "0 / 6" at bounding box center [392, 209] width 30 height 30
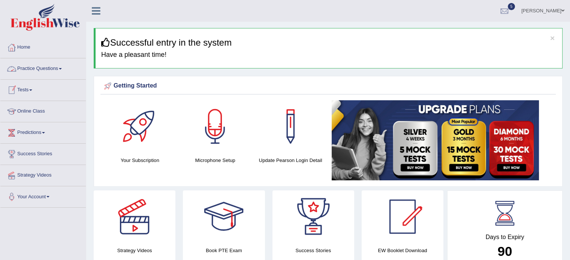
click at [45, 69] on link "Practice Questions" at bounding box center [42, 67] width 85 height 19
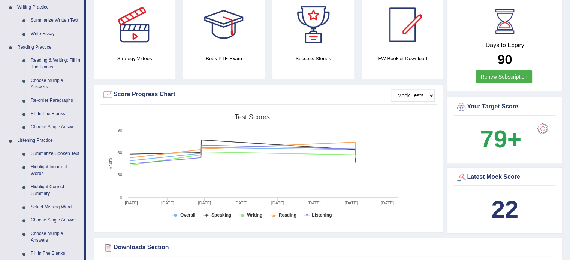
scroll to position [182, 0]
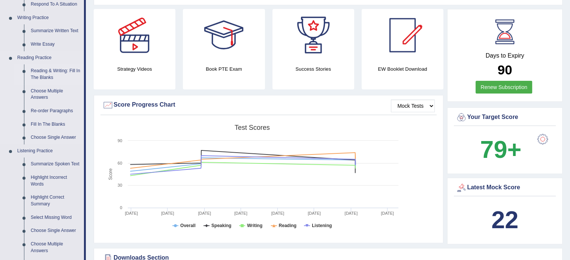
click at [49, 78] on link "Reading & Writing: Fill In The Blanks" at bounding box center [55, 74] width 57 height 20
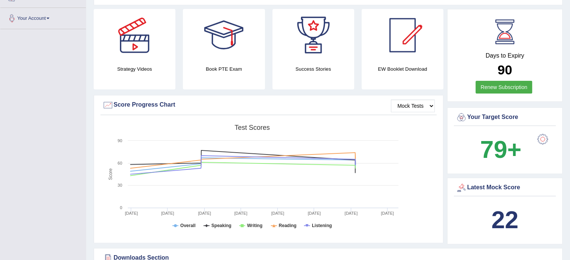
scroll to position [198, 0]
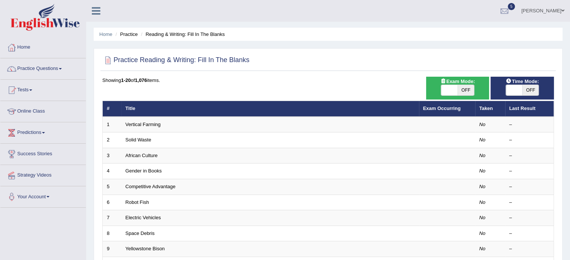
click at [420, 18] on ul "[PERSON_NAME] Toggle navigation Username: Jyote Access Type: Online Subscriptio…" at bounding box center [400, 10] width 339 height 21
click at [470, 91] on span "OFF" at bounding box center [466, 90] width 16 height 10
checkbox input "true"
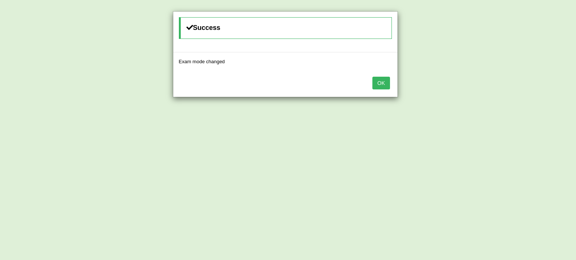
click at [372, 77] on button "OK" at bounding box center [380, 83] width 17 height 13
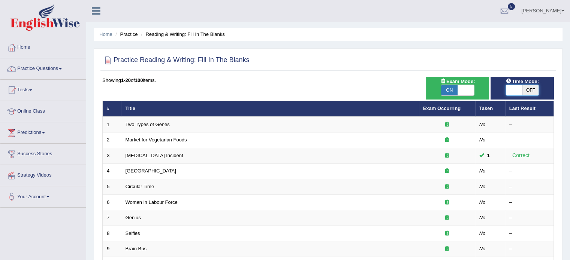
click at [519, 92] on span at bounding box center [514, 90] width 16 height 10
checkbox input "true"
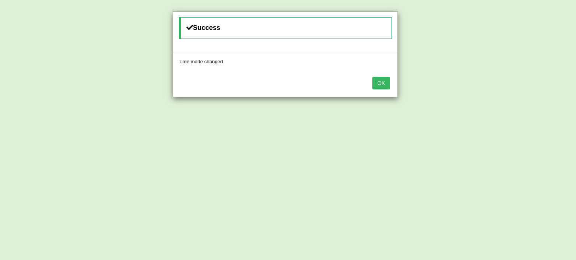
click at [372, 77] on button "OK" at bounding box center [380, 83] width 17 height 13
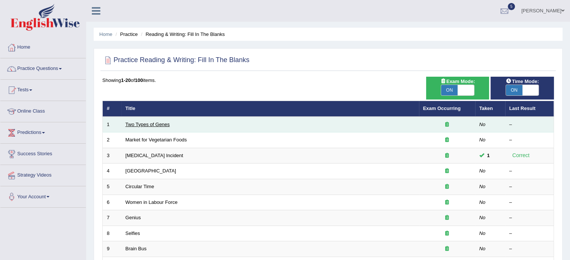
click at [150, 126] on link "Two Types of Genes" at bounding box center [148, 125] width 44 height 6
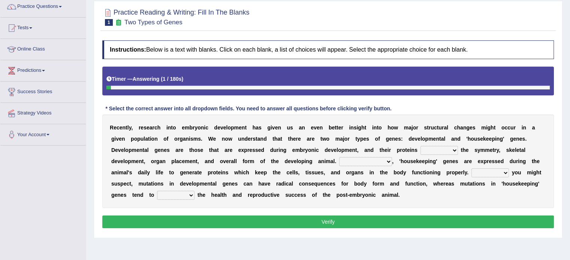
scroll to position [65, 0]
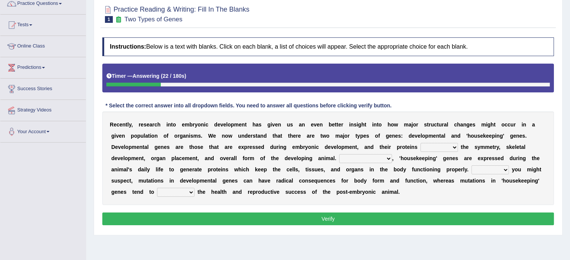
click at [435, 147] on select "push control hold elevate" at bounding box center [439, 147] width 37 height 9
select select "hold"
click at [421, 143] on select "push control hold elevate" at bounding box center [439, 147] width 37 height 9
click at [352, 157] on select "Correspondingly Inclusively Conversely In contrast" at bounding box center [365, 158] width 53 height 9
select select "Correspondingly"
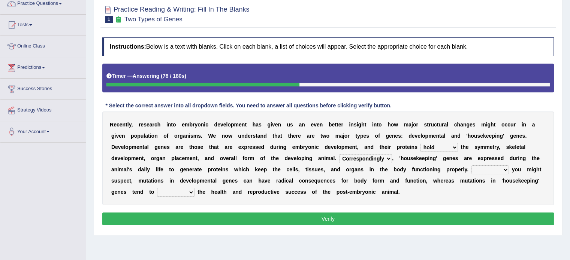
click at [339, 154] on select "Correspondingly Inclusively Conversely In contrast" at bounding box center [365, 158] width 53 height 9
click at [486, 169] on select "For As With Within" at bounding box center [489, 170] width 37 height 9
select select "As"
click at [471, 166] on select "For As With Within" at bounding box center [489, 170] width 37 height 9
click at [171, 188] on select "affect effect interrupt defect" at bounding box center [175, 192] width 37 height 9
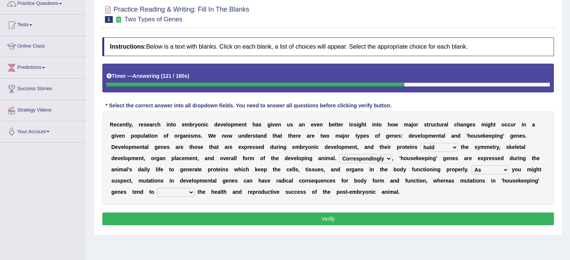
select select "effect"
click at [157, 188] on select "affect effect interrupt defect" at bounding box center [175, 192] width 37 height 9
click at [178, 193] on select "affect effect interrupt defect" at bounding box center [175, 192] width 37 height 9
click at [217, 215] on button "Verify" at bounding box center [328, 219] width 452 height 13
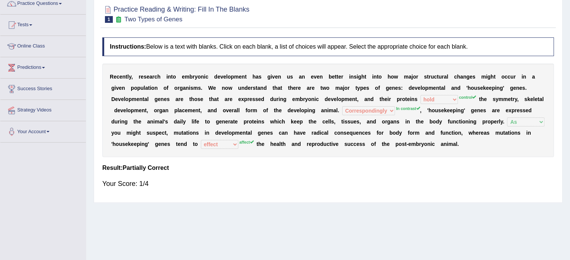
scroll to position [0, 0]
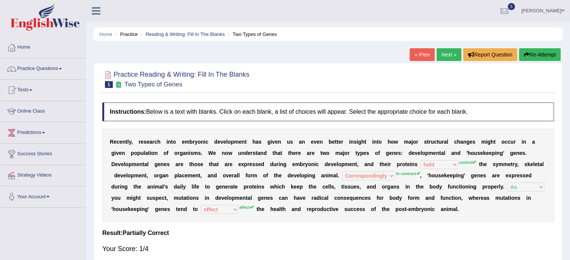
click at [440, 58] on link "Next »" at bounding box center [449, 54] width 25 height 13
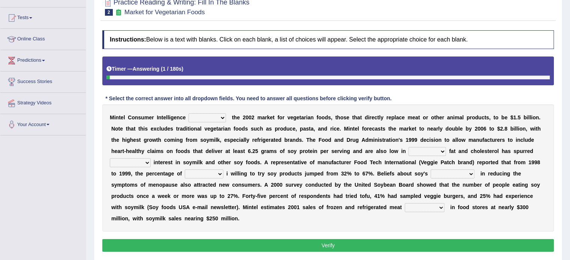
scroll to position [73, 0]
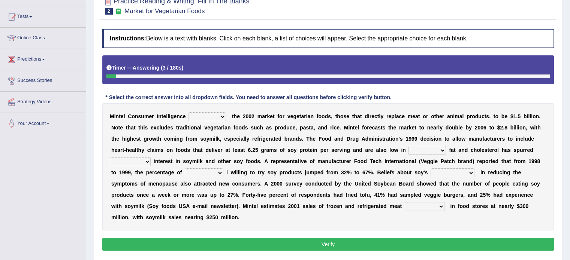
click at [201, 114] on select "deals fulfills creates estimates" at bounding box center [207, 116] width 37 height 9
select select "estimates"
click at [189, 112] on select "deals fulfills creates estimates" at bounding box center [207, 116] width 37 height 9
click at [416, 150] on select "saturated solid acid liquid" at bounding box center [427, 150] width 37 height 9
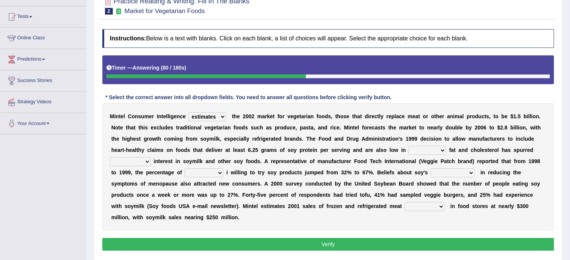
select select "saturated"
click at [409, 146] on select "saturated solid acid liquid" at bounding box center [427, 150] width 37 height 9
click at [141, 159] on select "good big tremendous extreme" at bounding box center [130, 161] width 41 height 9
select select "good"
click at [110, 157] on select "good big tremendous extreme" at bounding box center [130, 161] width 41 height 9
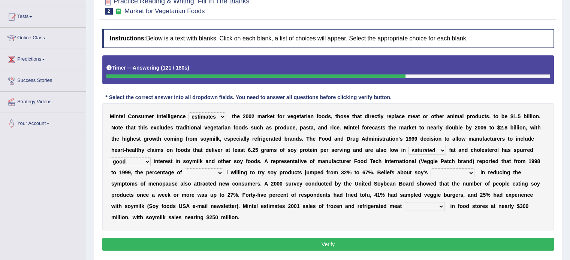
click at [194, 172] on select "guests consumers customers clients" at bounding box center [204, 173] width 39 height 9
select select "consumers"
click at [185, 169] on select "guests consumers customers clients" at bounding box center [204, 173] width 39 height 9
click at [444, 169] on select "effectiveness timeliness efficiency goodness" at bounding box center [453, 173] width 44 height 9
select select "effectiveness"
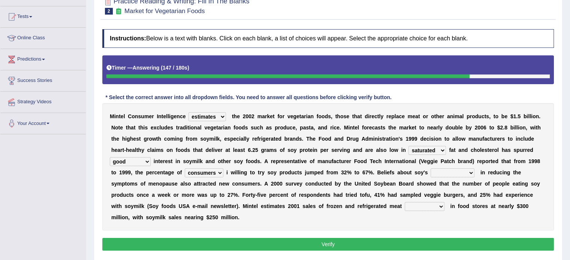
click at [431, 169] on select "effectiveness timeliness efficiency goodness" at bounding box center [453, 173] width 44 height 9
click at [407, 204] on select "foods choices staffs alternatives" at bounding box center [425, 206] width 40 height 9
select select "alternatives"
click at [405, 202] on select "foods choices staffs alternatives" at bounding box center [425, 206] width 40 height 9
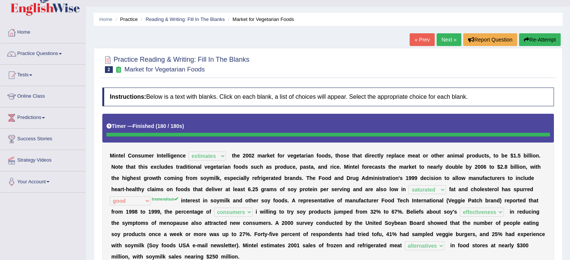
scroll to position [0, 0]
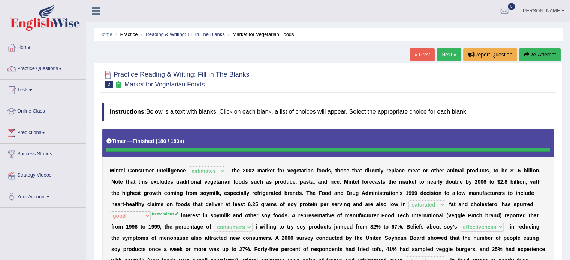
click at [451, 58] on link "Next »" at bounding box center [449, 54] width 25 height 13
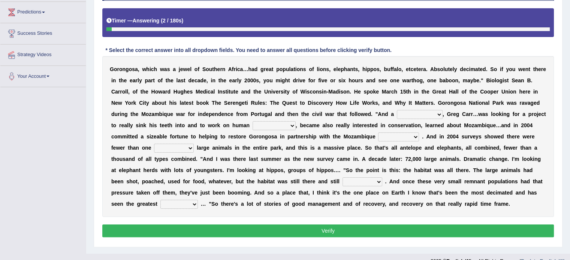
scroll to position [121, 0]
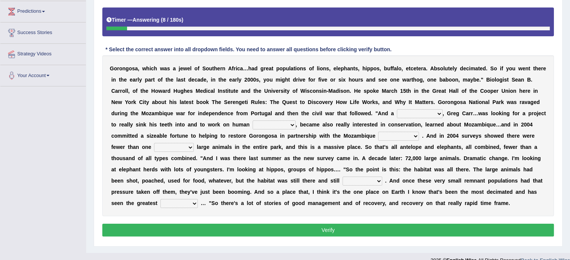
click at [402, 111] on select "passion solstice ballast philanthropist" at bounding box center [420, 113] width 46 height 9
click at [286, 121] on select "negligence prevalence development malevolence" at bounding box center [274, 125] width 43 height 9
select select "development"
click at [253, 121] on select "negligence prevalence development malevolence" at bounding box center [274, 125] width 43 height 9
click at [391, 138] on select "parliament semanticist government journalist" at bounding box center [398, 136] width 41 height 9
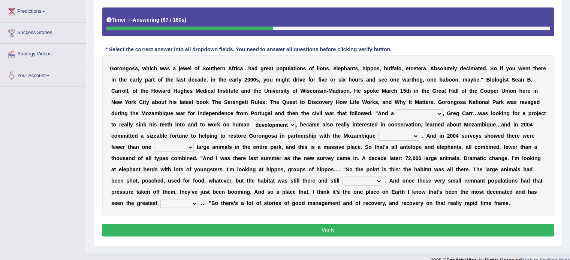
select select "government"
click at [378, 132] on select "parliament semanticist government journalist" at bounding box center [398, 136] width 41 height 9
click at [174, 151] on div "G o r o n g o s a , w h i c h w a s a j e w e l o f S o u t h e r n A f r i c a…" at bounding box center [328, 135] width 452 height 161
click at [170, 148] on select "deflowered embowered roundest thousand" at bounding box center [174, 147] width 40 height 9
select select "thousand"
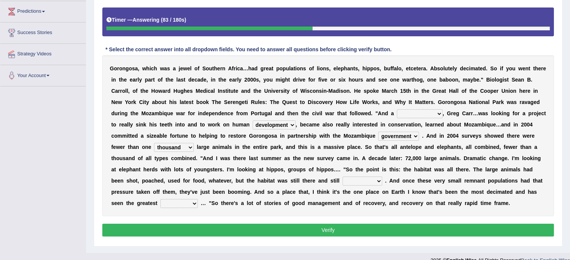
click at [154, 143] on select "deflowered embowered roundest thousand" at bounding box center [174, 147] width 40 height 9
click at [375, 181] on select "assertive incidental compulsive productive" at bounding box center [363, 181] width 40 height 9
select select "assertive"
click at [343, 177] on select "assertive incidental compulsive productive" at bounding box center [363, 181] width 40 height 9
click at [181, 205] on select "recovery efficacy golly stumpy" at bounding box center [178, 203] width 37 height 9
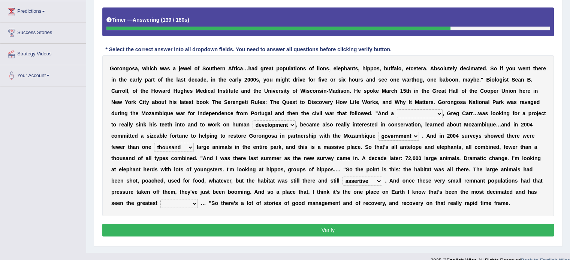
select select "efficacy"
click at [160, 199] on select "recovery efficacy golly stumpy" at bounding box center [178, 203] width 37 height 9
click at [400, 113] on select "passion solstice ballast philanthropist" at bounding box center [420, 113] width 46 height 9
select select "philanthropist"
click at [397, 109] on select "passion solstice ballast philanthropist" at bounding box center [420, 113] width 46 height 9
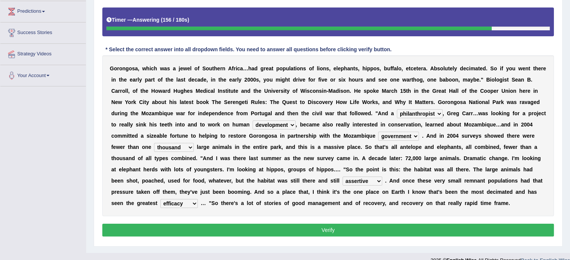
click at [191, 202] on select "recovery efficacy golly stumpy" at bounding box center [178, 203] width 37 height 9
click at [396, 134] on select "parliament semanticist government journalist" at bounding box center [398, 136] width 41 height 9
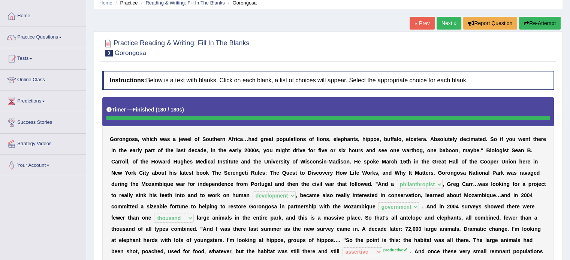
scroll to position [30, 0]
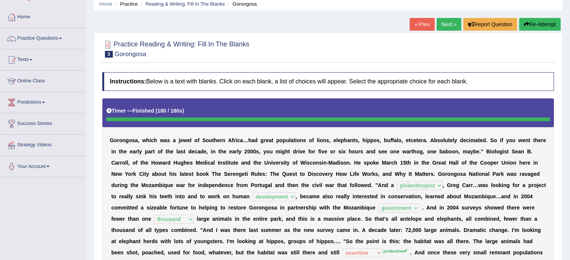
click at [451, 27] on link "Next »" at bounding box center [449, 24] width 25 height 13
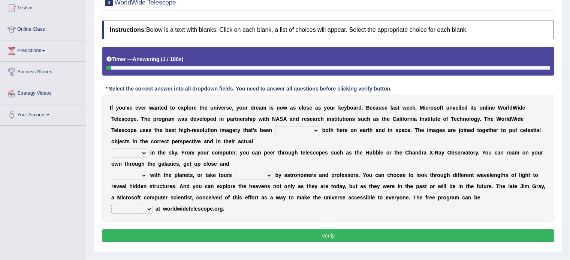
scroll to position [82, 0]
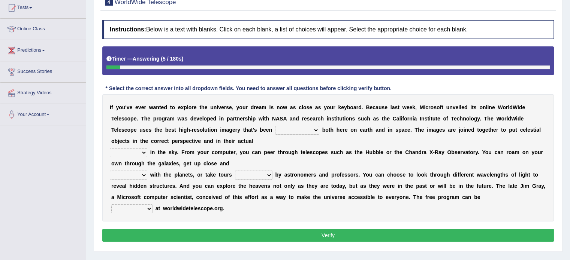
click at [295, 133] on select "degraded ascended remonstrated generated" at bounding box center [297, 130] width 44 height 9
click at [275, 126] on select "degraded ascended remonstrated generated" at bounding box center [297, 130] width 44 height 9
click at [293, 129] on select "degraded ascended remonstrated generated" at bounding box center [297, 130] width 44 height 9
select select "generated"
click at [275, 126] on select "degraded ascended remonstrated generated" at bounding box center [297, 130] width 44 height 9
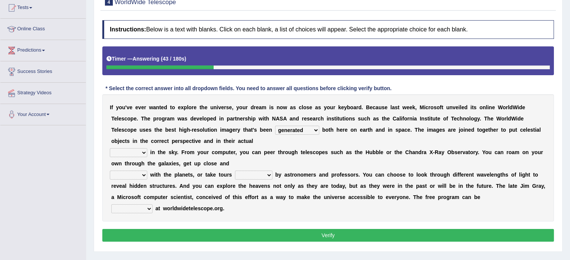
click at [141, 154] on select "aspects parts conditions positions" at bounding box center [128, 152] width 37 height 9
select select "positions"
click at [110, 148] on select "aspects parts conditions positions" at bounding box center [128, 152] width 37 height 9
click at [132, 173] on select "personal individual apart polite" at bounding box center [128, 175] width 37 height 9
select select "apart"
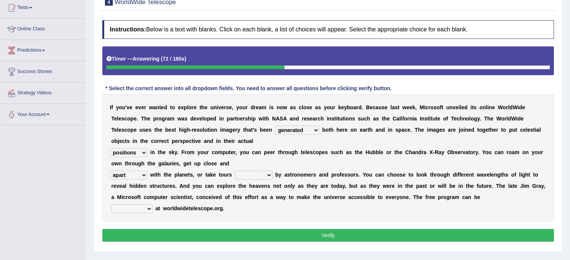
click at [110, 171] on select "personal individual apart polite" at bounding box center [128, 175] width 37 height 9
click at [254, 175] on select "guide guided guiding to guide" at bounding box center [253, 175] width 37 height 9
select select "guided"
click at [235, 171] on select "guide guided guiding to guide" at bounding box center [253, 175] width 37 height 9
click at [136, 209] on select "upheld downloaded loaded posted" at bounding box center [131, 209] width 41 height 9
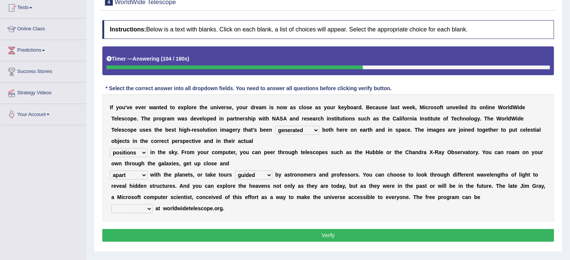
select select "posted"
click at [111, 205] on select "upheld downloaded loaded posted" at bounding box center [131, 209] width 41 height 9
click at [130, 150] on select "aspects parts conditions positions" at bounding box center [128, 152] width 37 height 9
click at [299, 127] on select "degraded ascended remonstrated generated" at bounding box center [297, 130] width 44 height 9
click at [382, 189] on div "I f y o u ' v e e v e r w a n t e d t o e x p l o r e t h e u n i v e r s e , y…" at bounding box center [328, 157] width 452 height 127
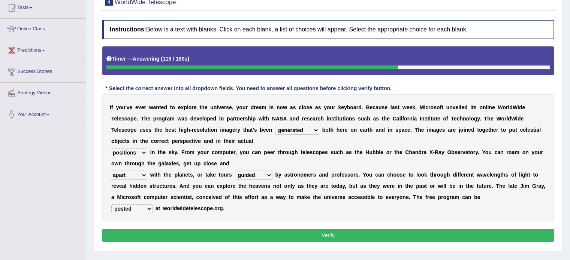
click at [343, 231] on button "Verify" at bounding box center [328, 235] width 452 height 13
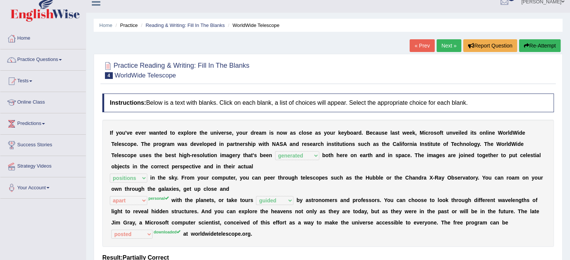
scroll to position [0, 0]
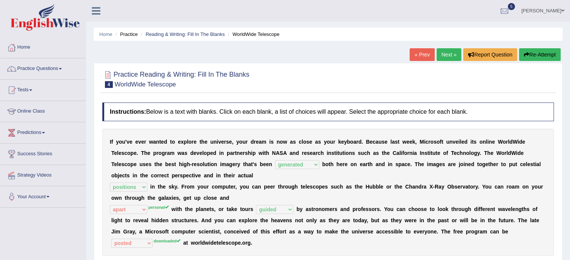
click at [446, 52] on link "Next »" at bounding box center [449, 54] width 25 height 13
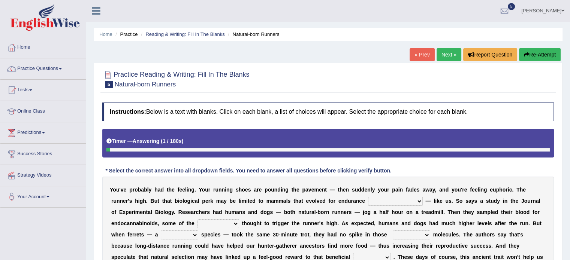
scroll to position [82, 0]
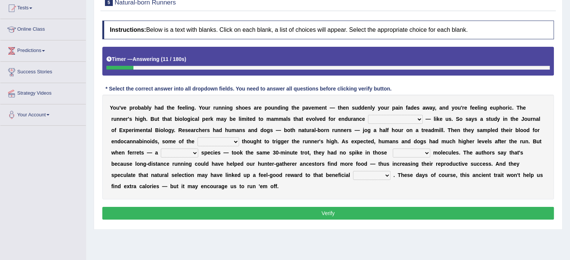
click at [388, 118] on select "dykes personalize classifies exercise" at bounding box center [395, 119] width 55 height 9
click at [232, 141] on select "almshouse turnarounds compounds foxhounds" at bounding box center [219, 142] width 42 height 9
select select "compounds"
click at [198, 138] on select "almshouse turnarounds compounds foxhounds" at bounding box center [219, 142] width 42 height 9
click at [176, 153] on select "excellency merely faerie sedentary" at bounding box center [179, 153] width 37 height 9
